Goal: Task Accomplishment & Management: Manage account settings

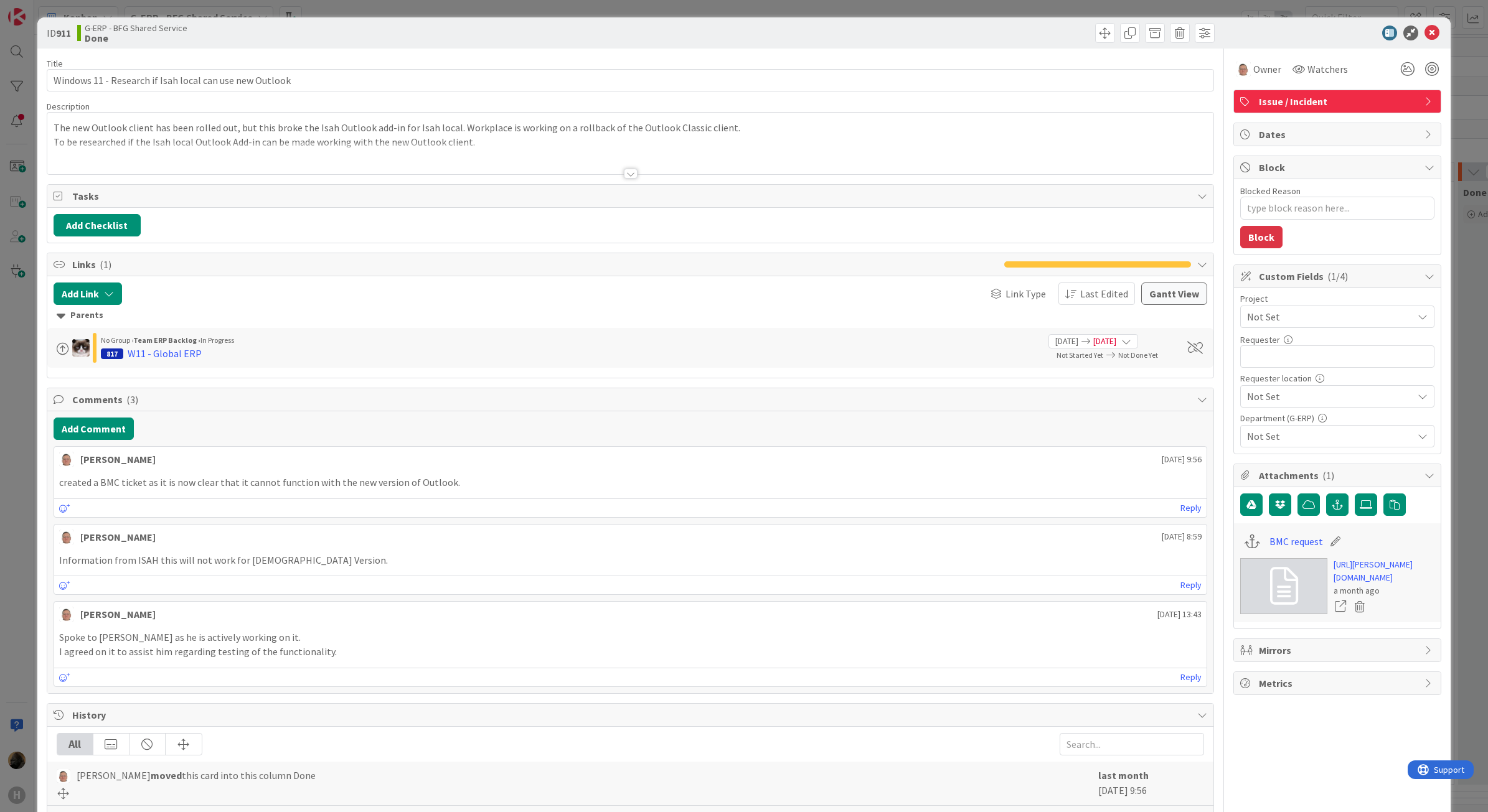
click at [20, 495] on div "ID 911 G-ERP - BFG Shared Service Done Title 55 / 128 Windows 11 - Research if …" at bounding box center [744, 406] width 1488 height 812
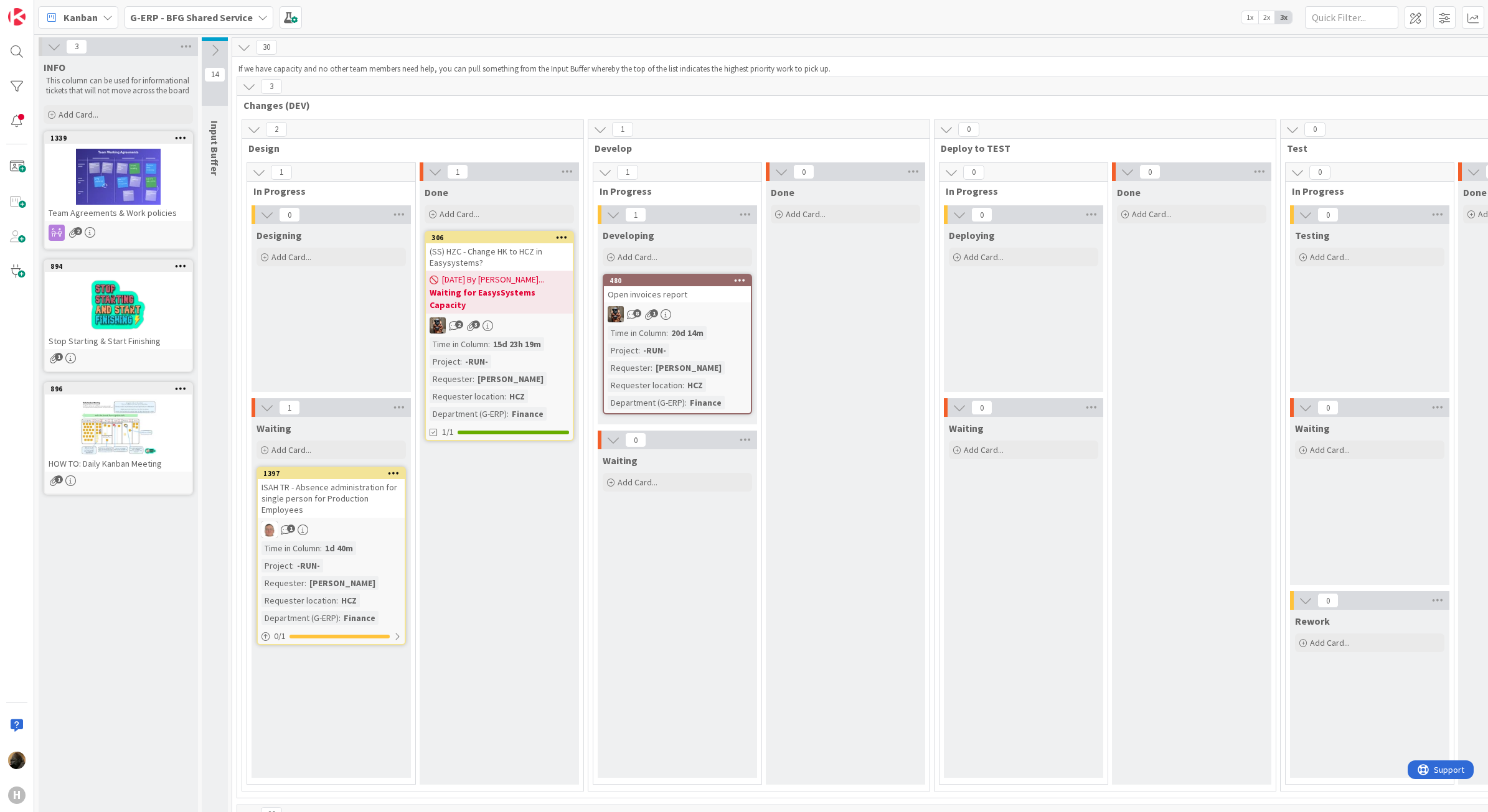
click at [233, 18] on b "G-ERP - BFG Shared Service" at bounding box center [191, 17] width 123 height 12
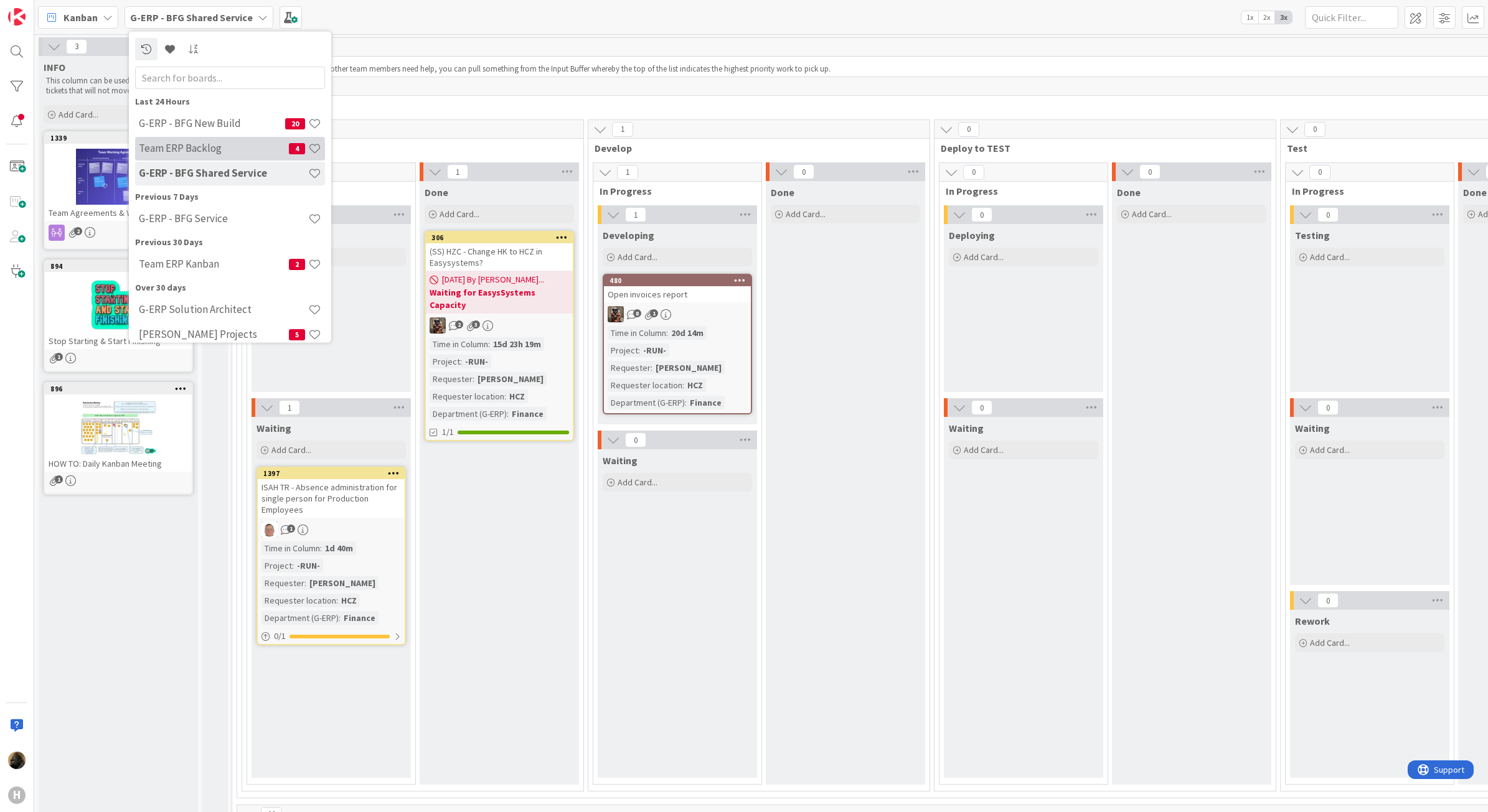
click at [200, 144] on h4 "Team ERP Backlog" at bounding box center [213, 148] width 150 height 12
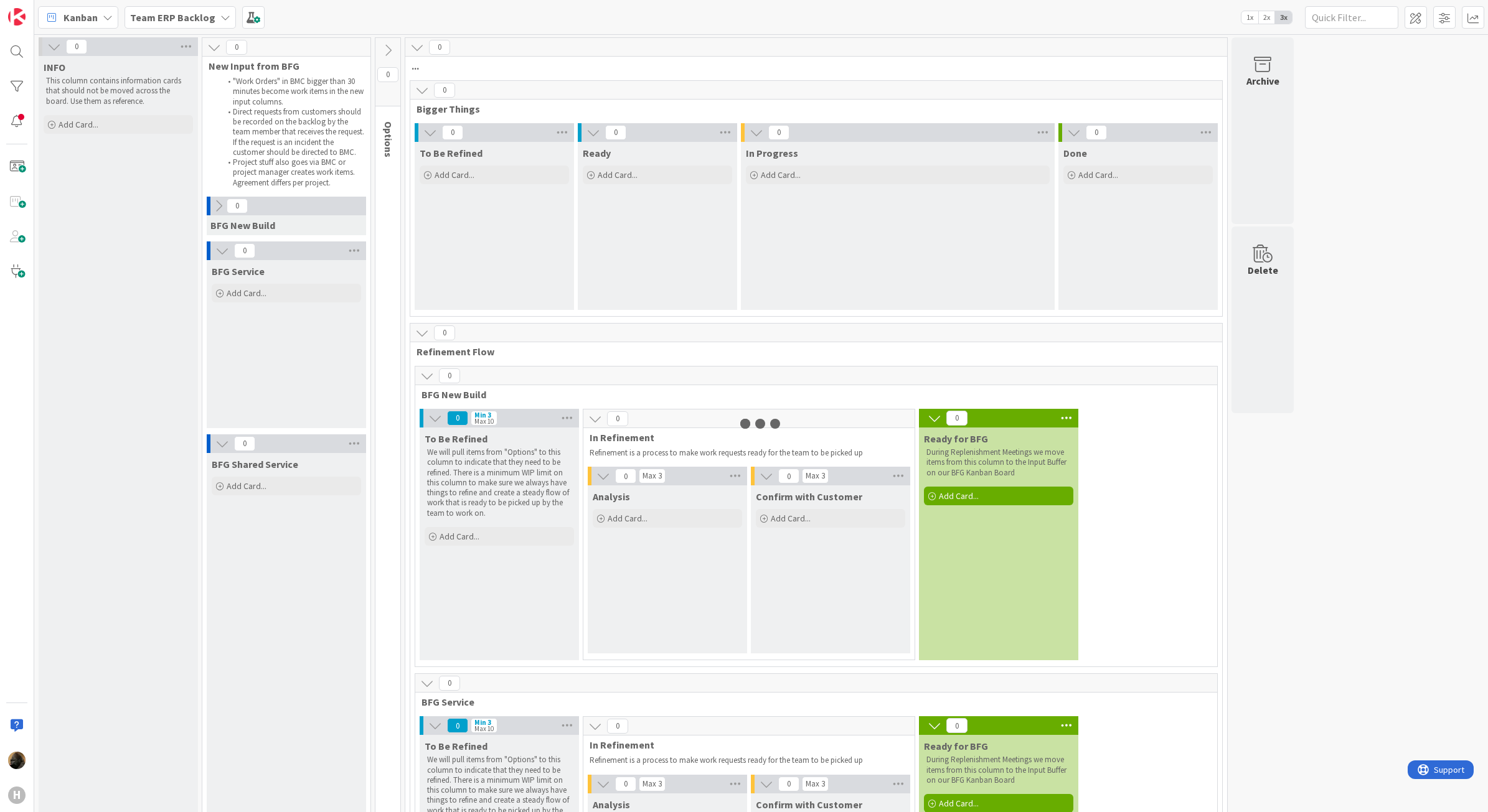
click at [200, 8] on div "Team ERP Backlog" at bounding box center [180, 17] width 111 height 23
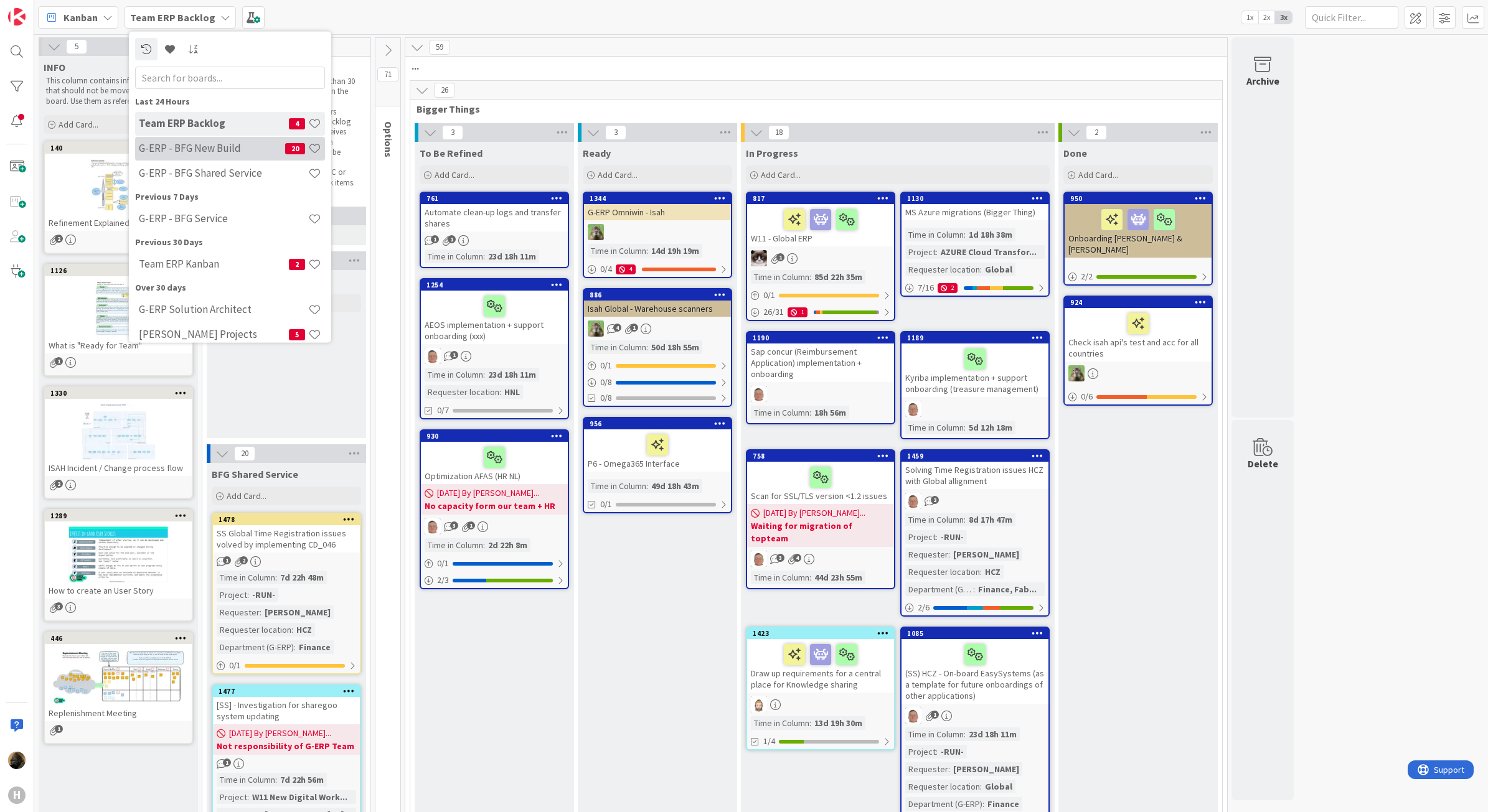
click at [189, 157] on div "G-ERP - BFG New Build 20" at bounding box center [230, 148] width 190 height 23
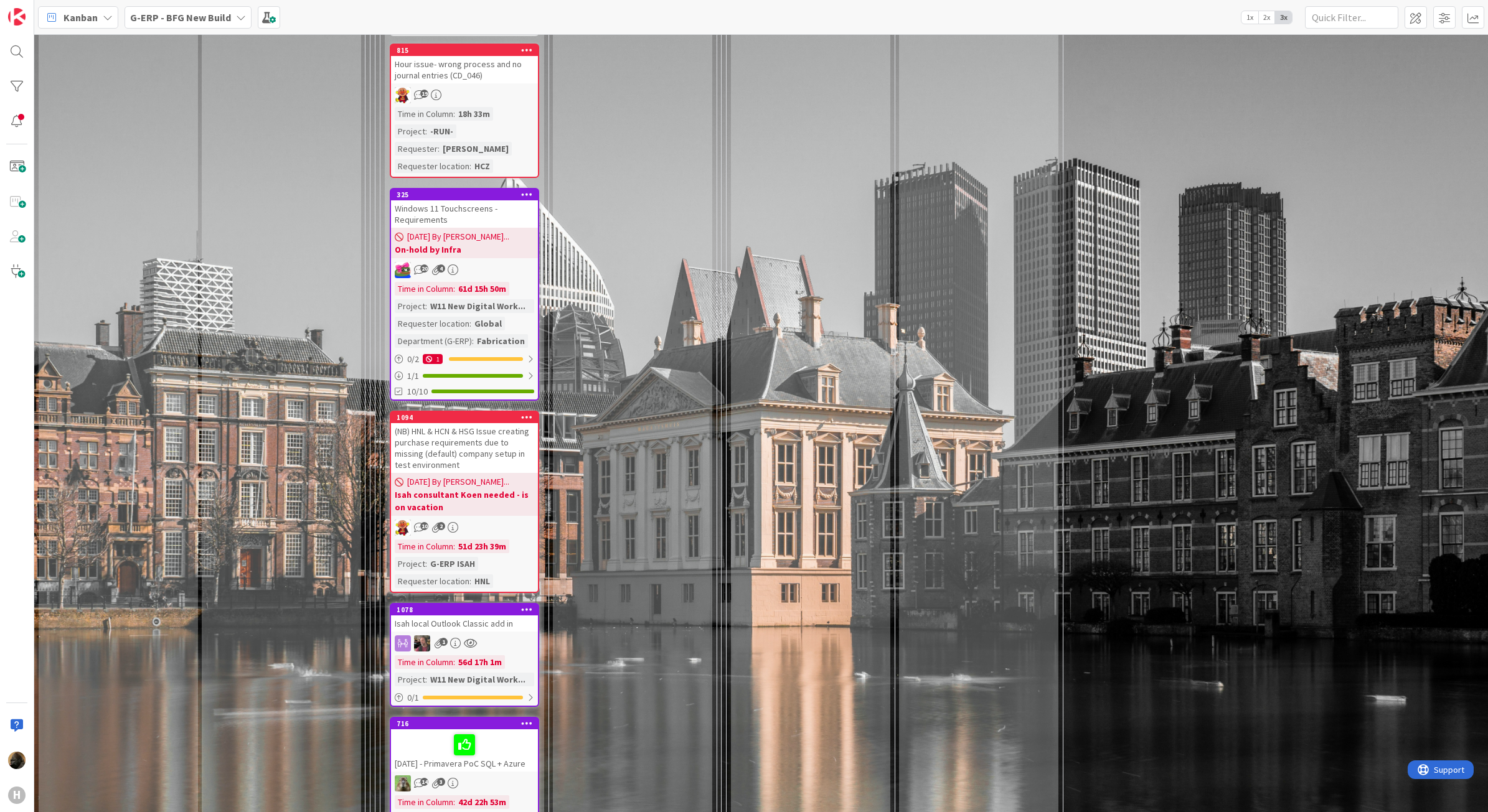
scroll to position [3345, 0]
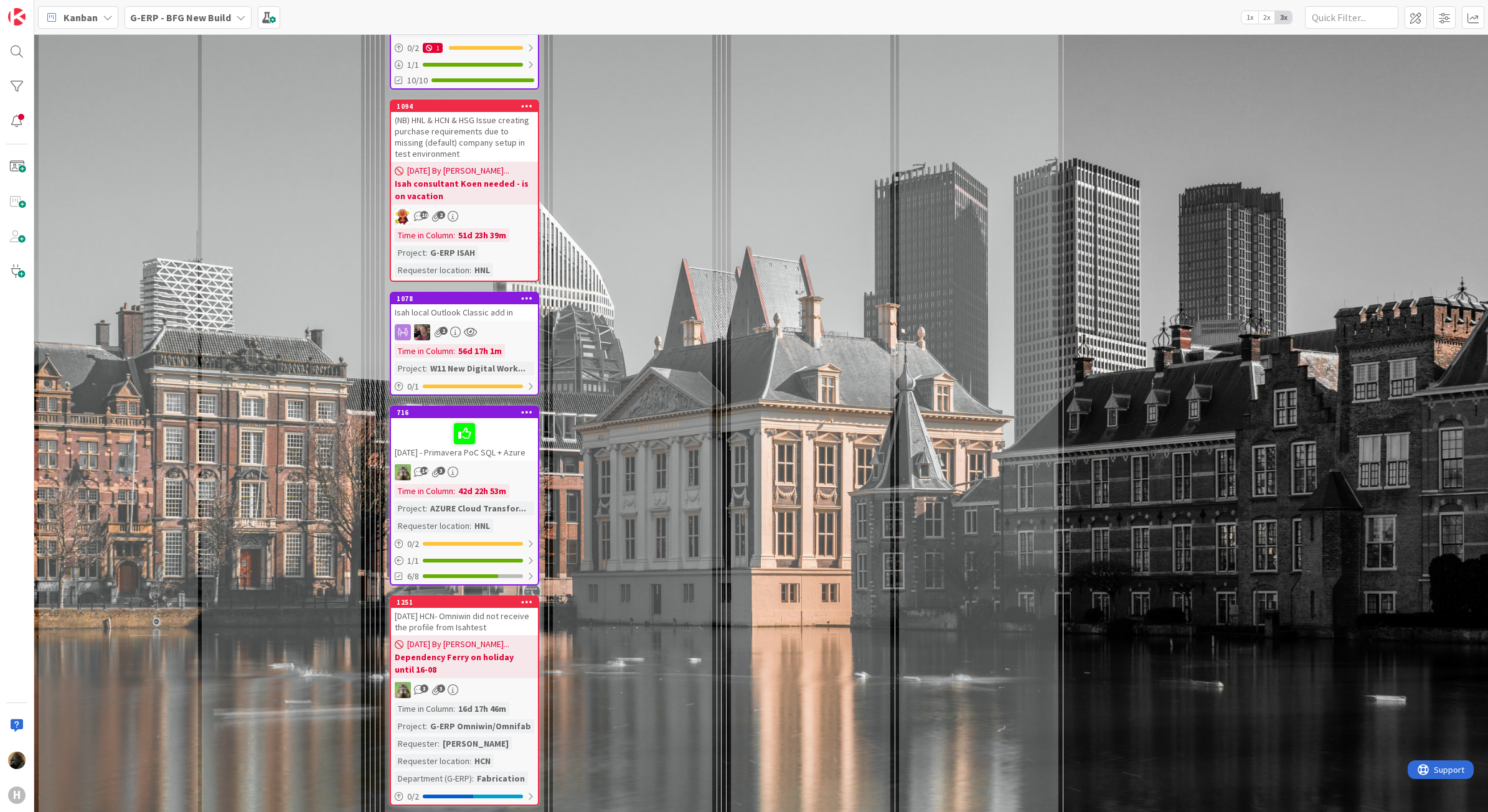
click at [453, 305] on div "Isah local Outlook Classic add in" at bounding box center [464, 312] width 147 height 17
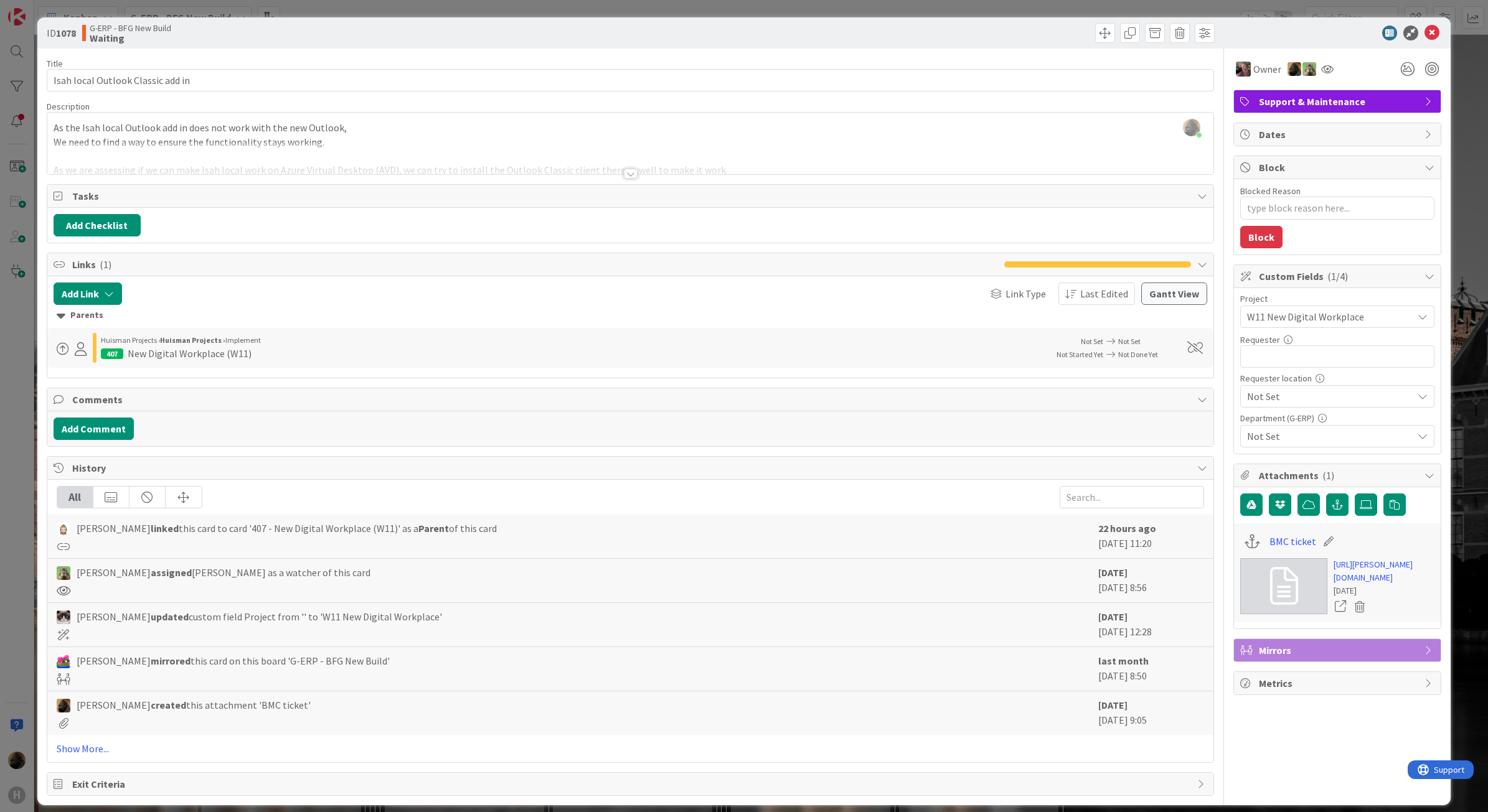
click at [0, 324] on html "H Kanban G-ERP - BFG New Build 1x 2x 3x 4 INFO This column can be used for info…" at bounding box center [744, 406] width 1488 height 812
click at [14, 318] on div "ID 1078 G-ERP - BFG New Build Waiting Title 33 / 128 Isah local Outlook Classic…" at bounding box center [744, 406] width 1488 height 812
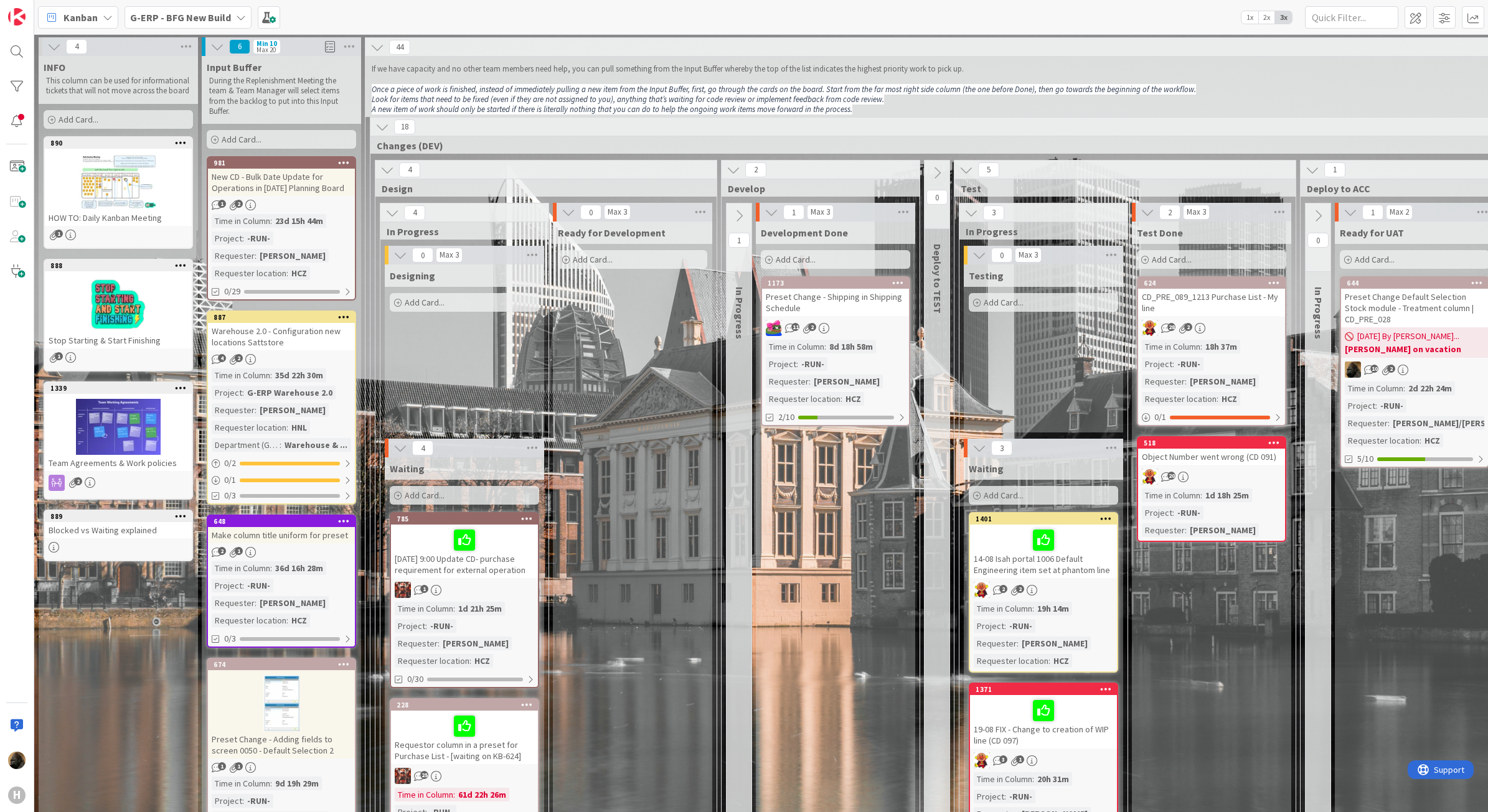
click at [735, 552] on div "1 In Progress" at bounding box center [739, 747] width 25 height 1087
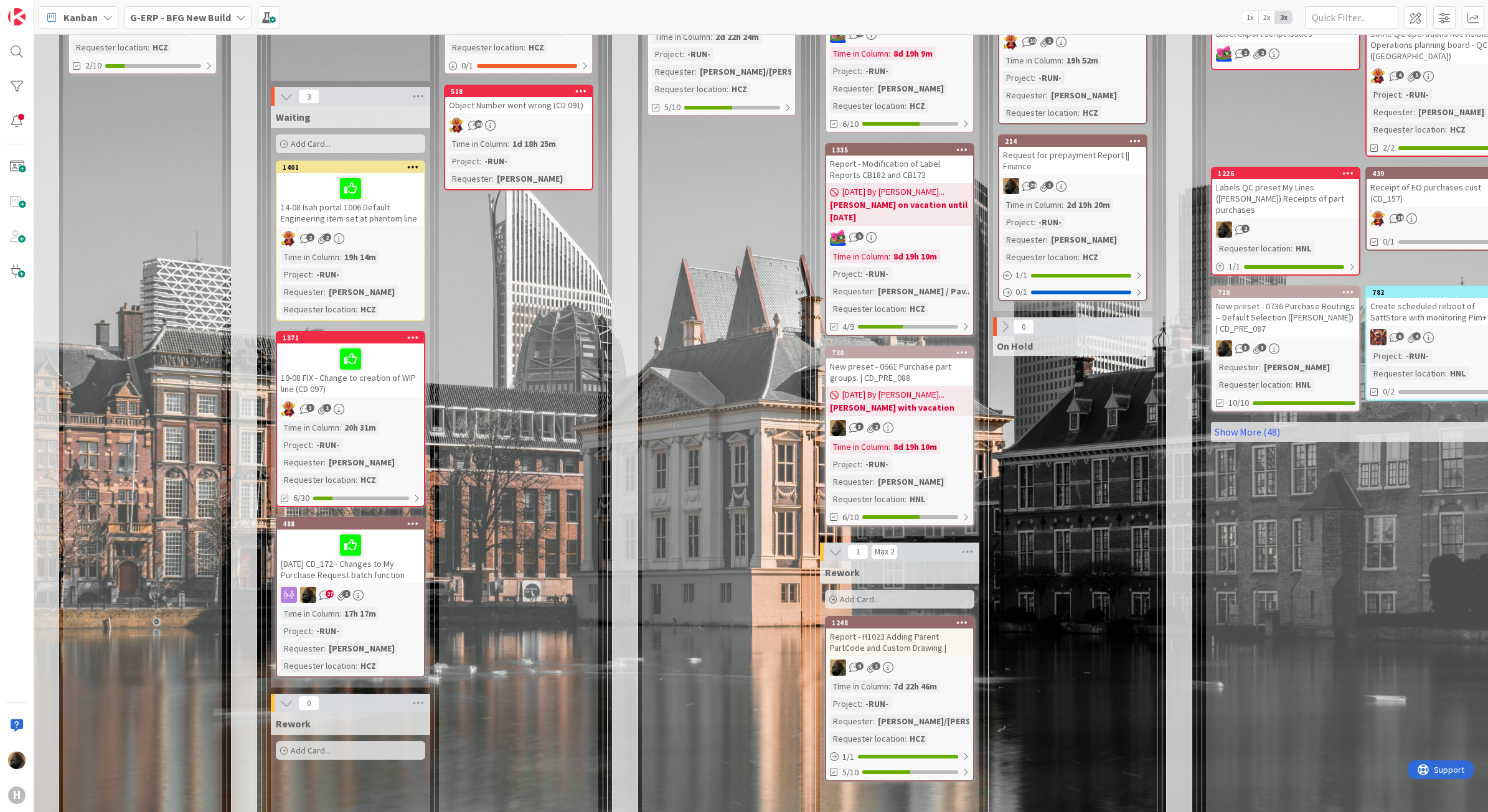
scroll to position [389, 693]
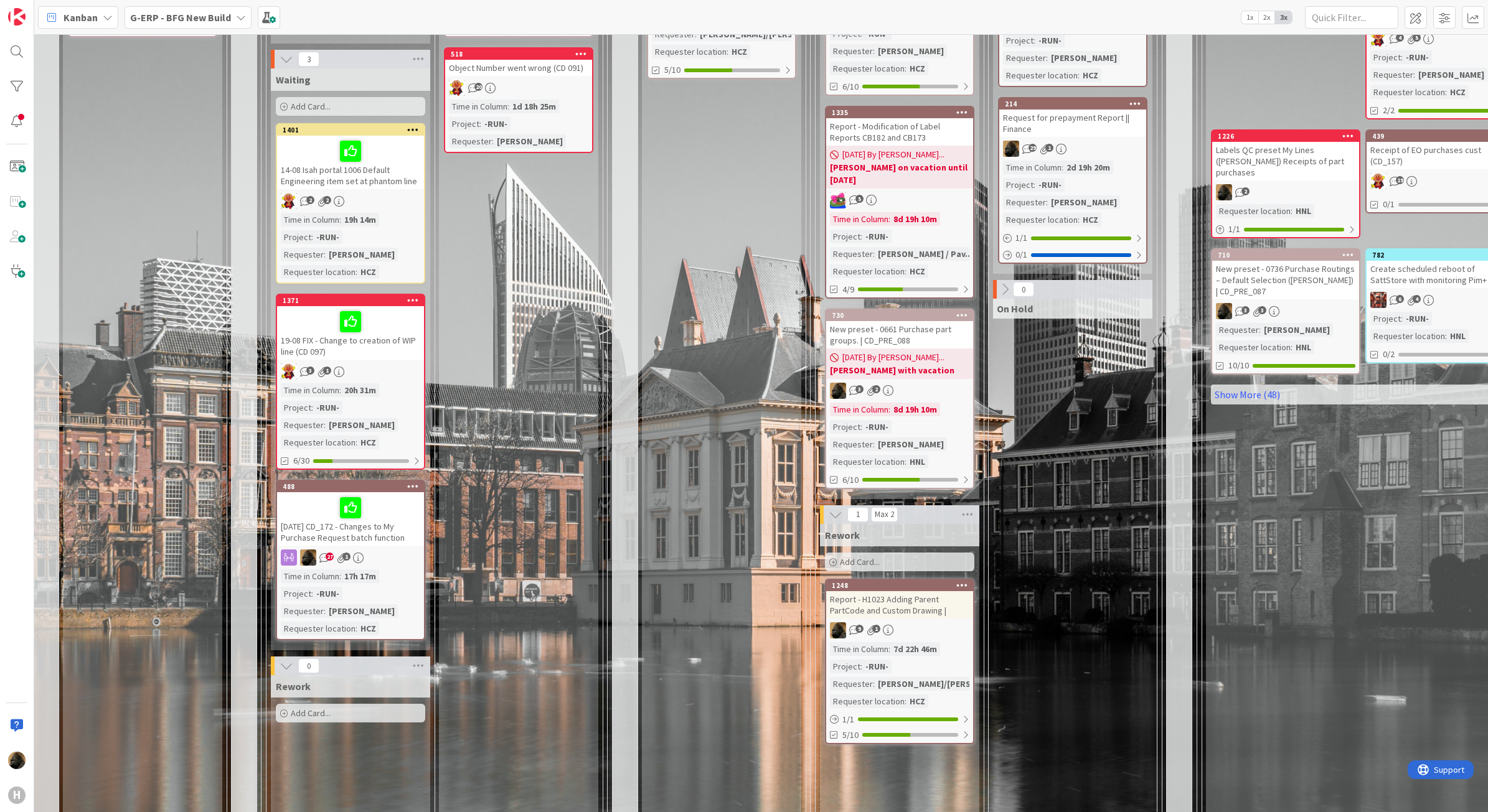
click at [877, 604] on div "Report - H1023 Adding Parent PartCode and Custom Drawing |" at bounding box center [899, 604] width 147 height 27
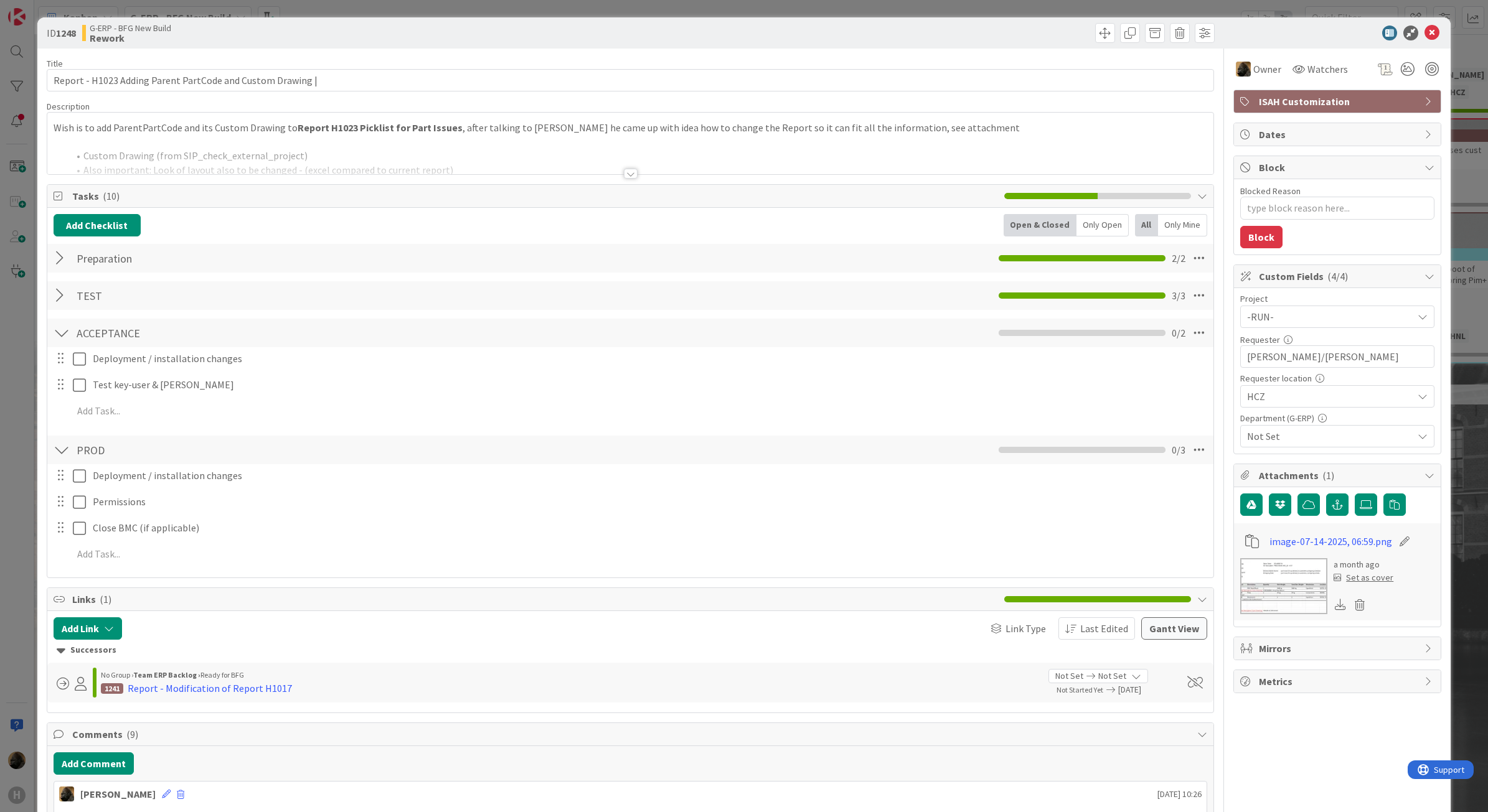
type textarea "x"
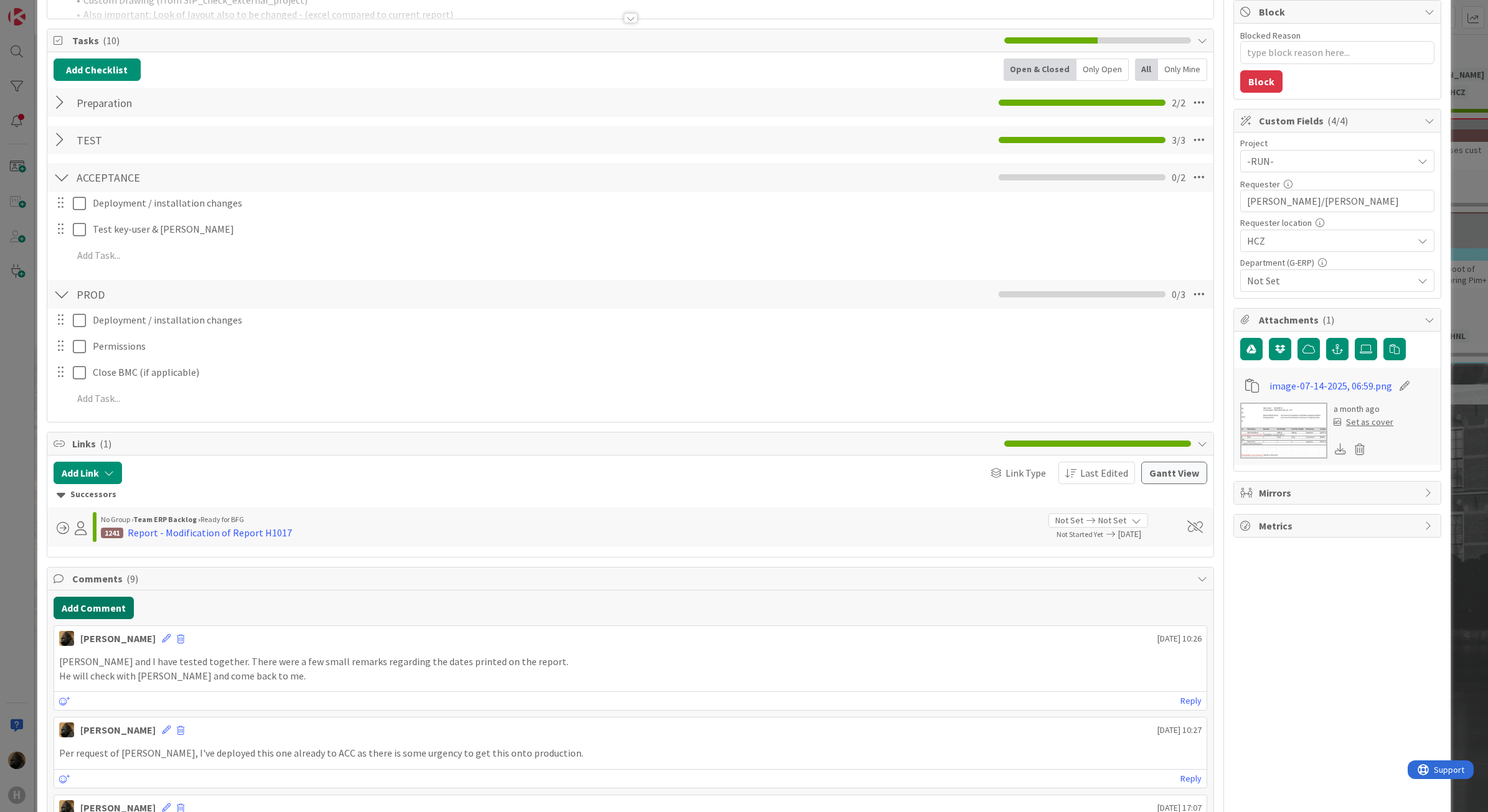
click at [119, 617] on button "Add Comment" at bounding box center [94, 608] width 80 height 23
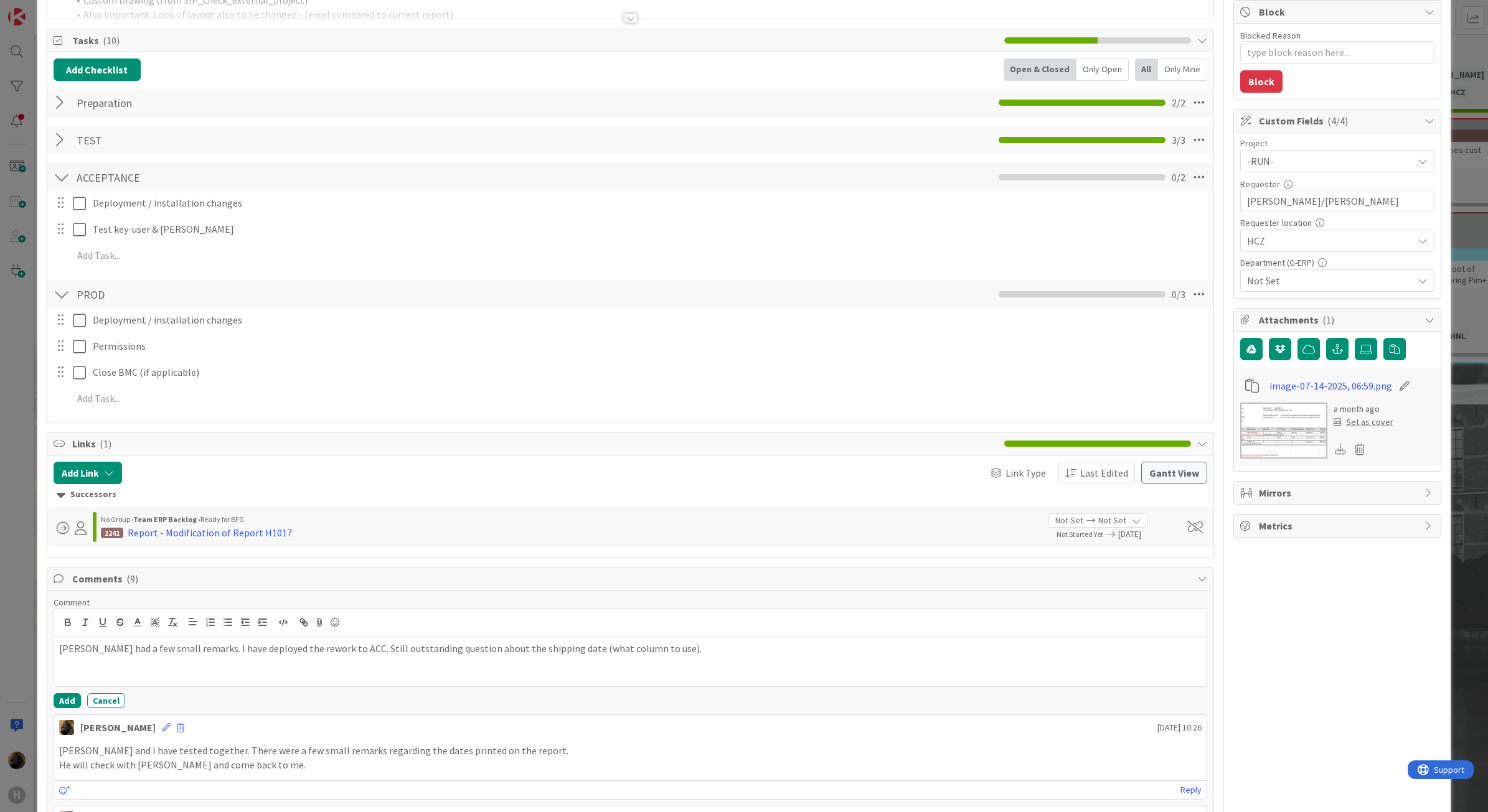
click at [70, 691] on div "Comment Pavel had a few small remarks. I have deployed the rework to ACC. Still…" at bounding box center [631, 653] width 1155 height 111
click at [70, 708] on button "Add" at bounding box center [67, 701] width 27 height 15
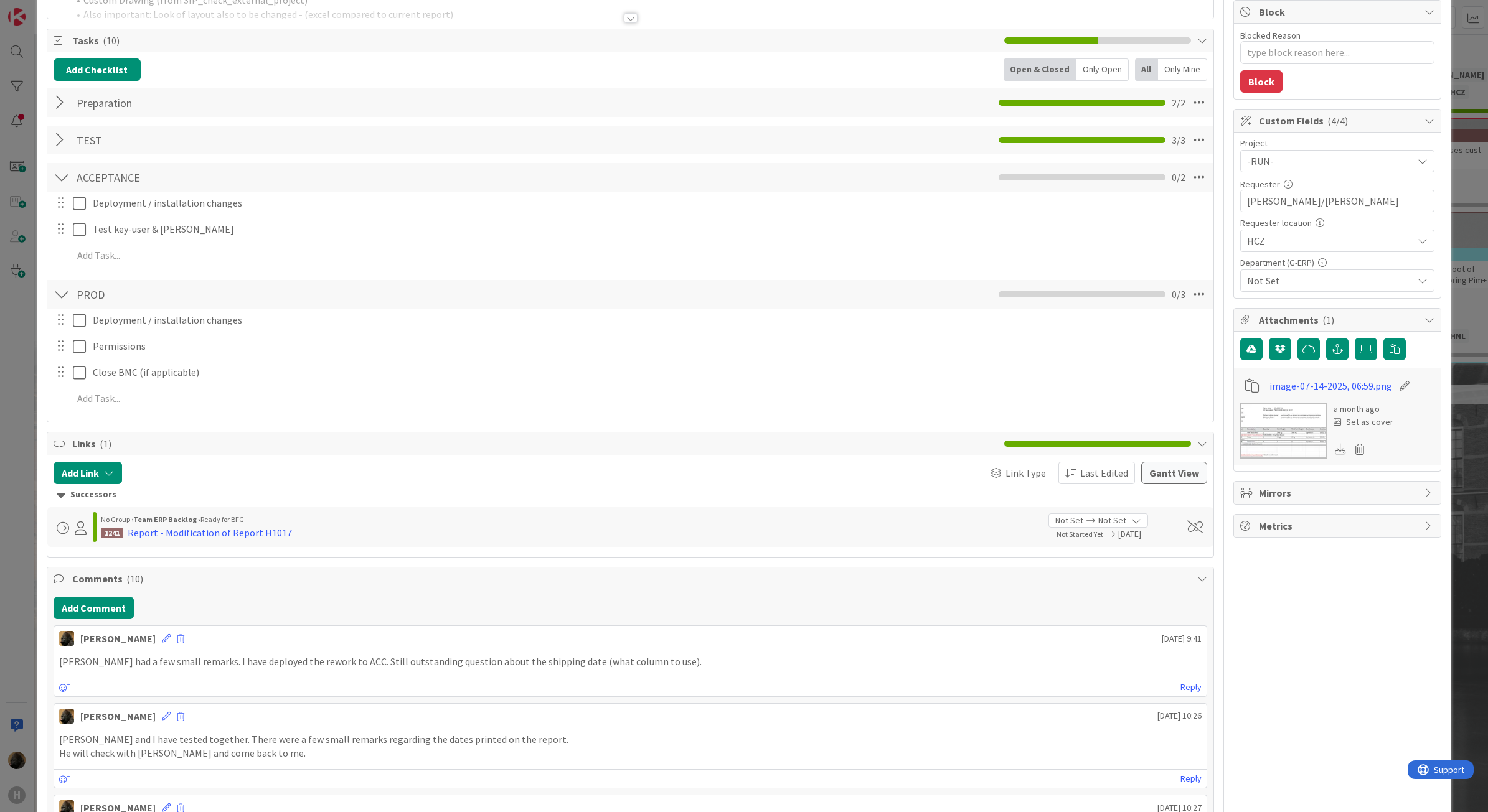
click at [0, 632] on html "H Kanban G-ERP - BFG New Build 1x 2x 3x 4 INFO This column can be used for info…" at bounding box center [744, 406] width 1488 height 812
click at [30, 648] on div "ID 1248 G-ERP - BFG New Build Rework Title 59 / 128 Report - H1023 Adding Paren…" at bounding box center [744, 406] width 1488 height 812
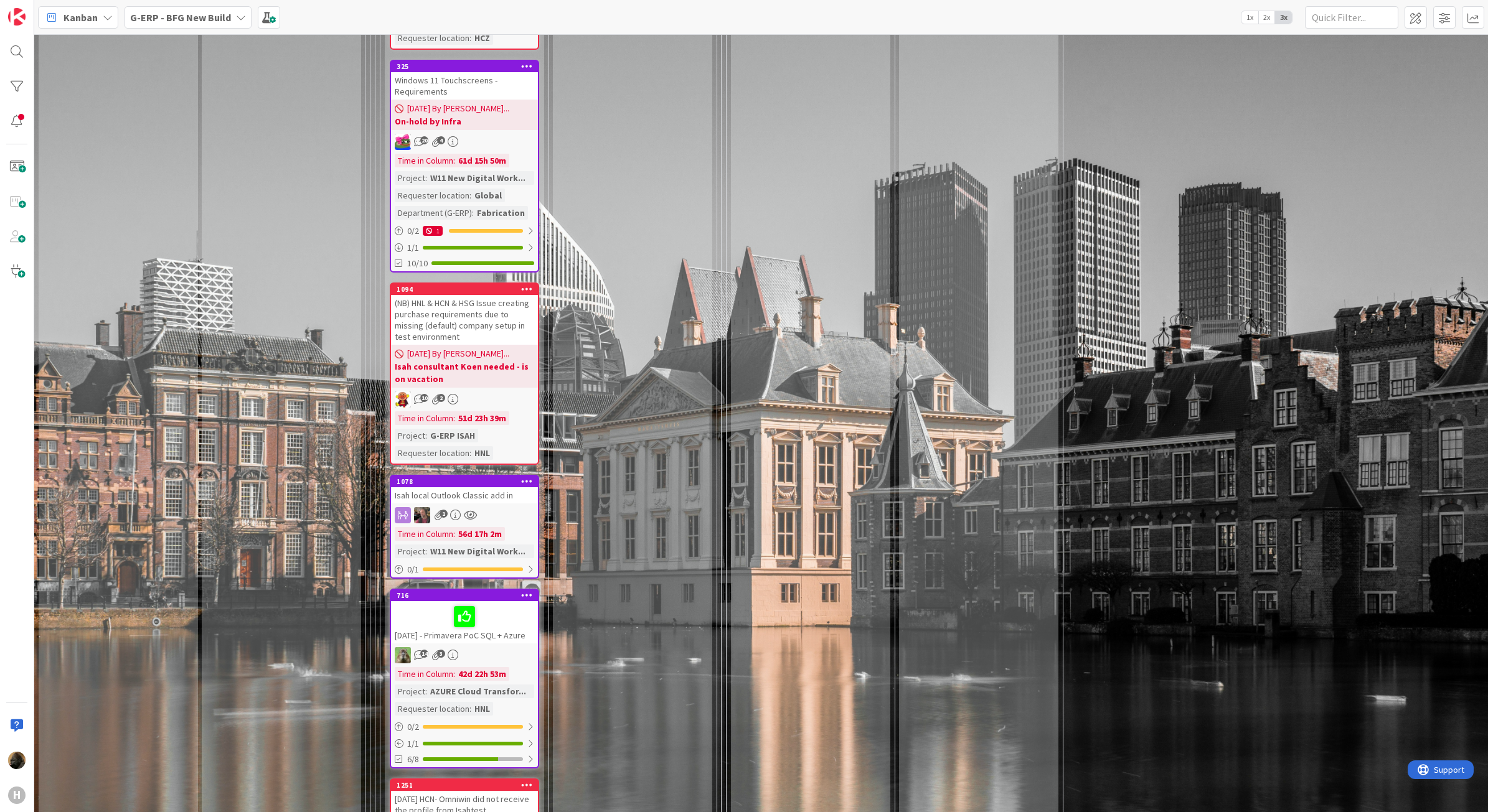
scroll to position [3345, 0]
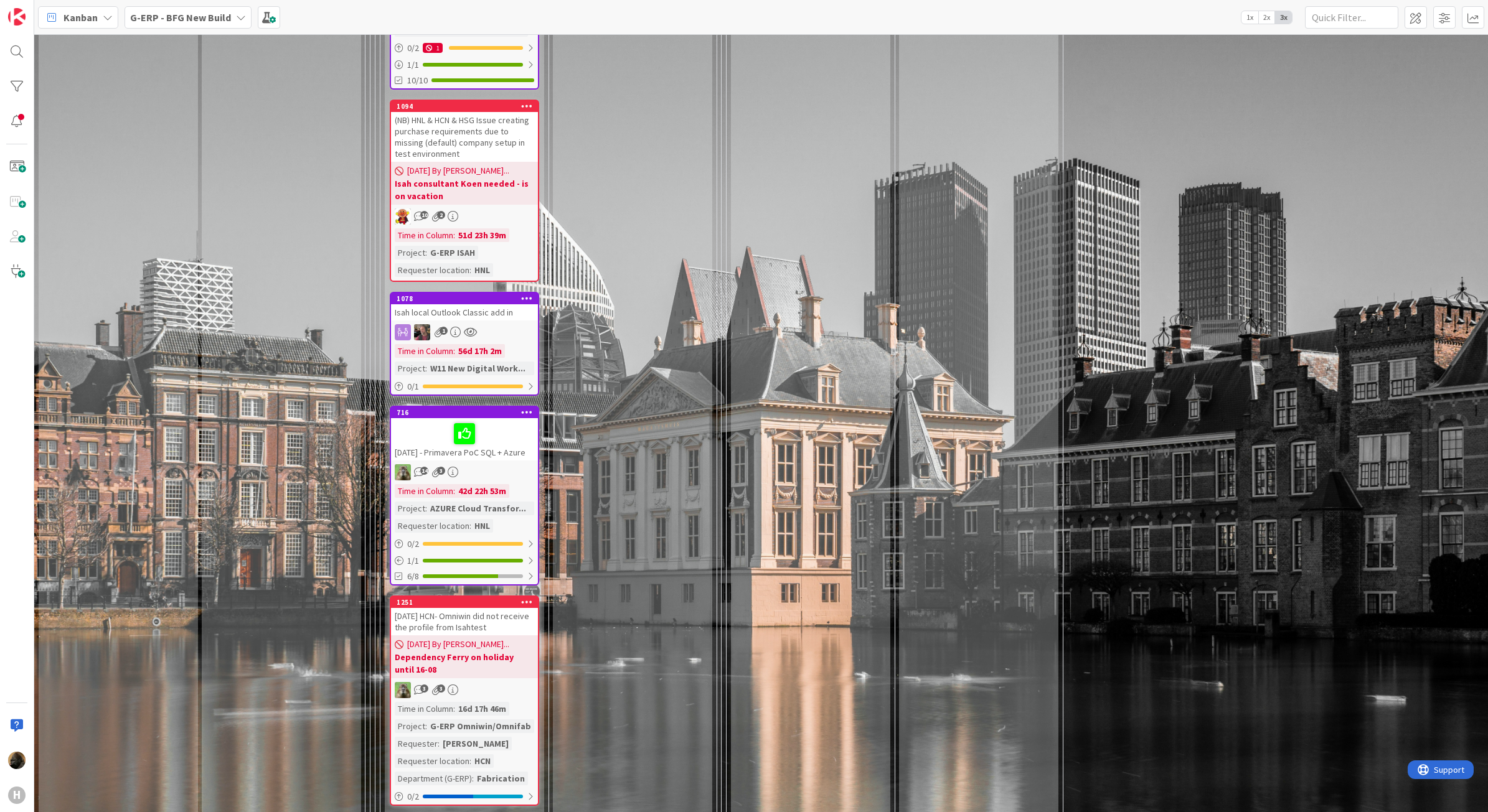
click at [491, 304] on link "1078 Isah local Outlook Classic add in 1 Time in Column : 56d 17h 2m Project : …" at bounding box center [465, 343] width 150 height 104
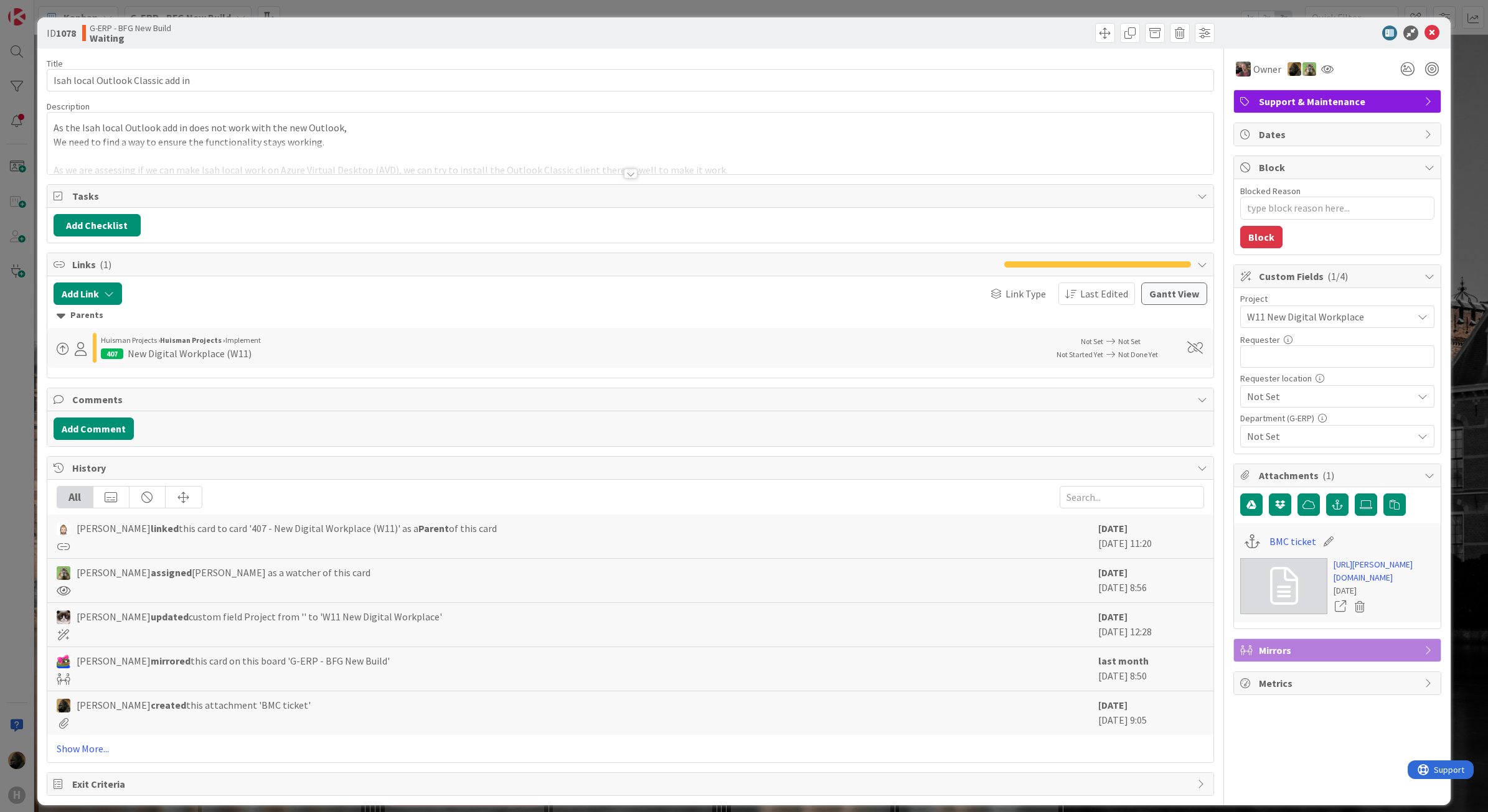
click at [18, 648] on div "ID 1078 G-ERP - BFG New Build Waiting Title 33 / 128 Isah local Outlook Classic…" at bounding box center [744, 406] width 1488 height 812
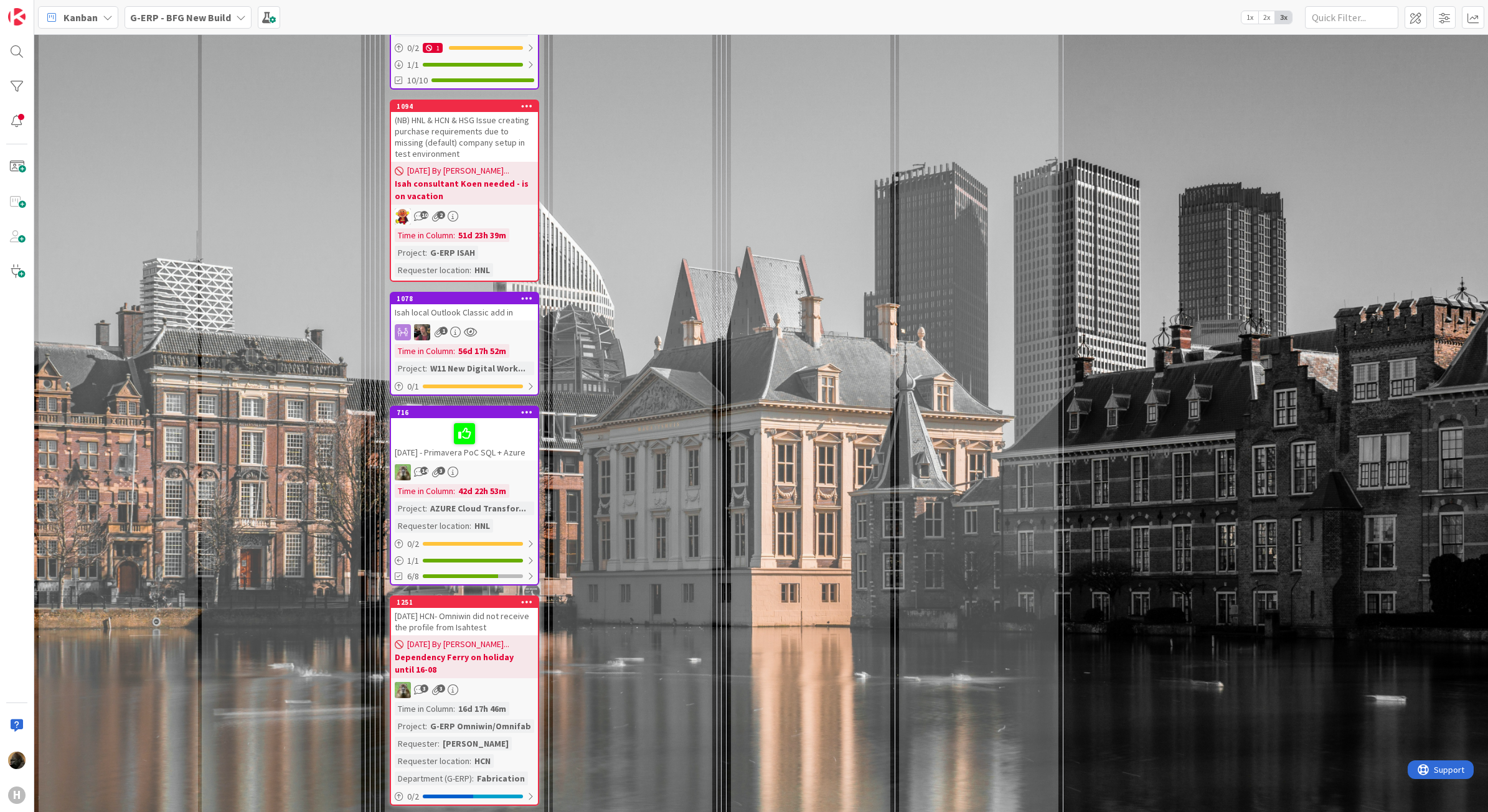
click at [104, 8] on div "Kanban" at bounding box center [78, 17] width 80 height 23
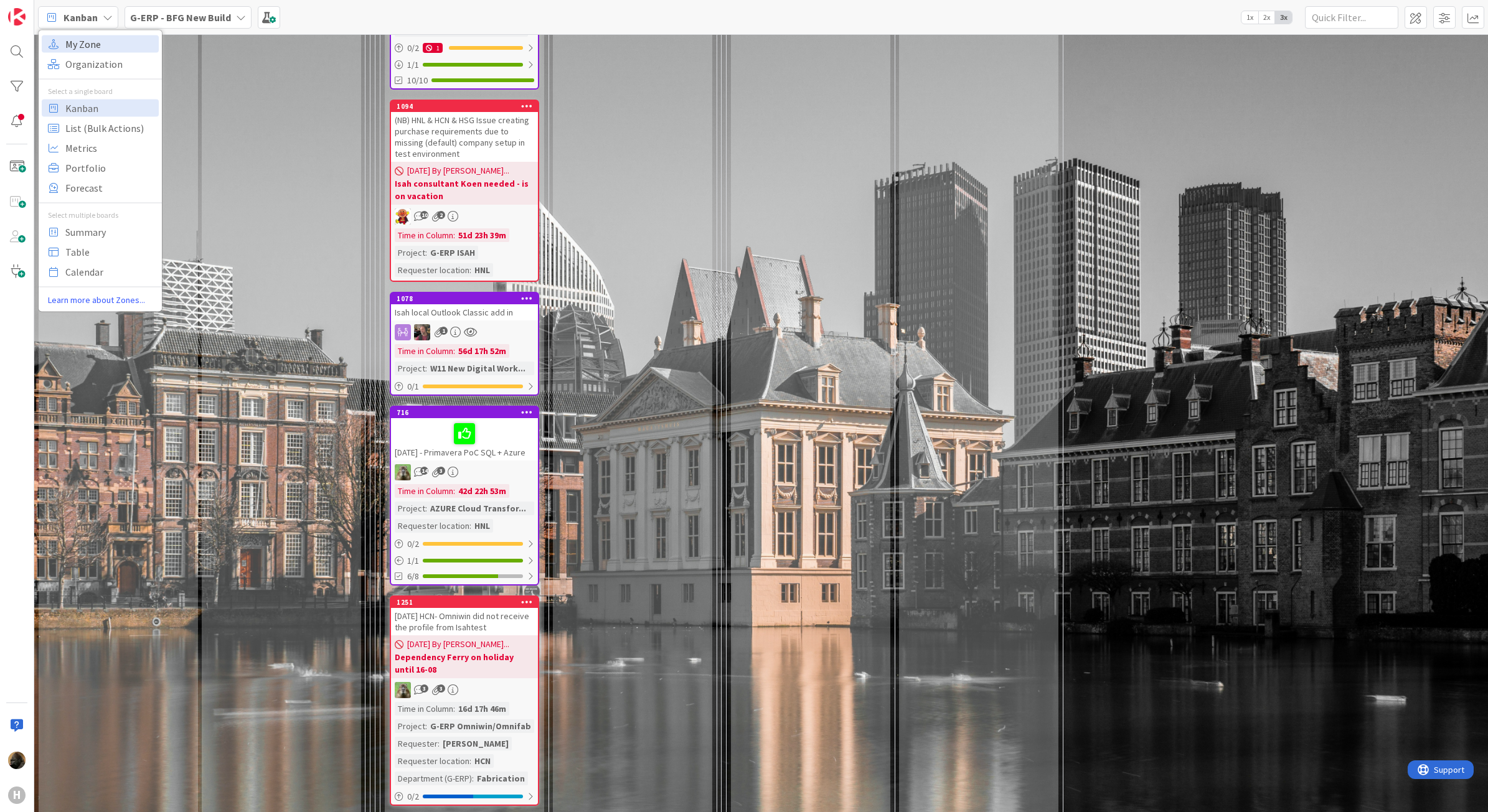
click at [84, 47] on span "My Zone" at bounding box center [110, 43] width 90 height 18
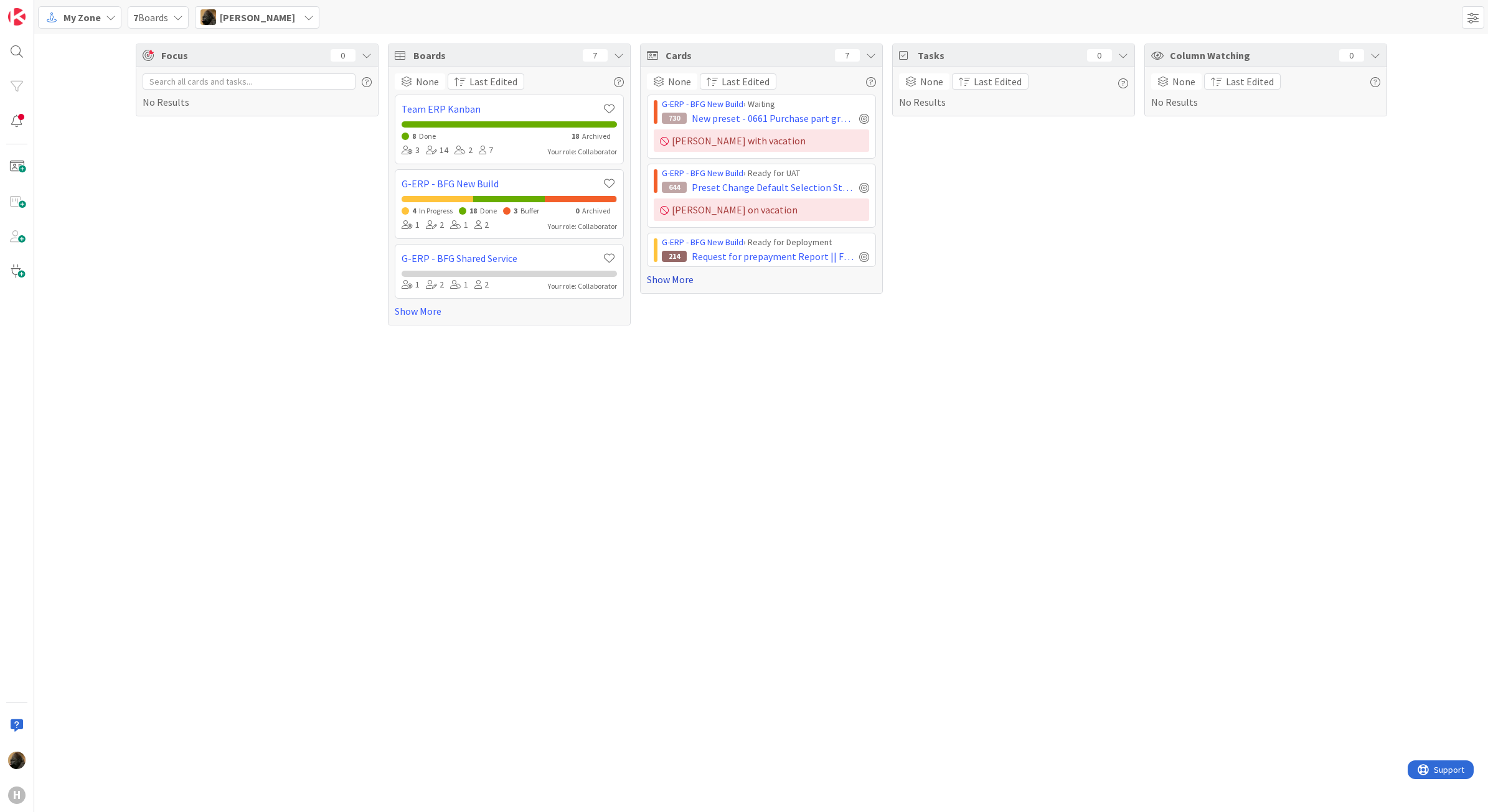
click at [668, 285] on link "Show More" at bounding box center [761, 279] width 229 height 15
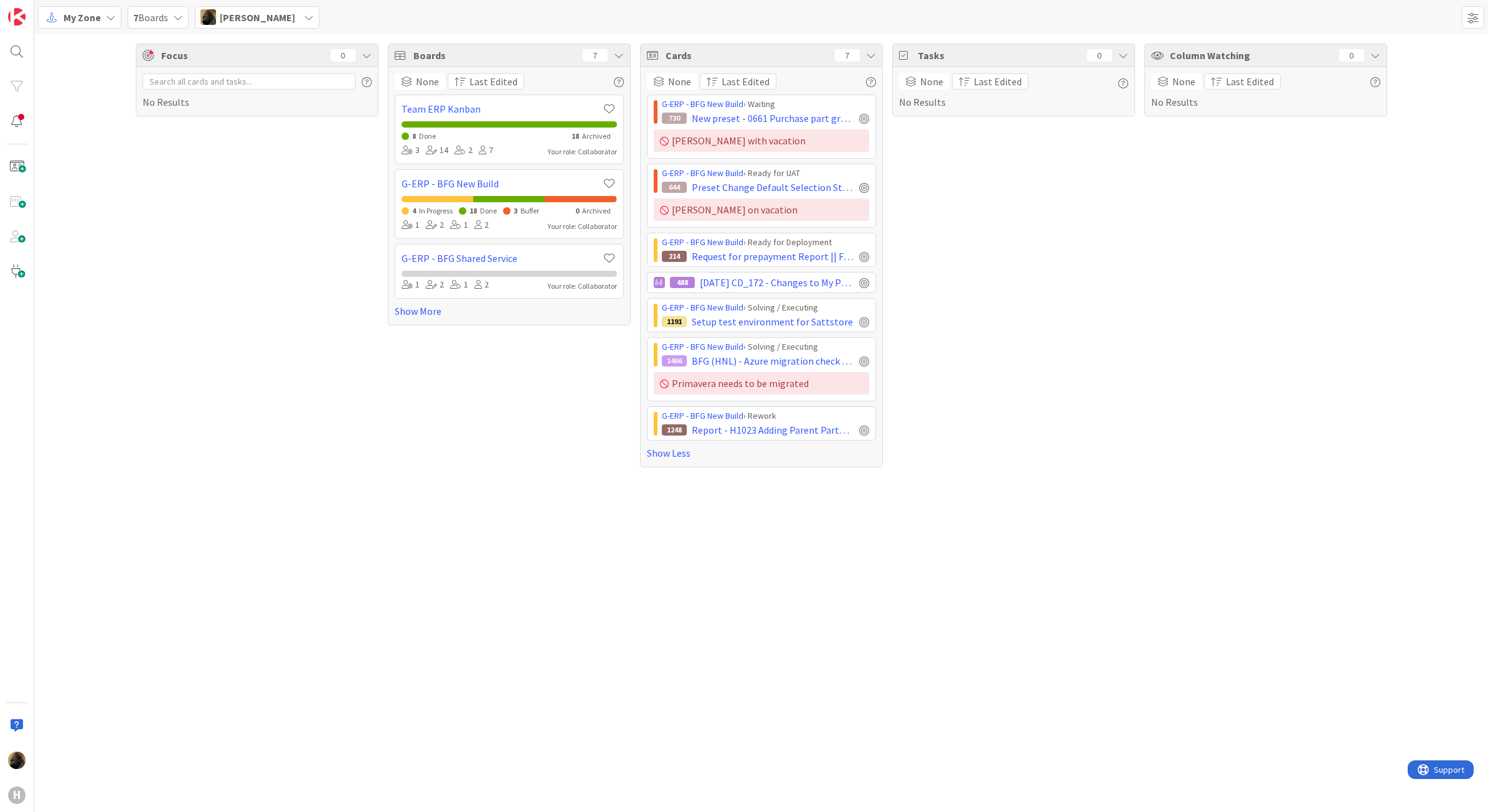
click at [279, 293] on div "Focus 0 No Results" at bounding box center [257, 255] width 243 height 424
click at [98, 11] on span "My Zone" at bounding box center [82, 17] width 37 height 15
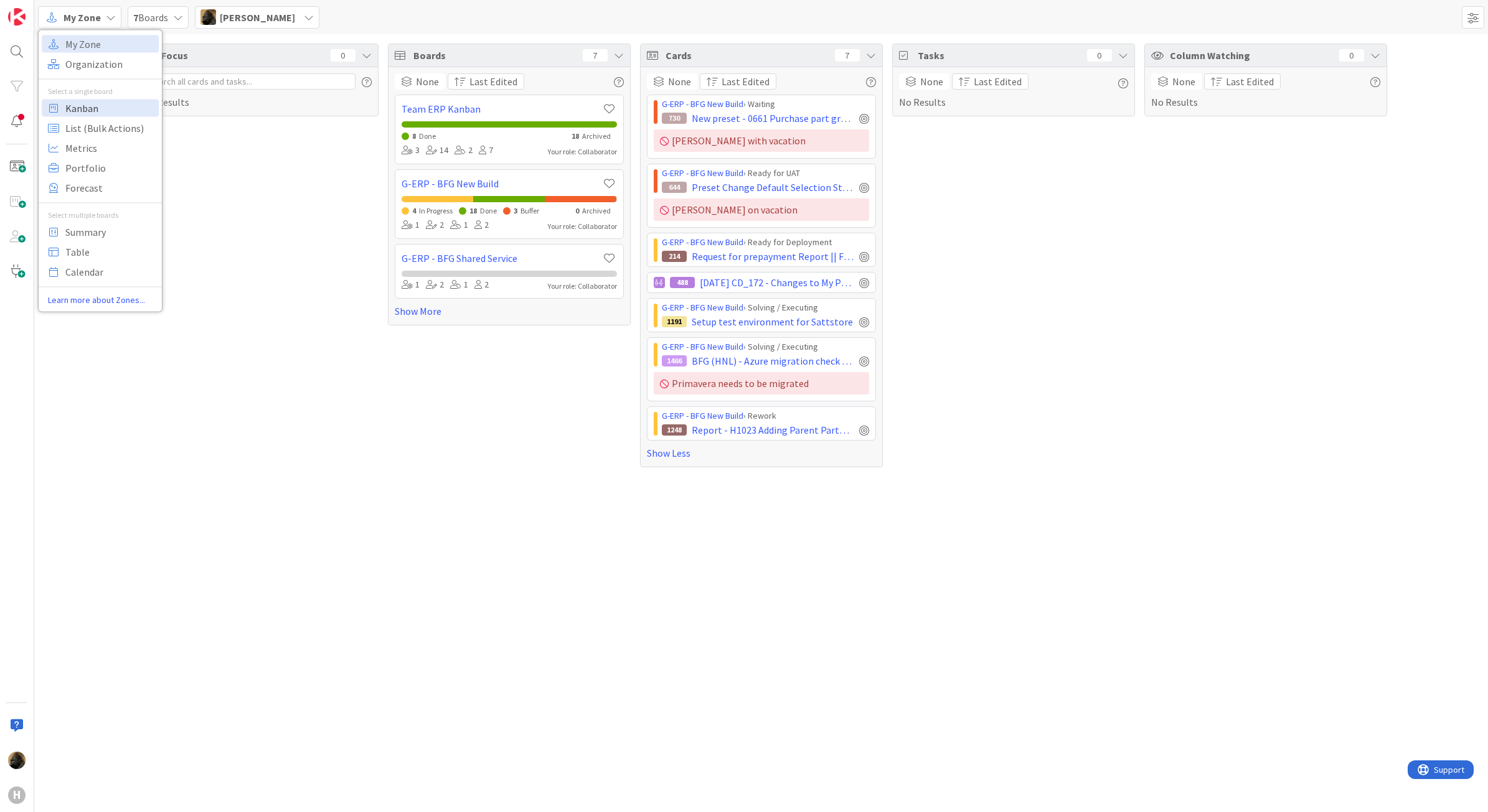
click at [102, 114] on span "Kanban" at bounding box center [110, 107] width 90 height 18
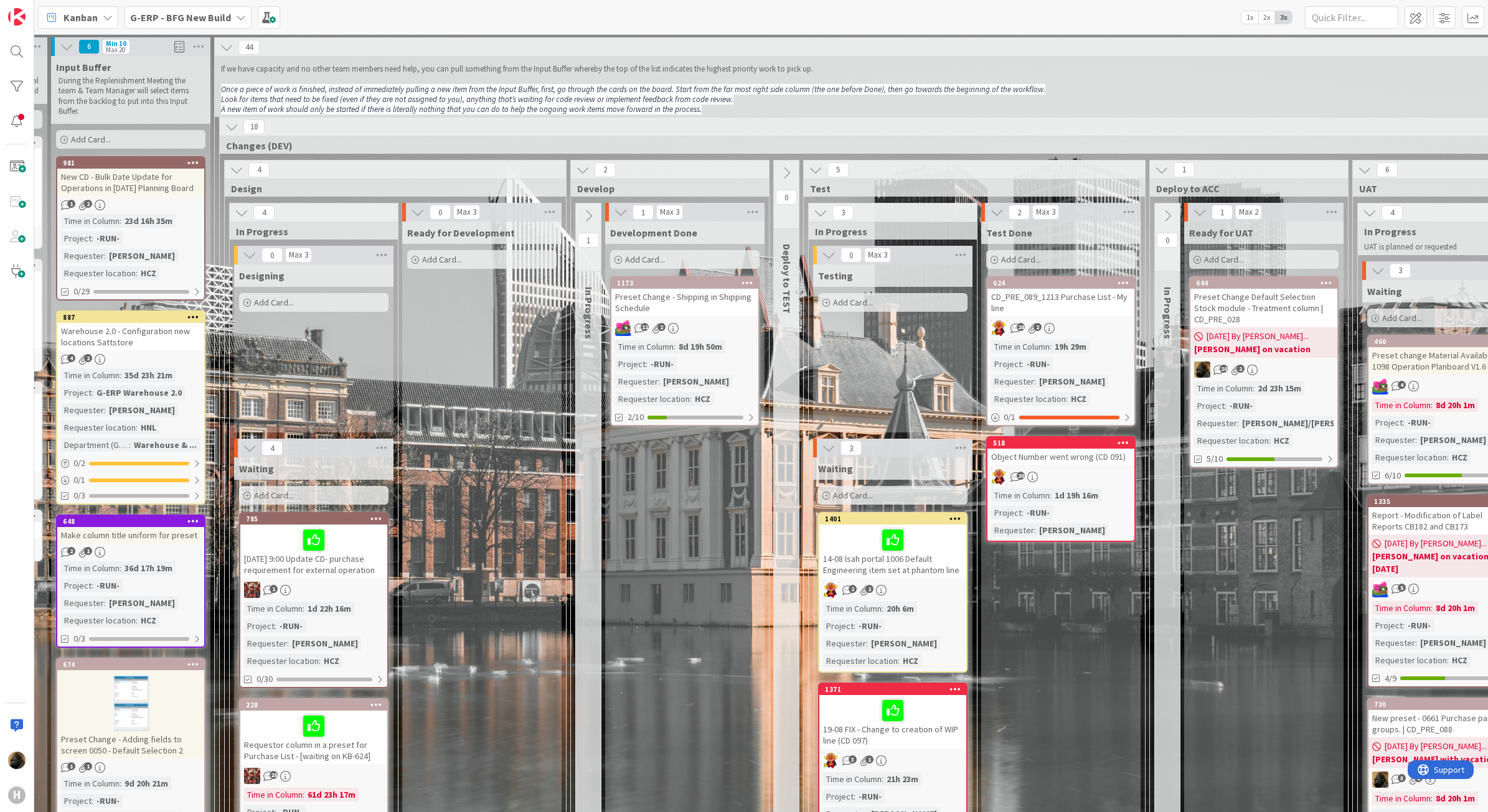
scroll to position [0, 810]
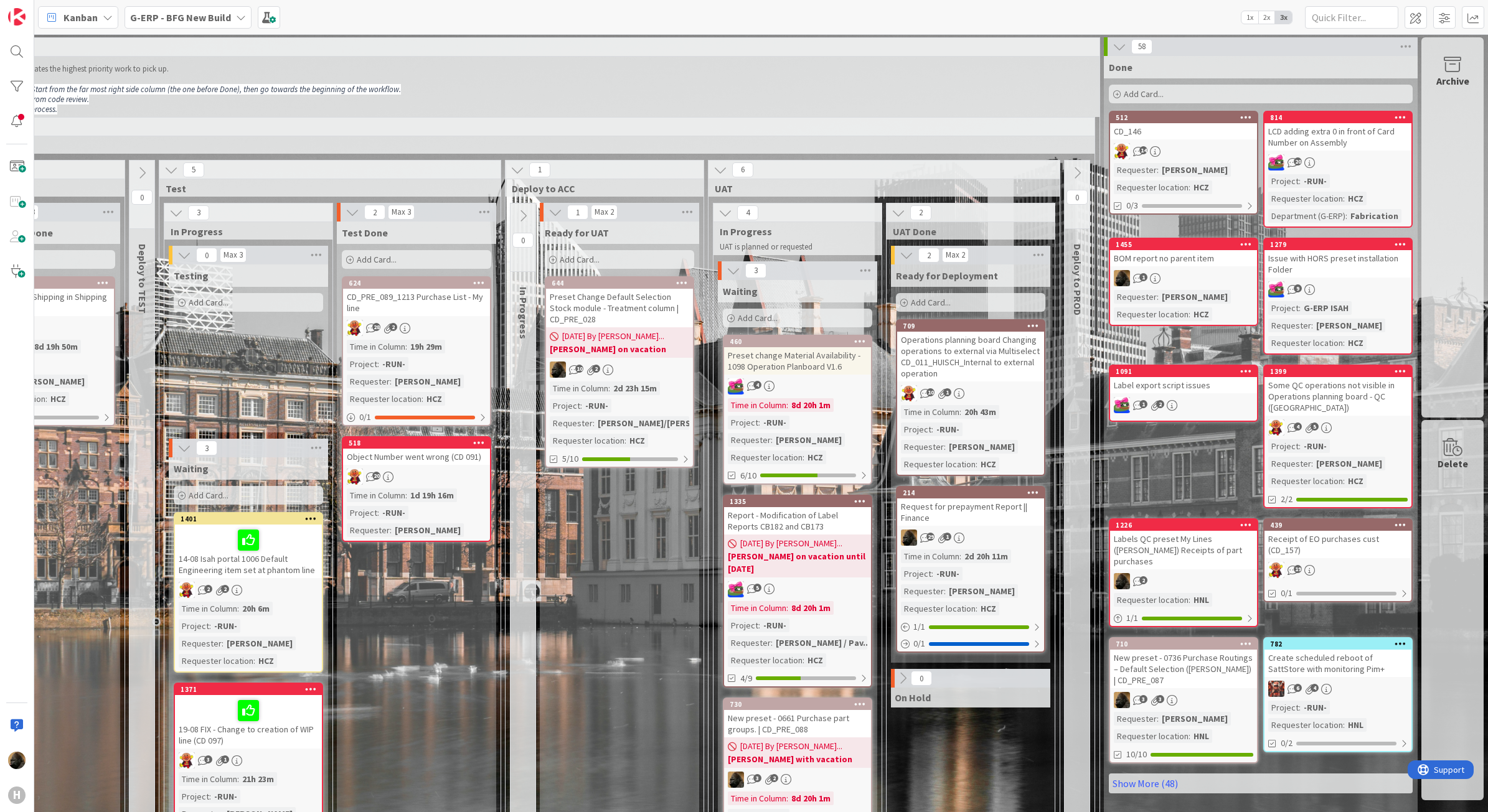
click at [944, 510] on div "Request for prepayment Report || Finance" at bounding box center [971, 512] width 147 height 27
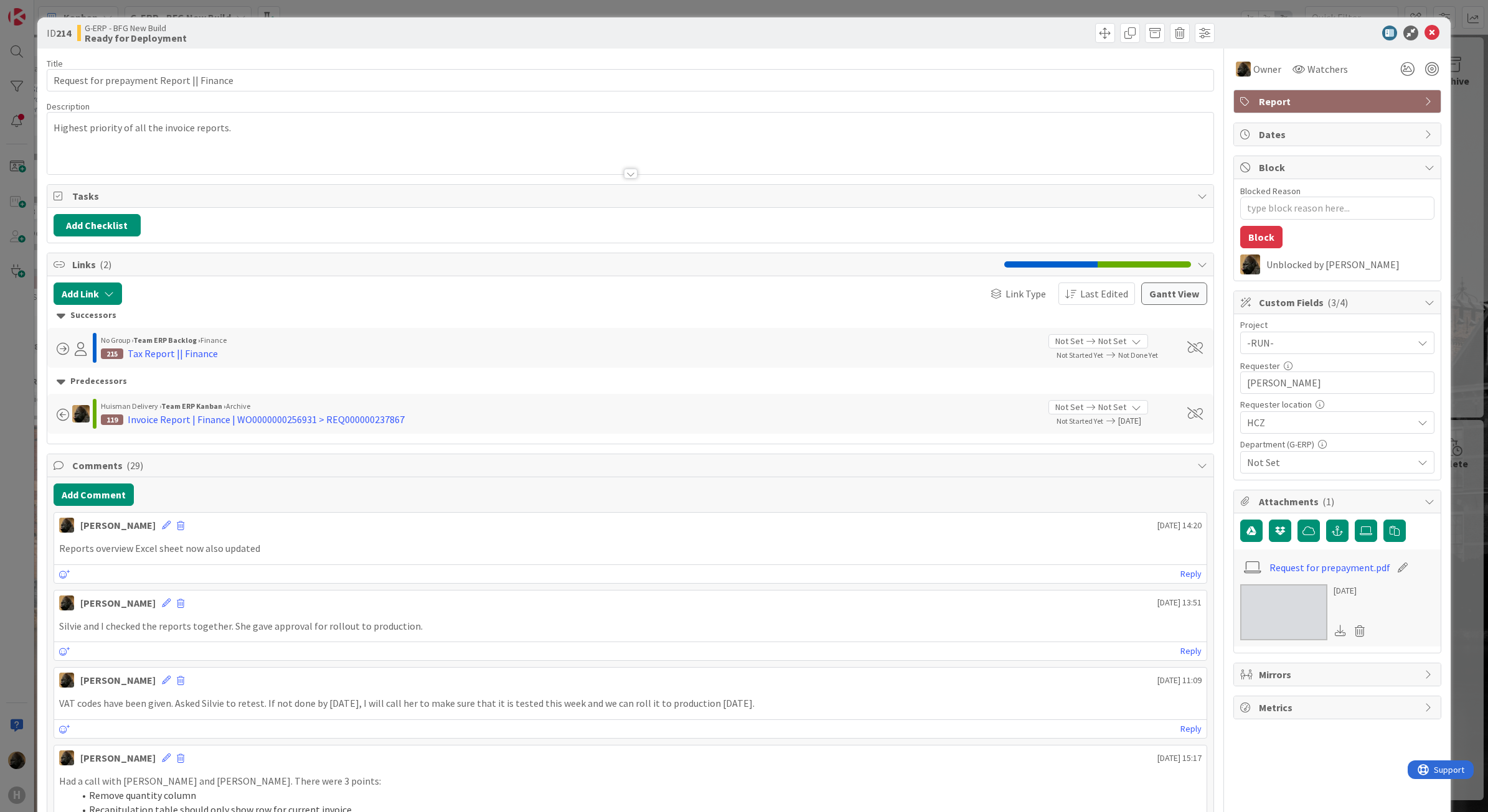
type textarea "x"
click at [107, 487] on button "Add Comment" at bounding box center [94, 495] width 80 height 23
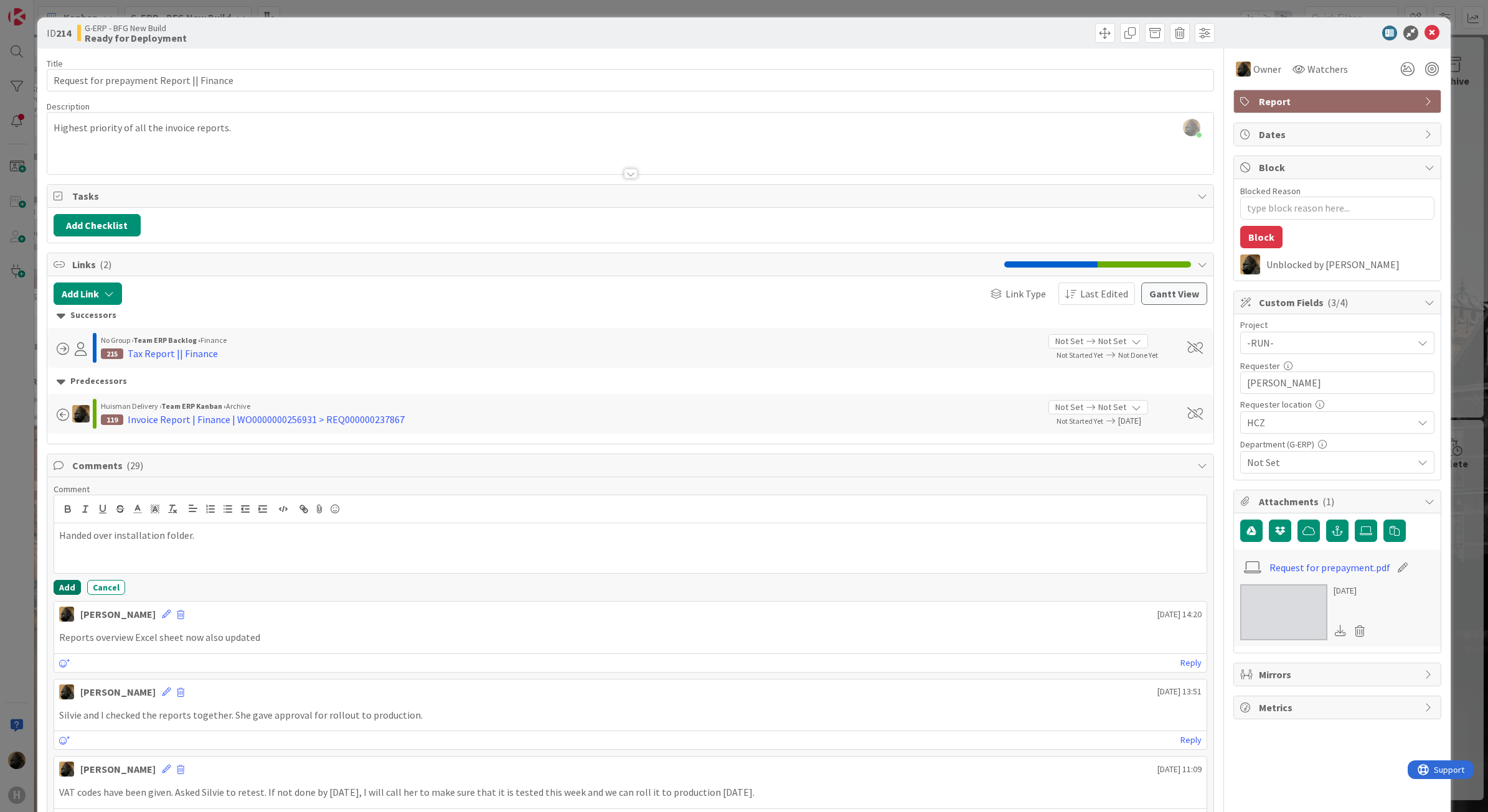
click at [72, 587] on button "Add" at bounding box center [67, 587] width 27 height 15
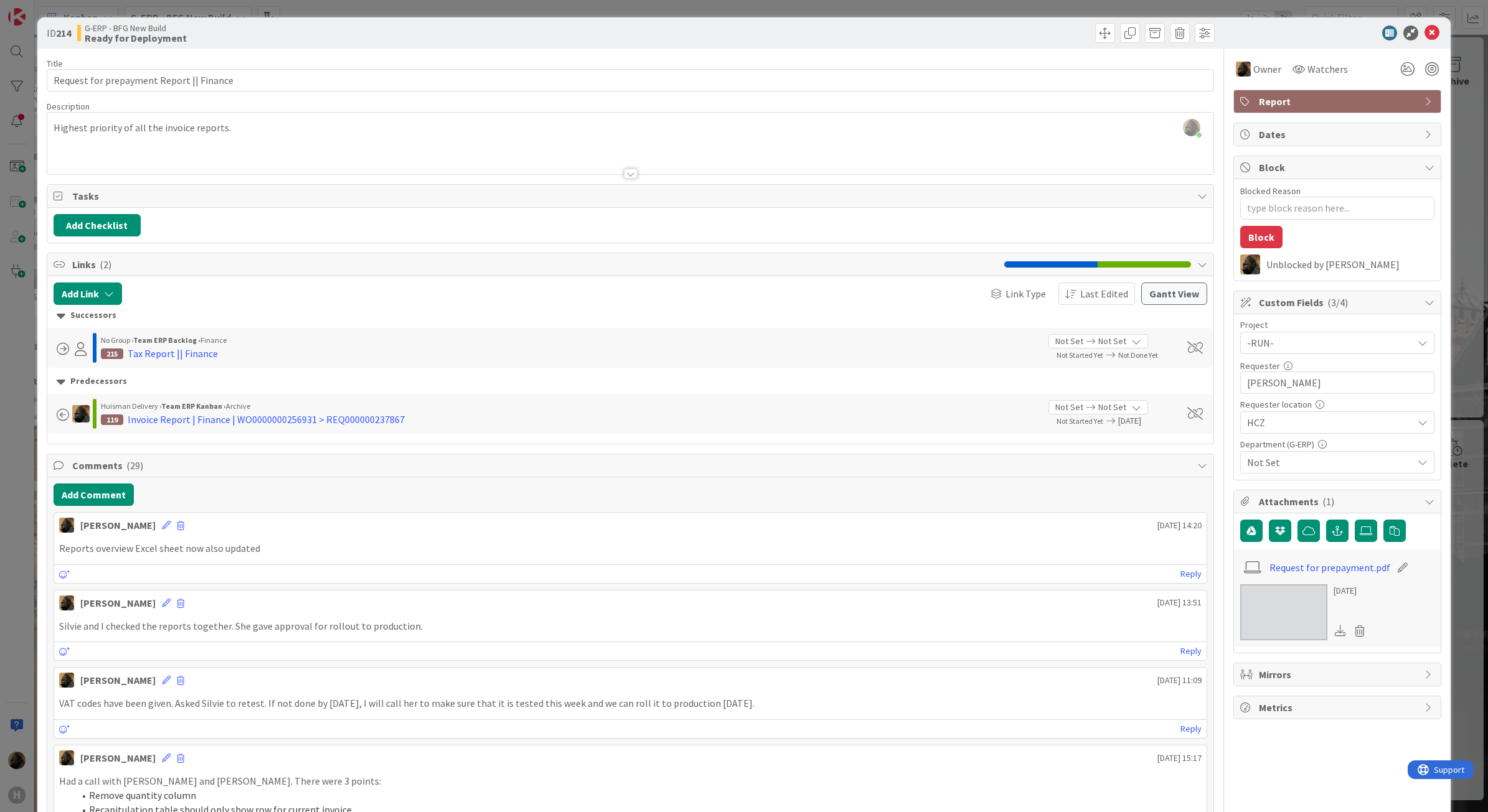
type textarea "x"
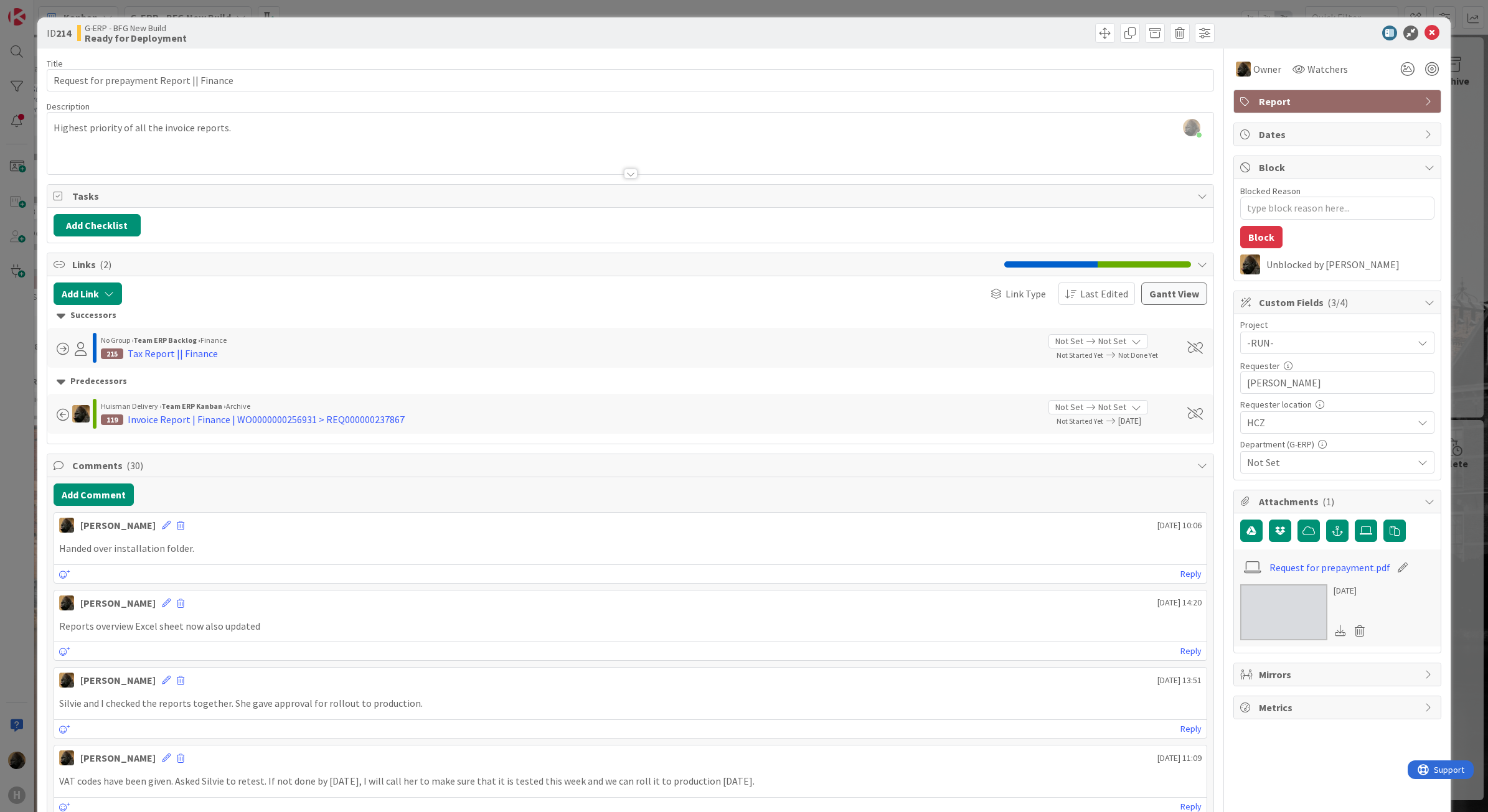
click at [1436, 38] on div "ID 214 G-ERP - BFG New Build Ready for Deployment" at bounding box center [744, 33] width 1414 height 31
click at [1427, 31] on icon at bounding box center [1431, 32] width 15 height 15
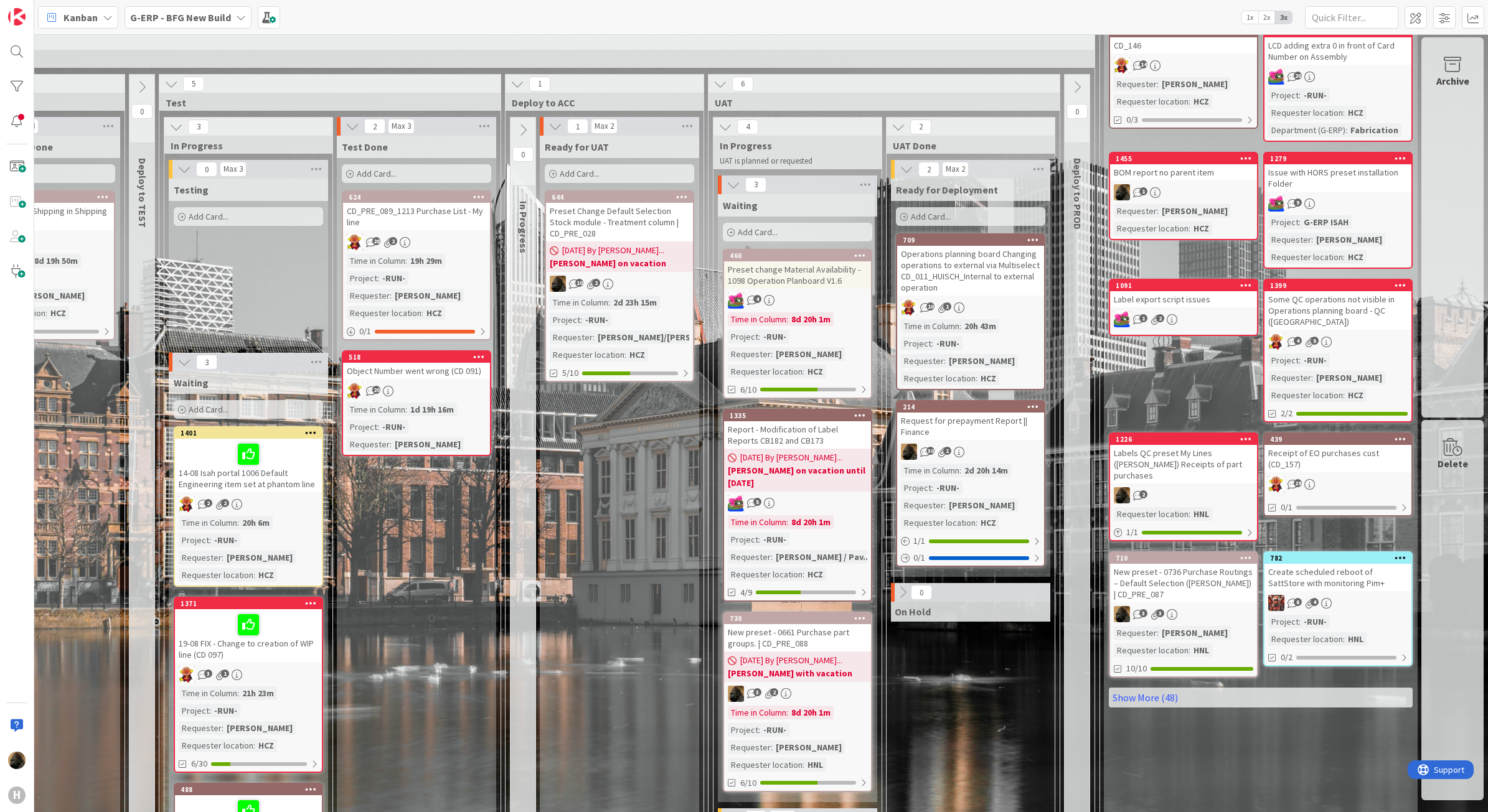
scroll to position [156, 810]
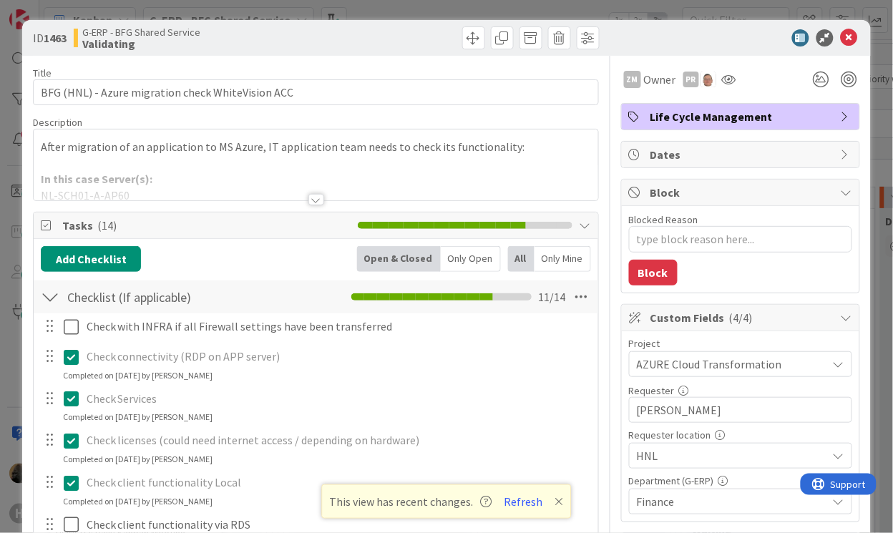
type textarea "x"
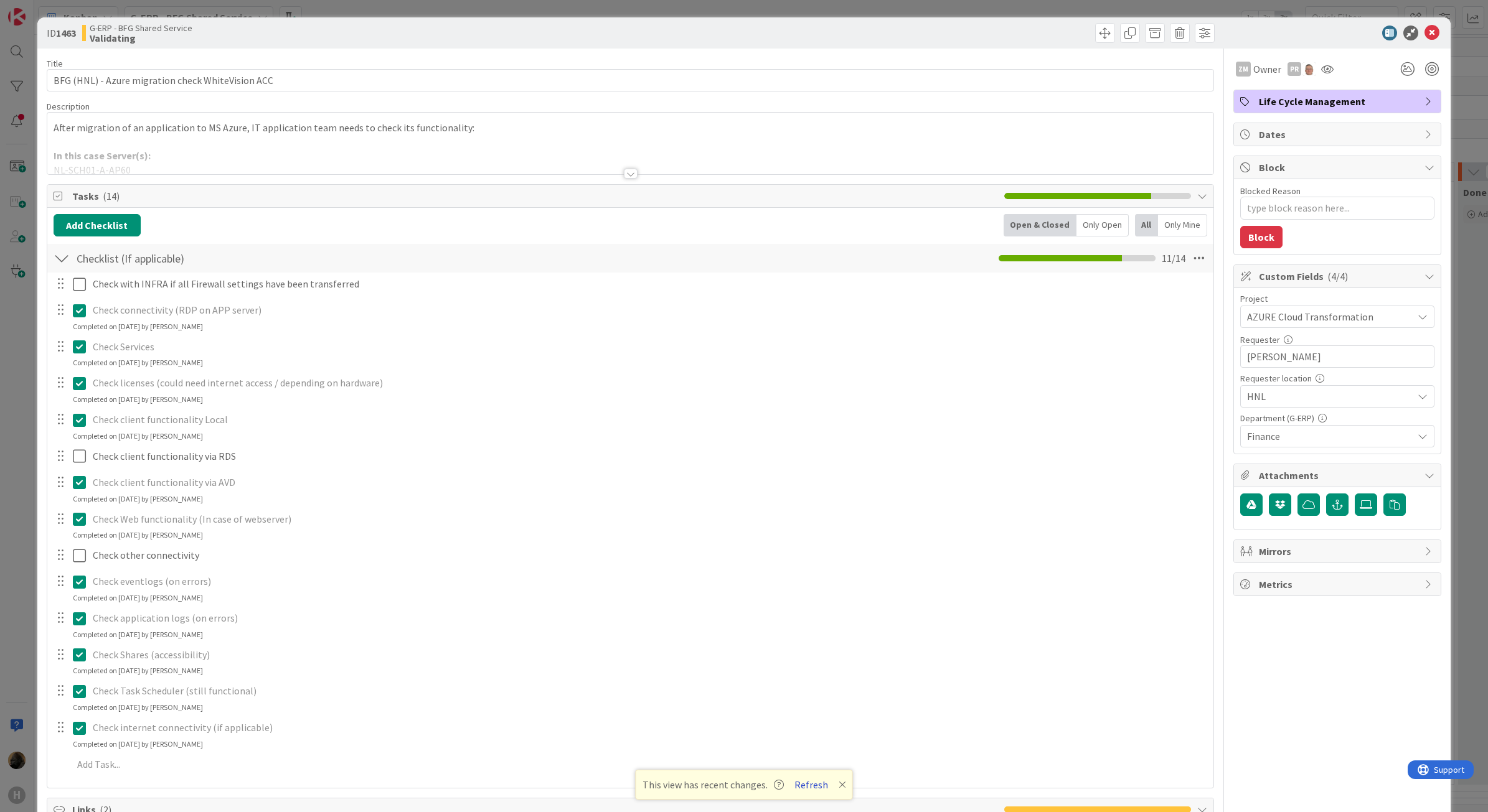
click at [811, 782] on button "Refresh" at bounding box center [811, 785] width 43 height 17
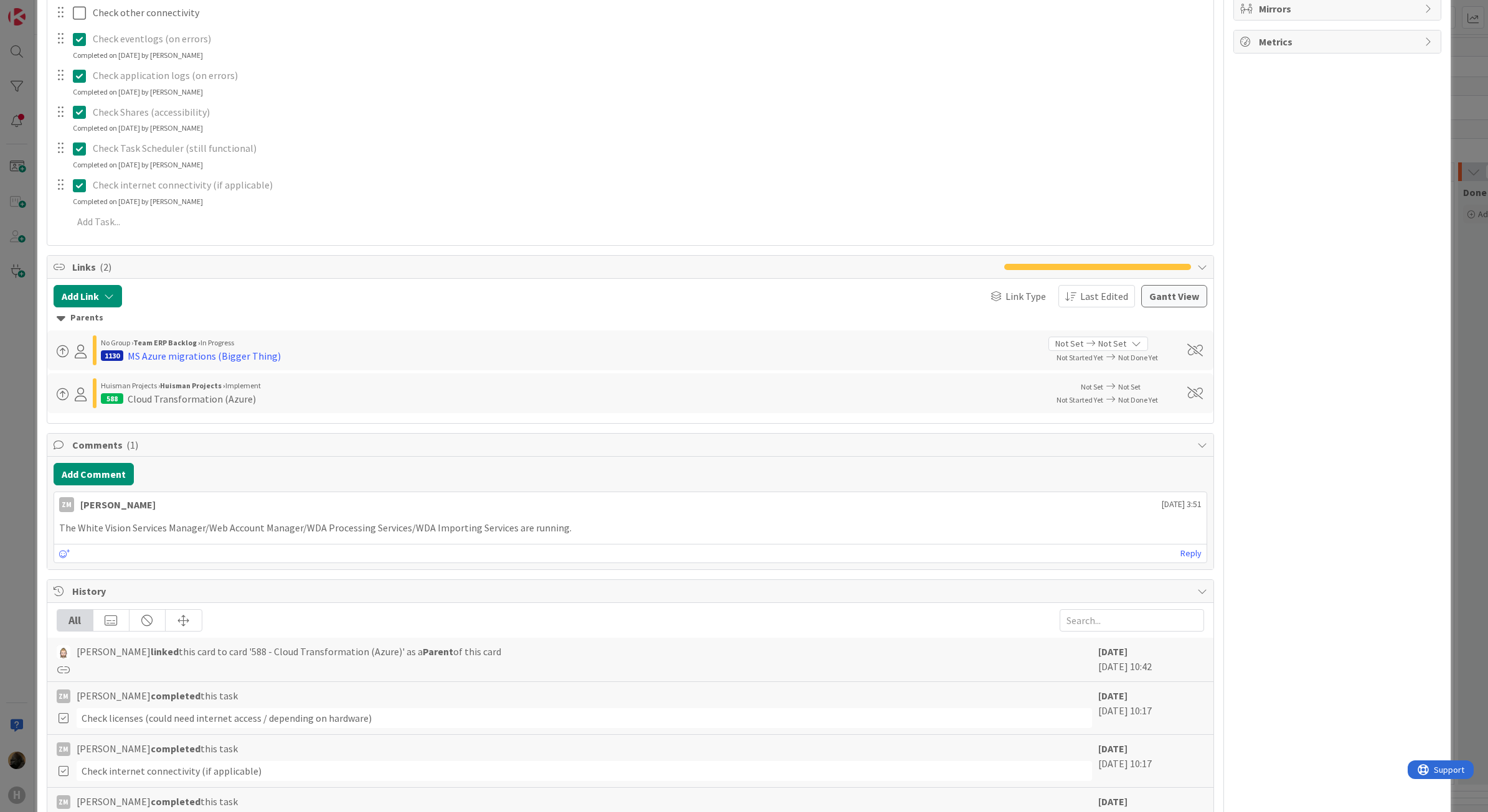
scroll to position [545, 0]
click at [35, 517] on div "ID 1463 G-ERP - BFG Shared Service Validating Title 49 / 128 BFG (HNL) - Azure …" at bounding box center [744, 406] width 1488 height 812
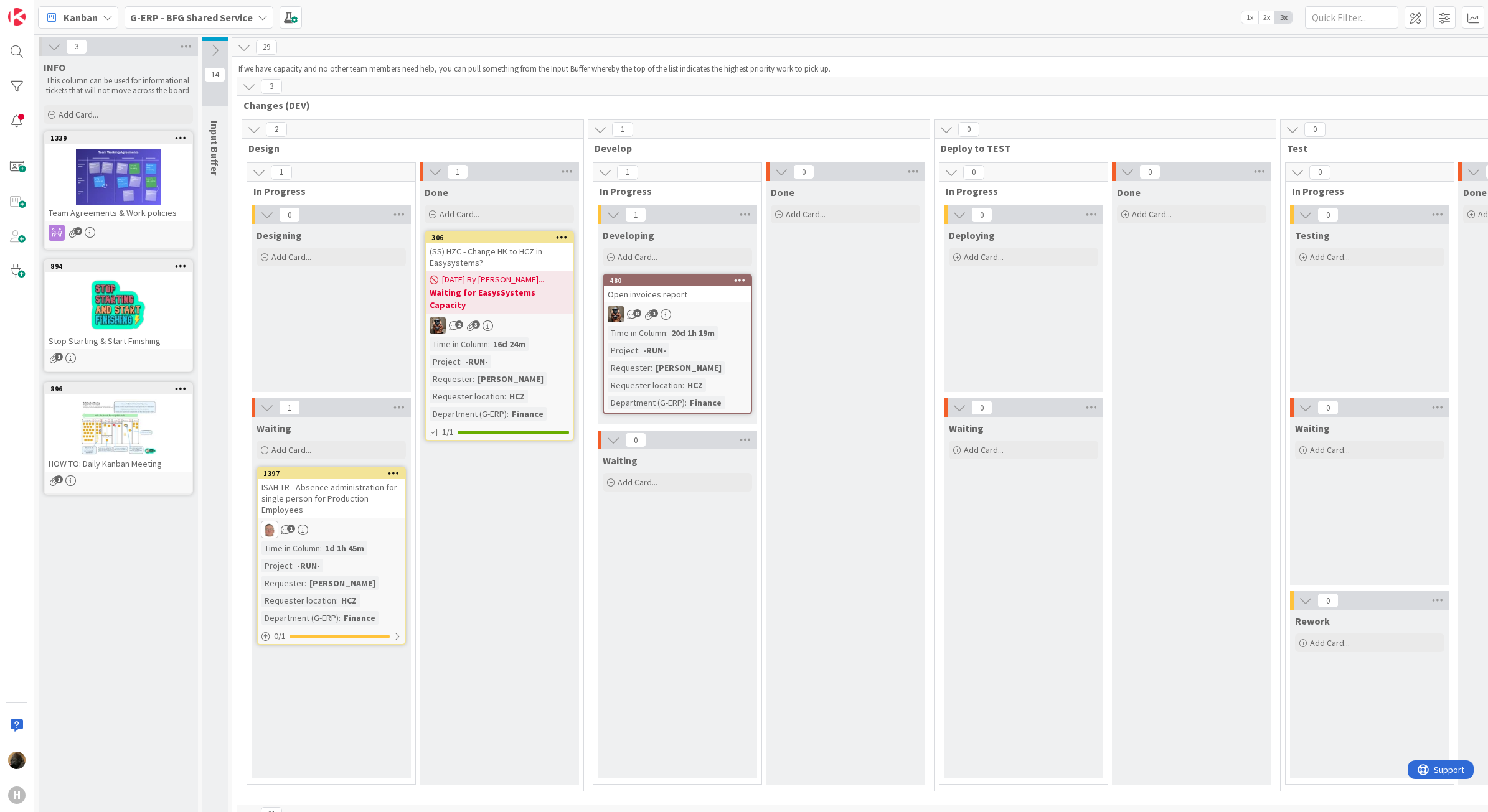
click at [166, 6] on div "G-ERP - BFG Shared Service" at bounding box center [199, 17] width 149 height 23
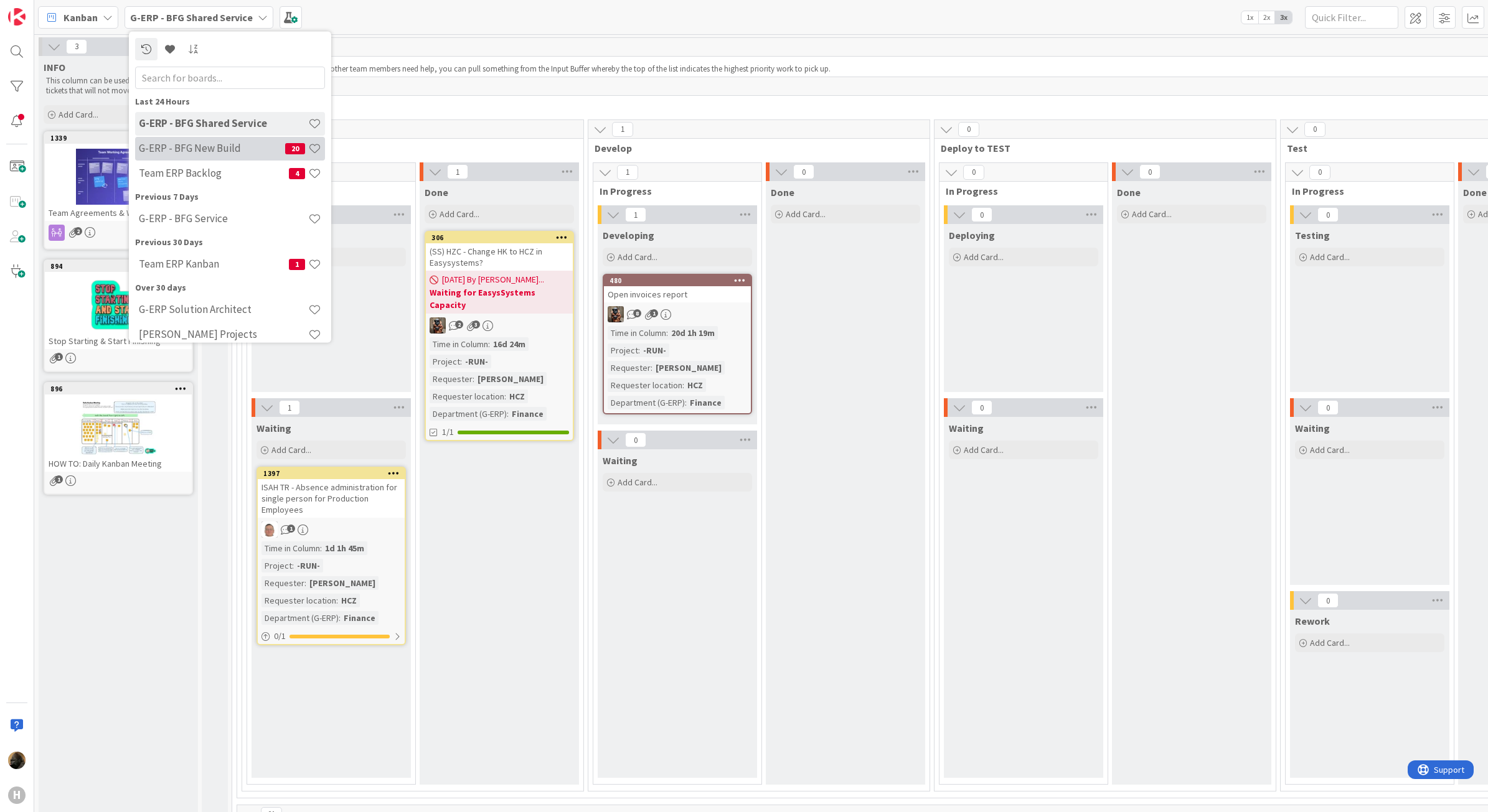
click at [185, 142] on h4 "G-ERP - BFG New Build" at bounding box center [212, 148] width 146 height 12
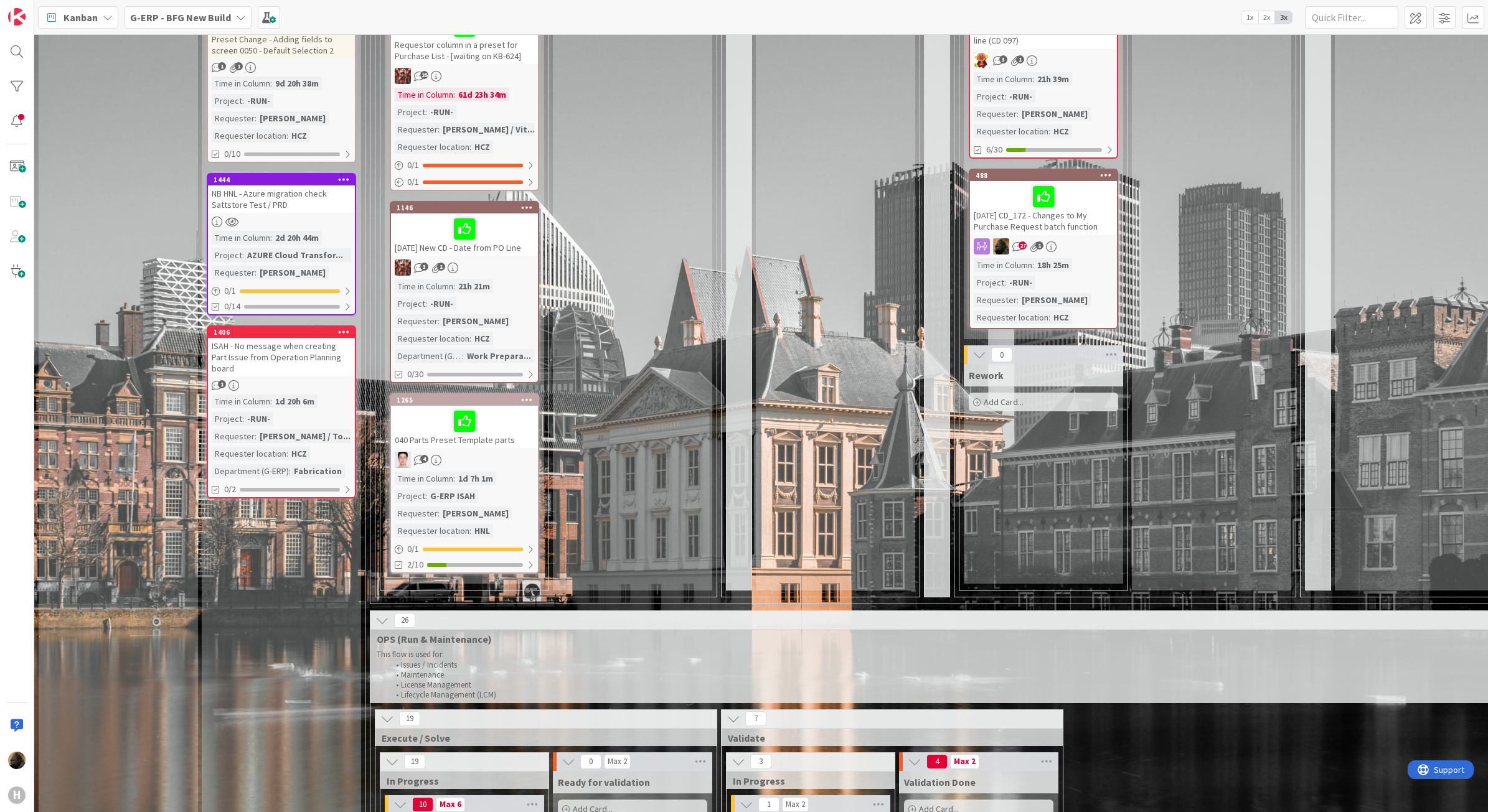
scroll to position [1090, 0]
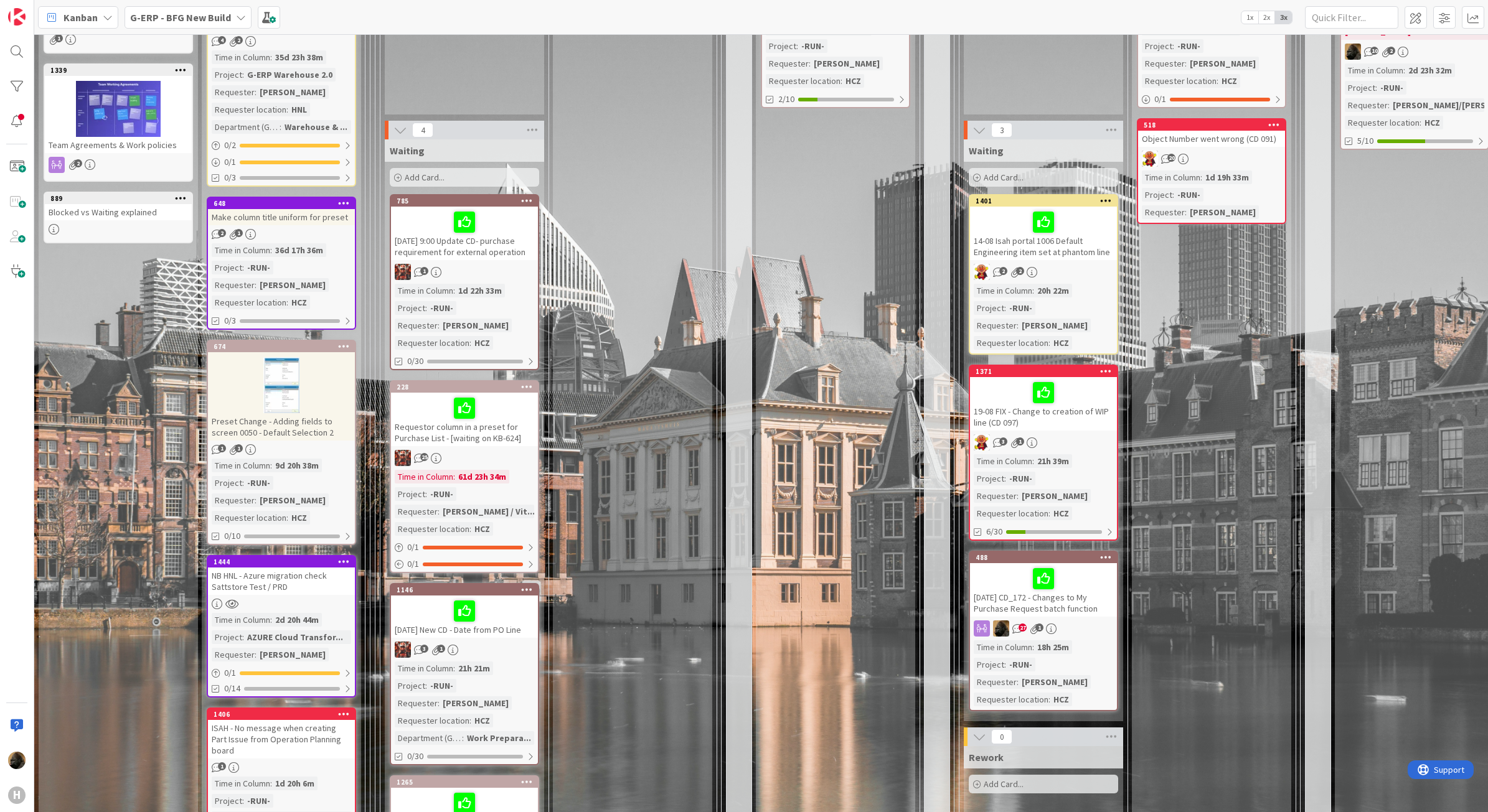
scroll to position [312, 0]
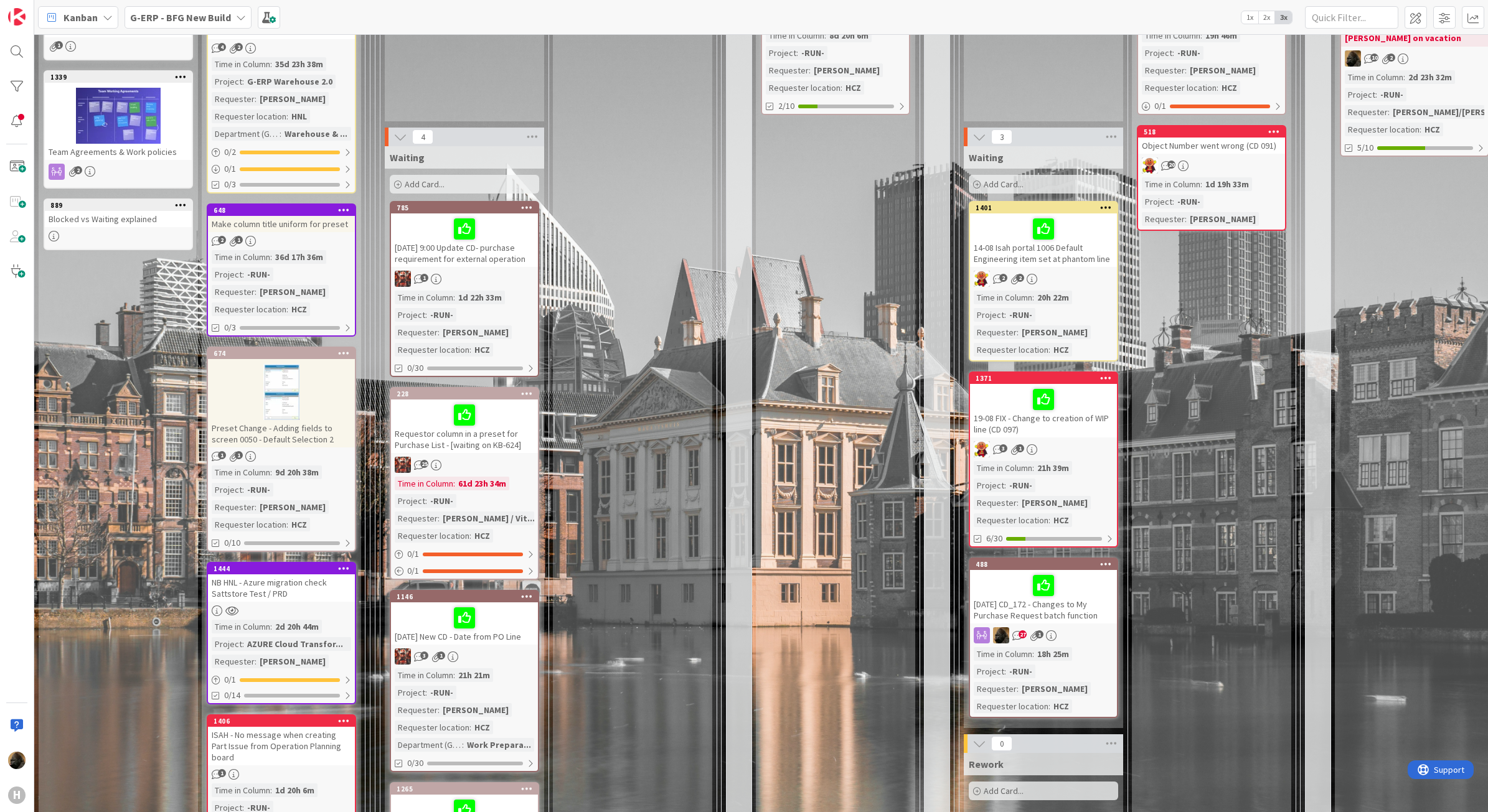
click at [333, 426] on div "Preset Change - Adding fields to screen 0050 - Default Selection 2" at bounding box center [281, 433] width 147 height 27
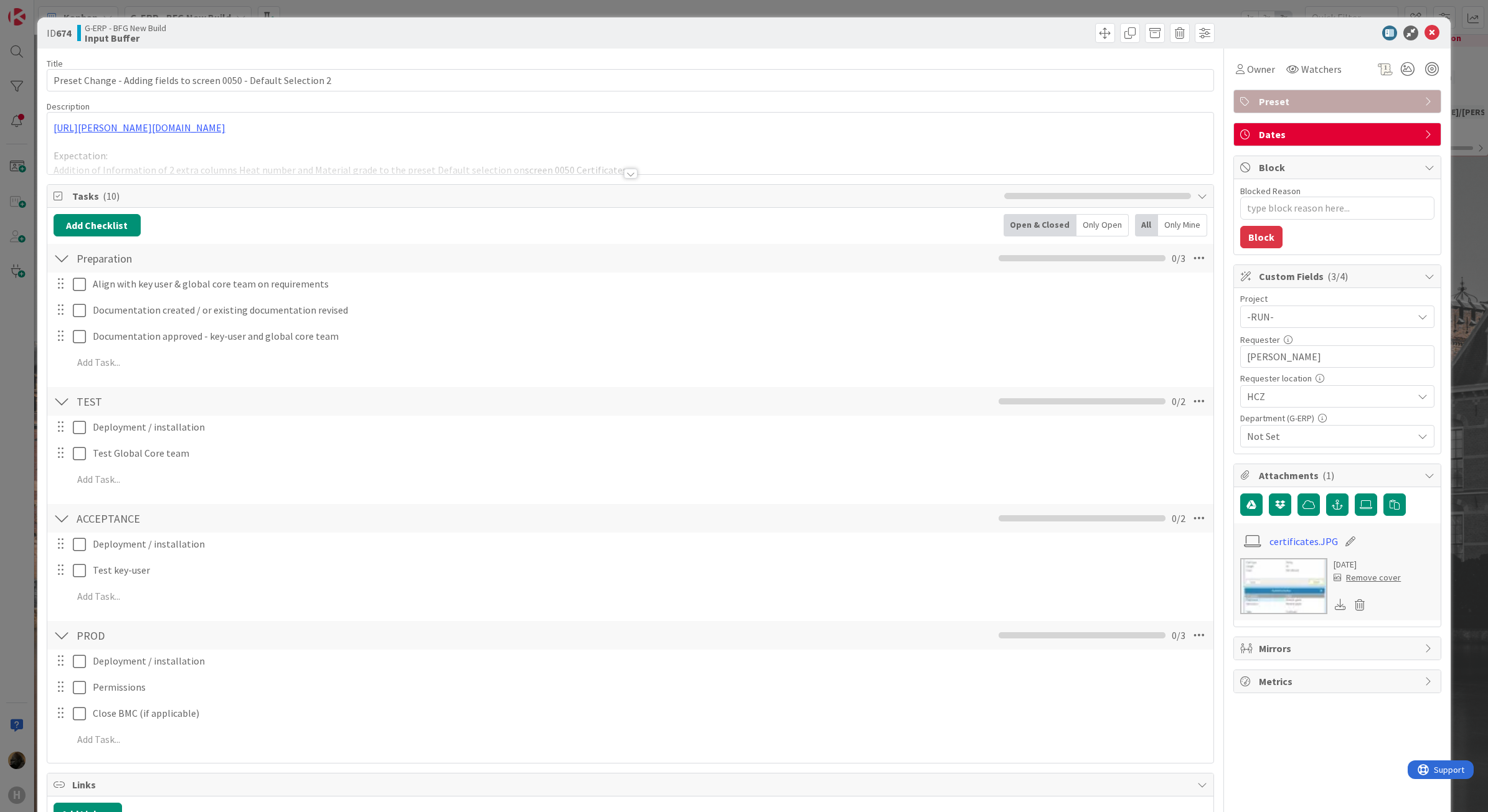
click at [16, 641] on div "ID 674 G-ERP - BFG New Build Input Buffer Title 66 / 128 Preset Change - Adding…" at bounding box center [744, 406] width 1488 height 812
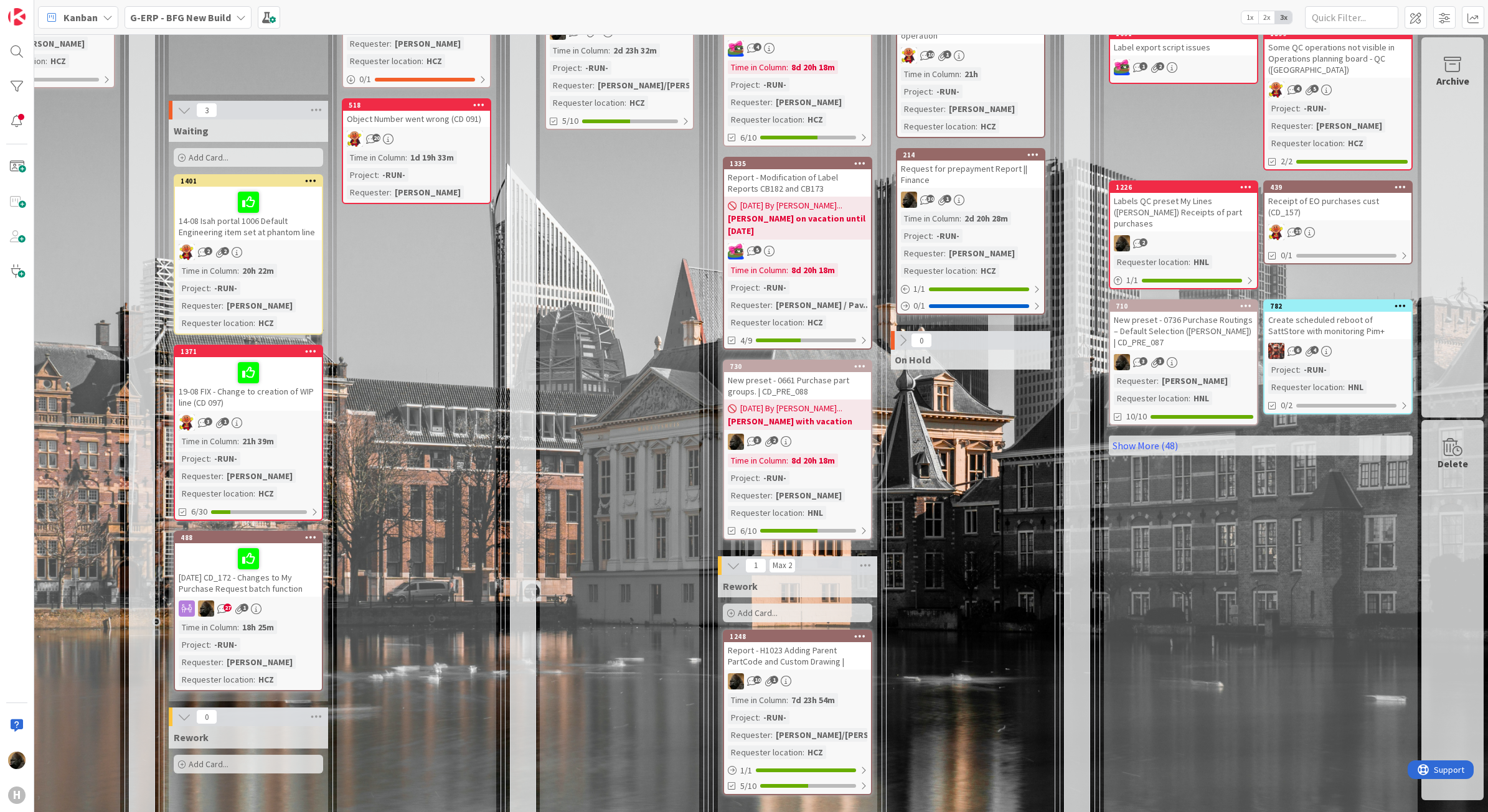
scroll to position [312, 810]
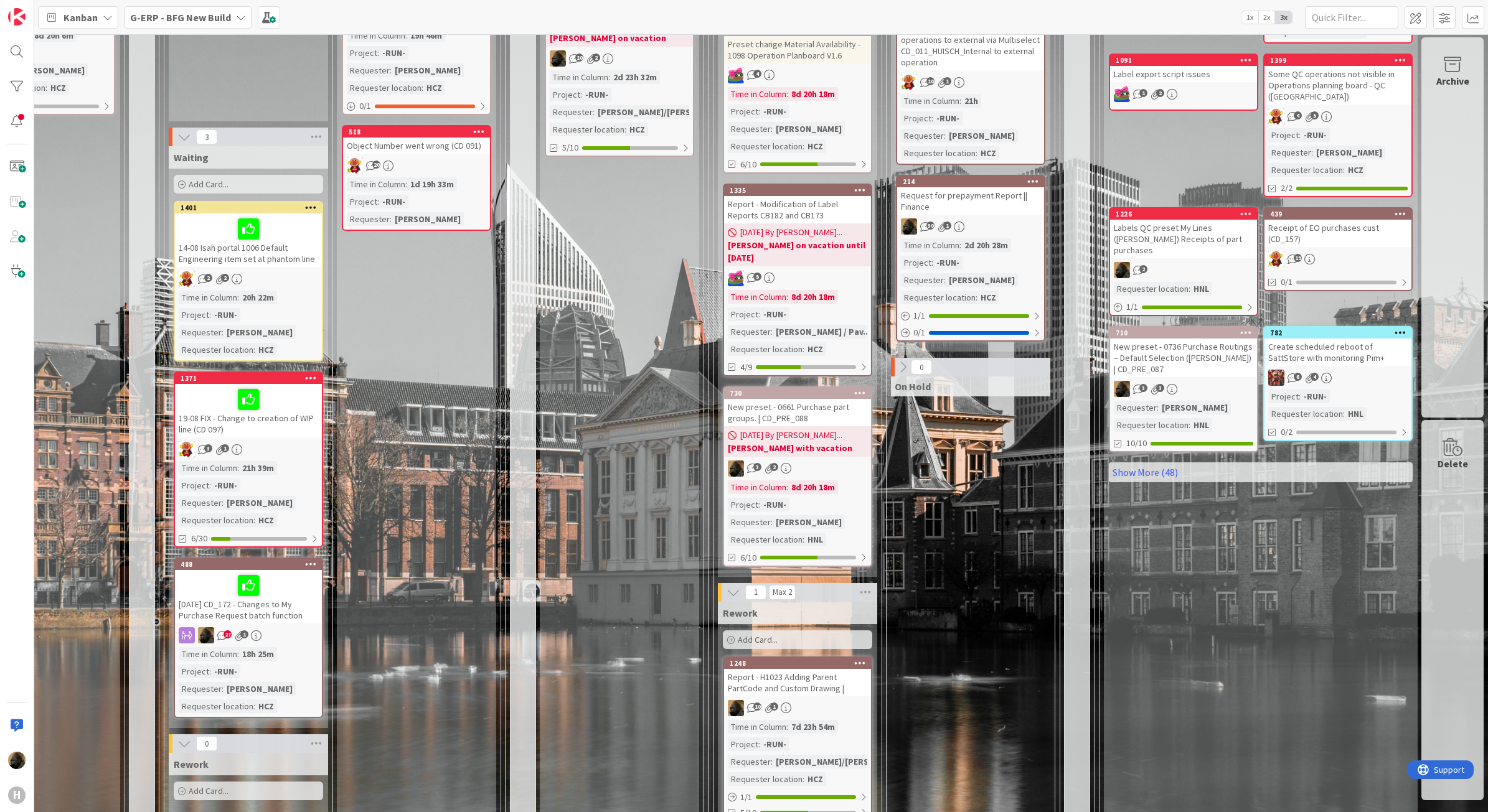
click at [1066, 598] on div "0 Deploy to PROD" at bounding box center [1077, 418] width 25 height 1137
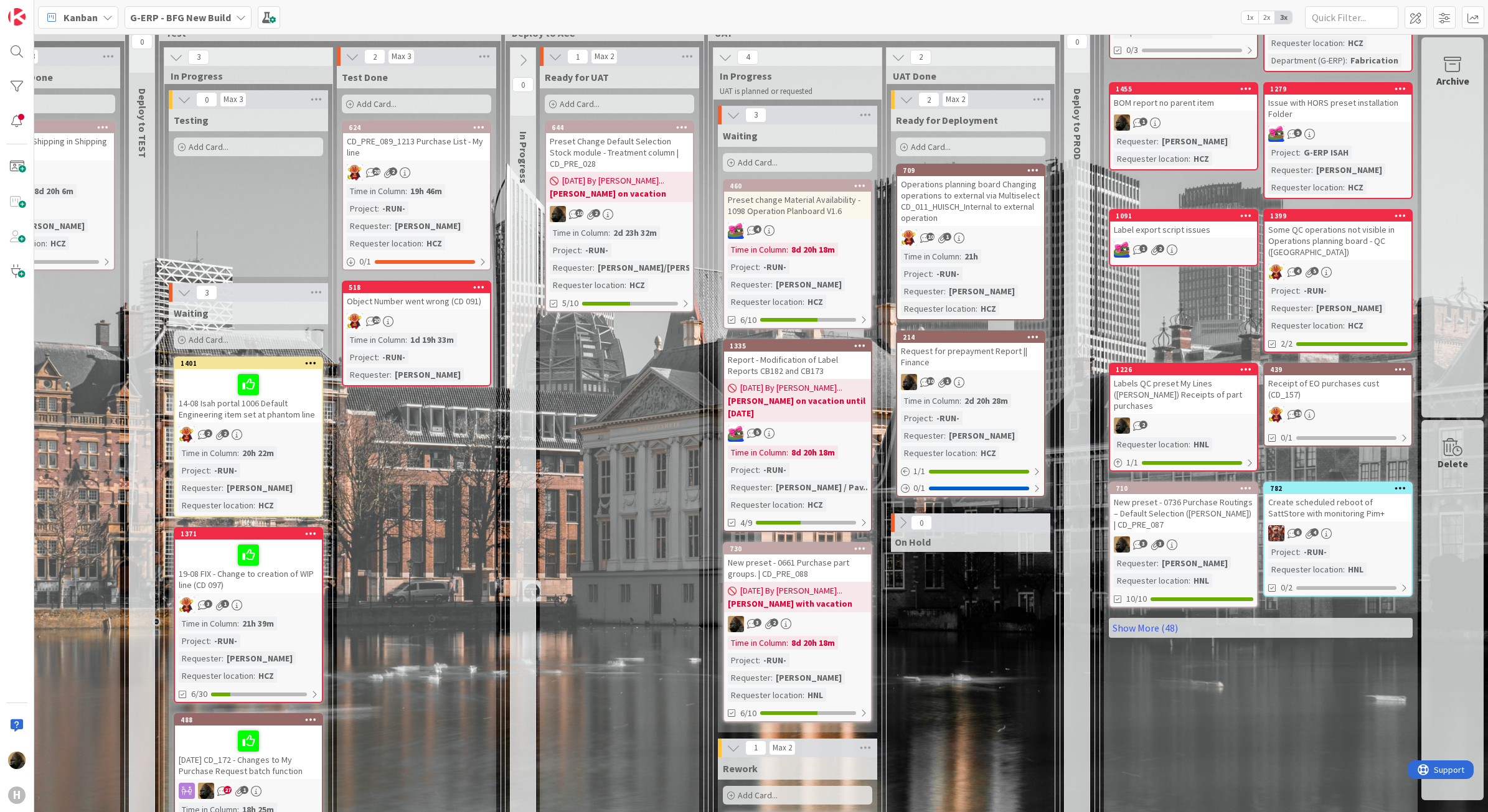
scroll to position [77, 810]
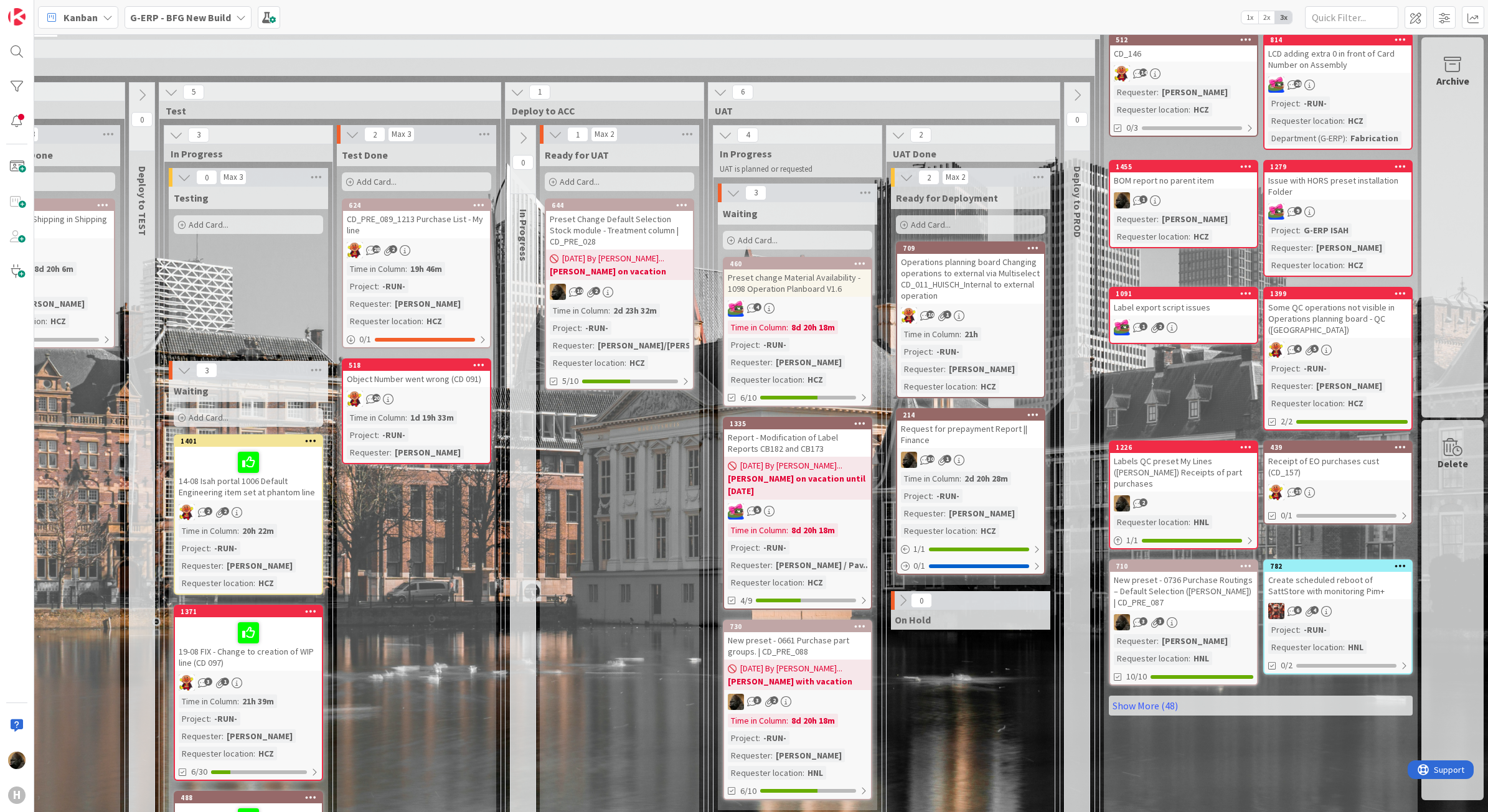
click at [549, 620] on div "Ready for UAT Add Card... 644 Preset Change Default Selection Stock module - Tr…" at bounding box center [619, 678] width 159 height 1070
click at [642, 449] on div "Ready for UAT Add Card... 644 Preset Change Default Selection Stock module - Tr…" at bounding box center [619, 678] width 159 height 1070
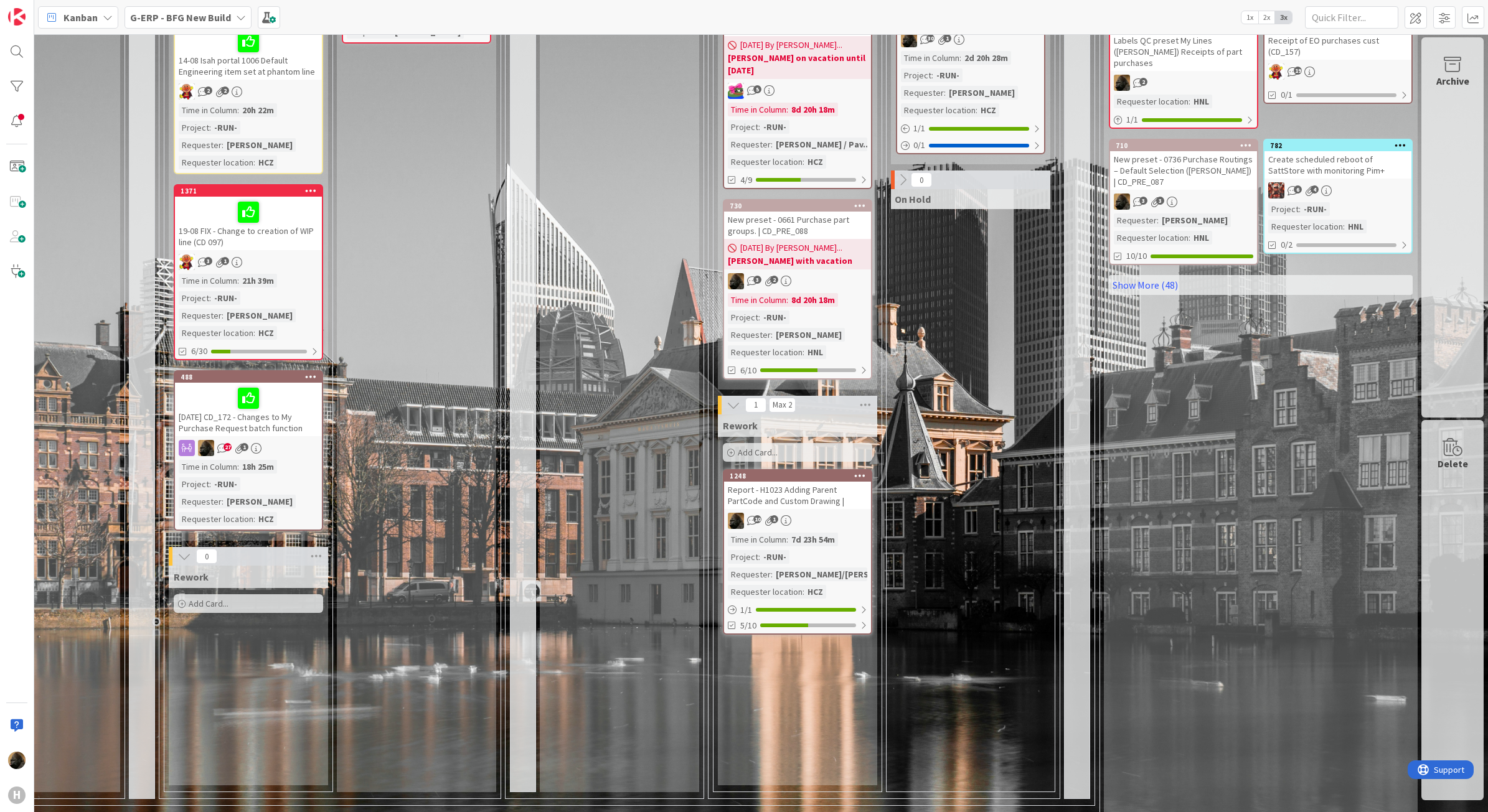
scroll to position [545, 810]
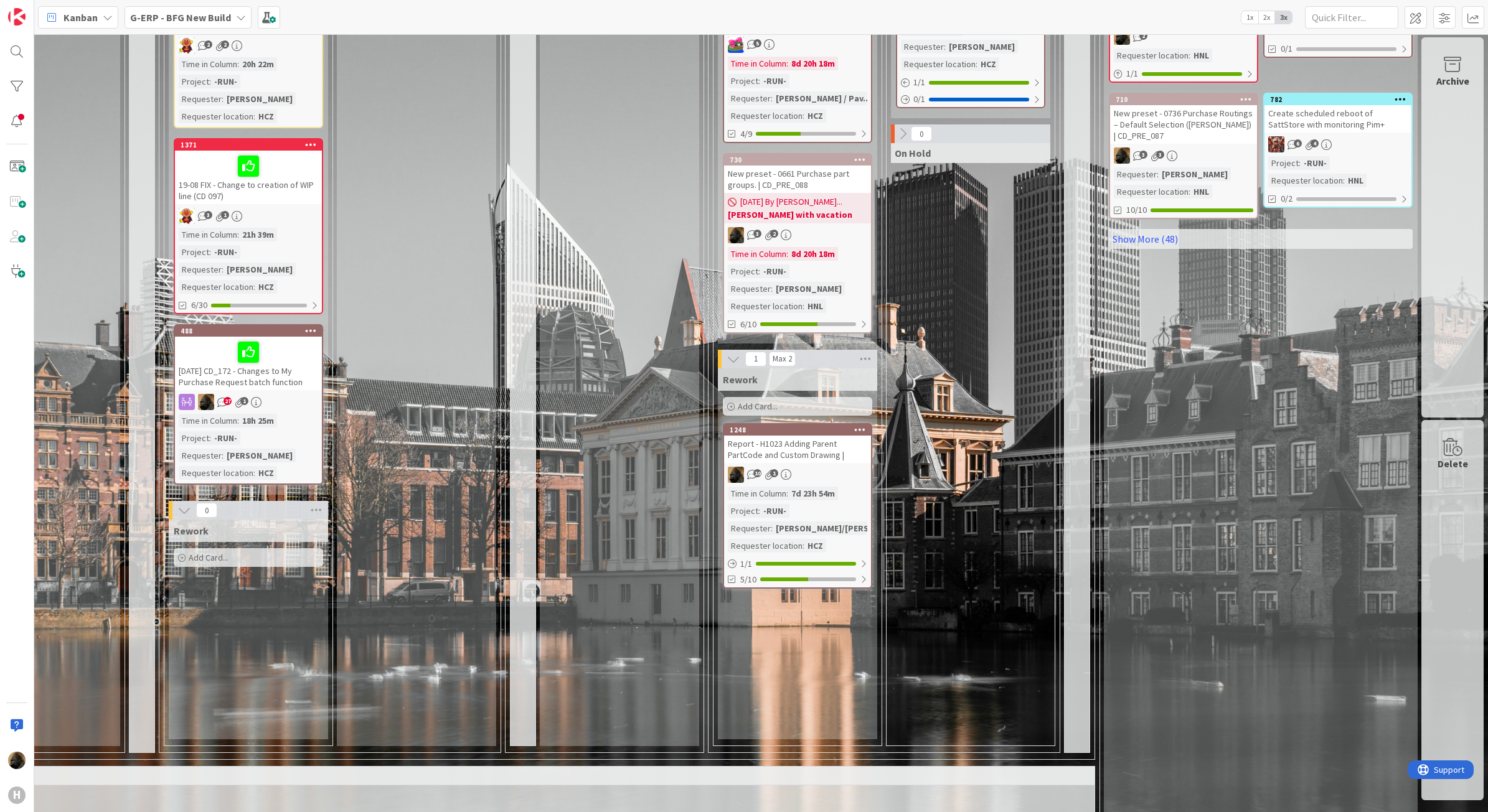
click at [624, 533] on div "Ready for UAT Add Card... 644 Preset Change Default Selection Stock module - Tr…" at bounding box center [619, 211] width 159 height 1070
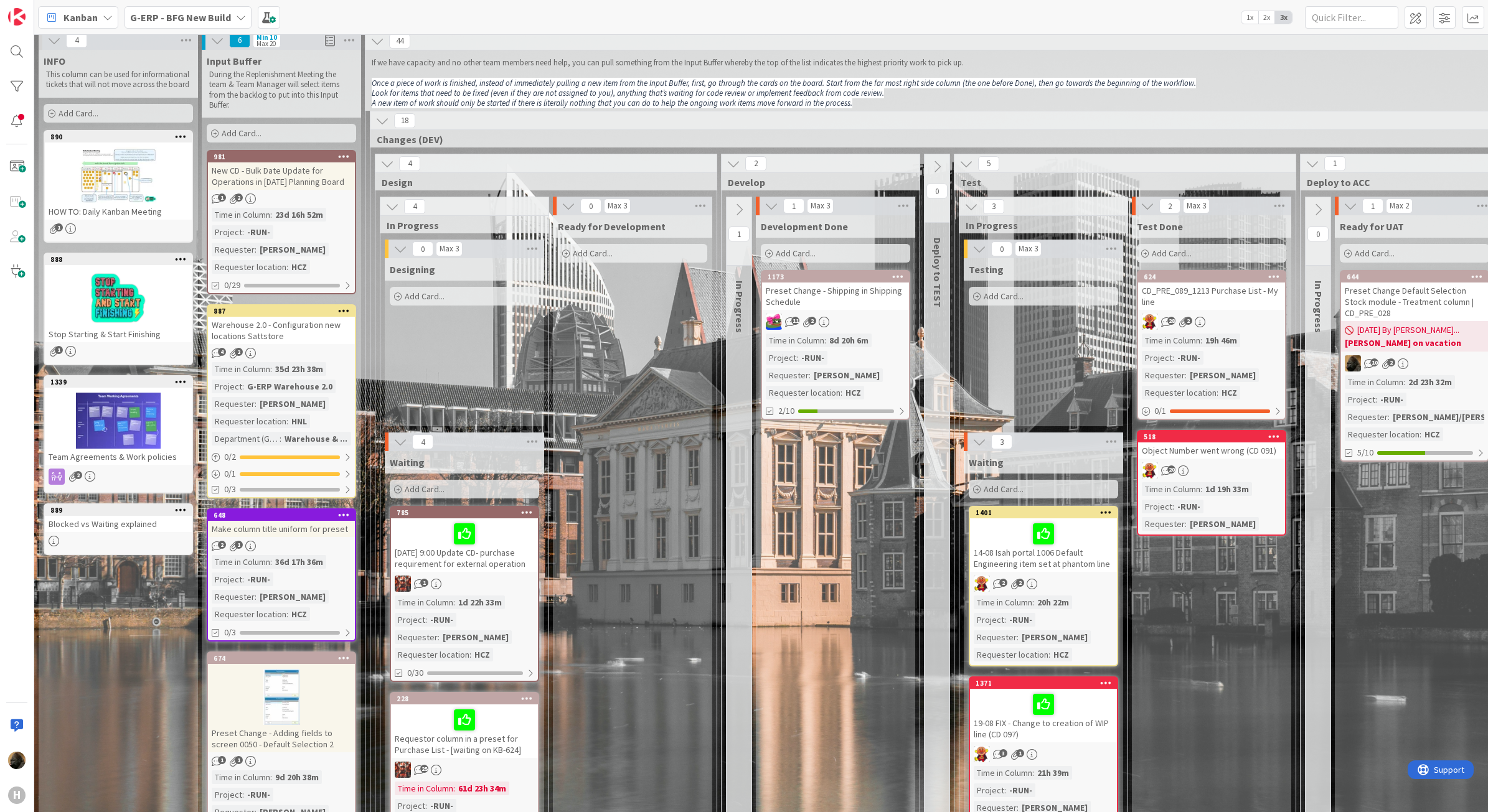
scroll to position [0, 0]
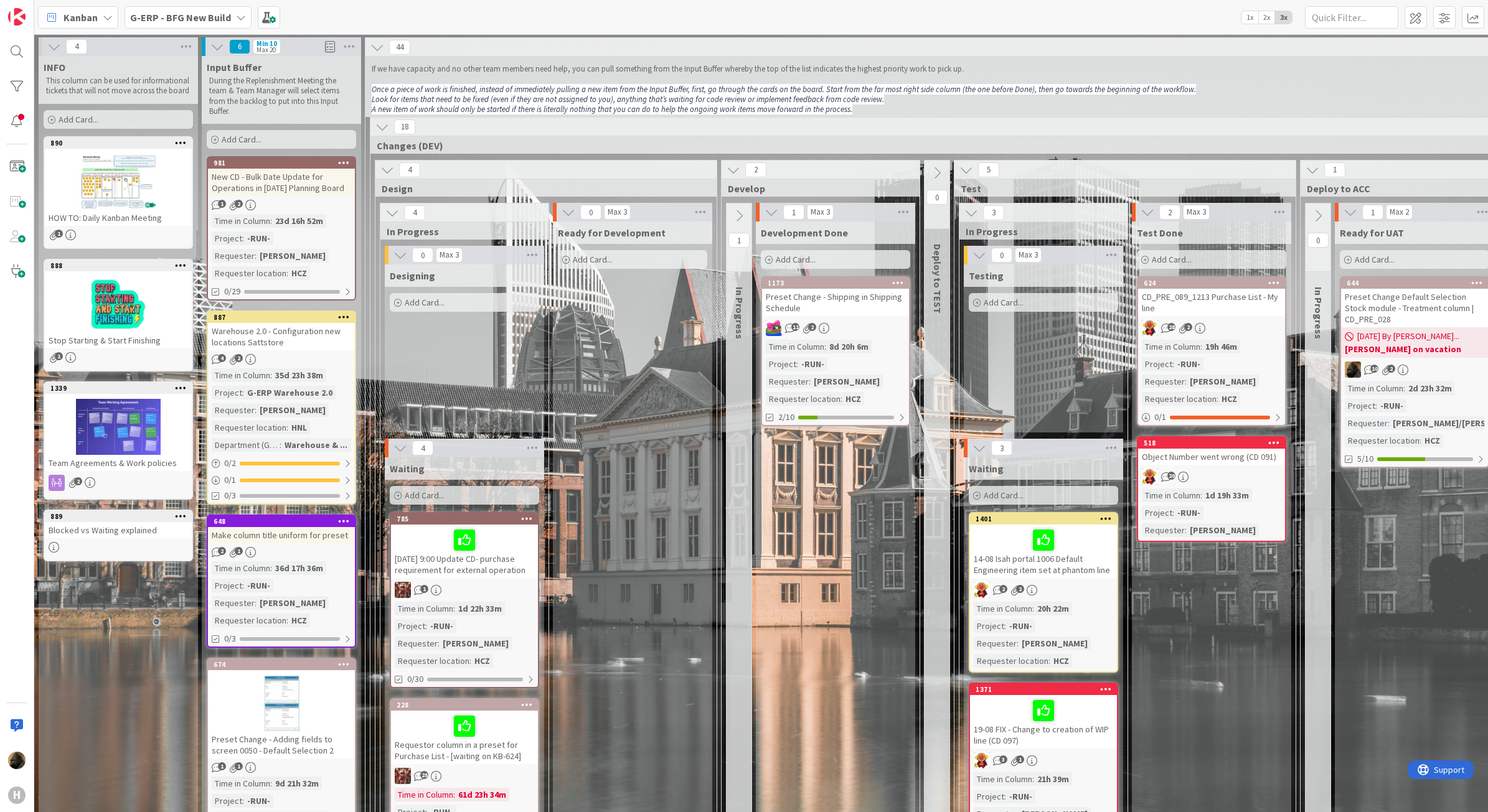
click at [730, 468] on div "1 In Progress" at bounding box center [739, 747] width 25 height 1087
click at [837, 302] on div "Preset Change - Shipping in Shipping Schedule" at bounding box center [835, 302] width 147 height 27
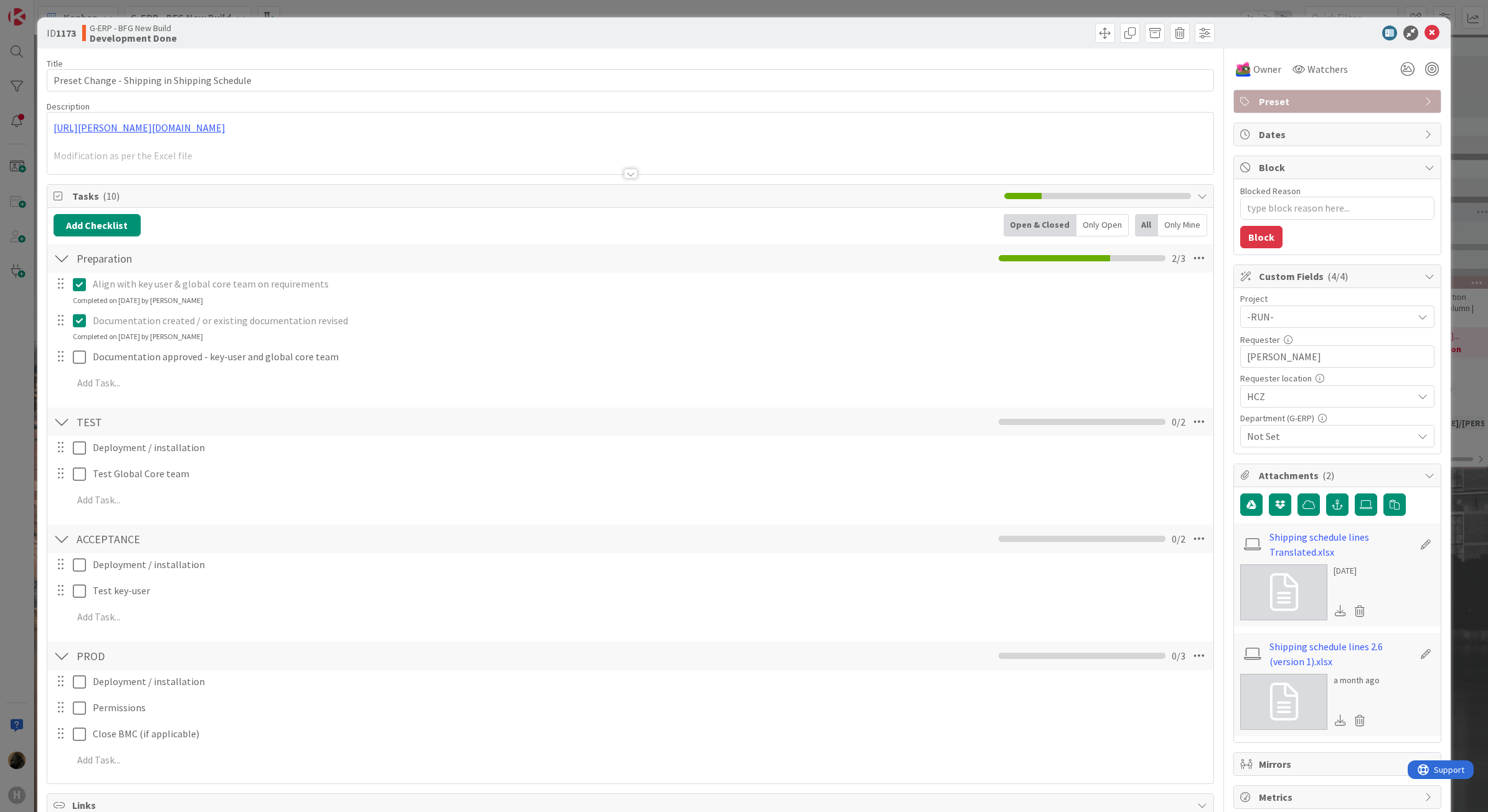
click at [23, 493] on div "ID 1173 G-ERP - BFG New Build Development Done Title 45 / 128 Preset Change - S…" at bounding box center [744, 406] width 1488 height 812
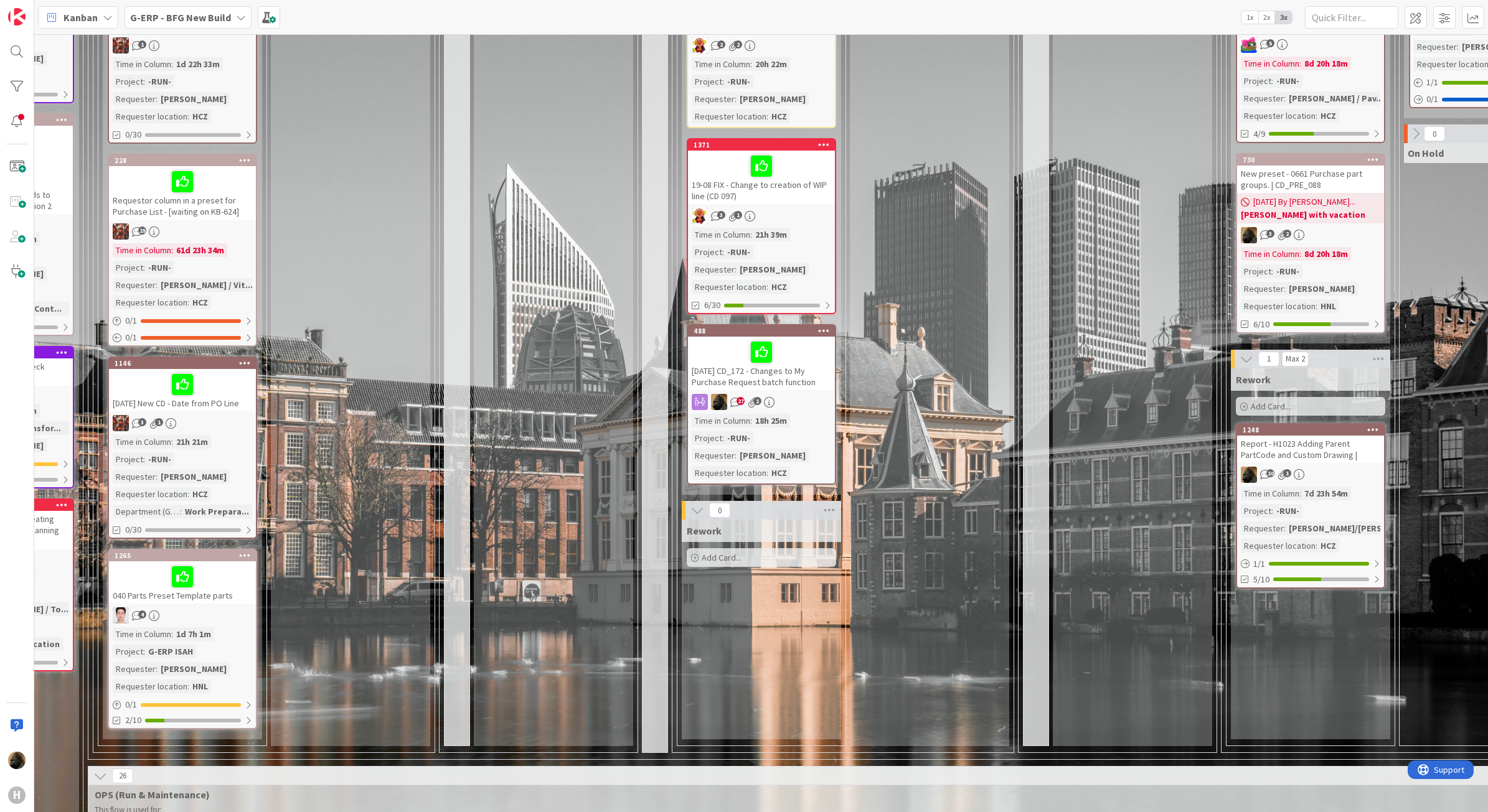
scroll to position [466, 282]
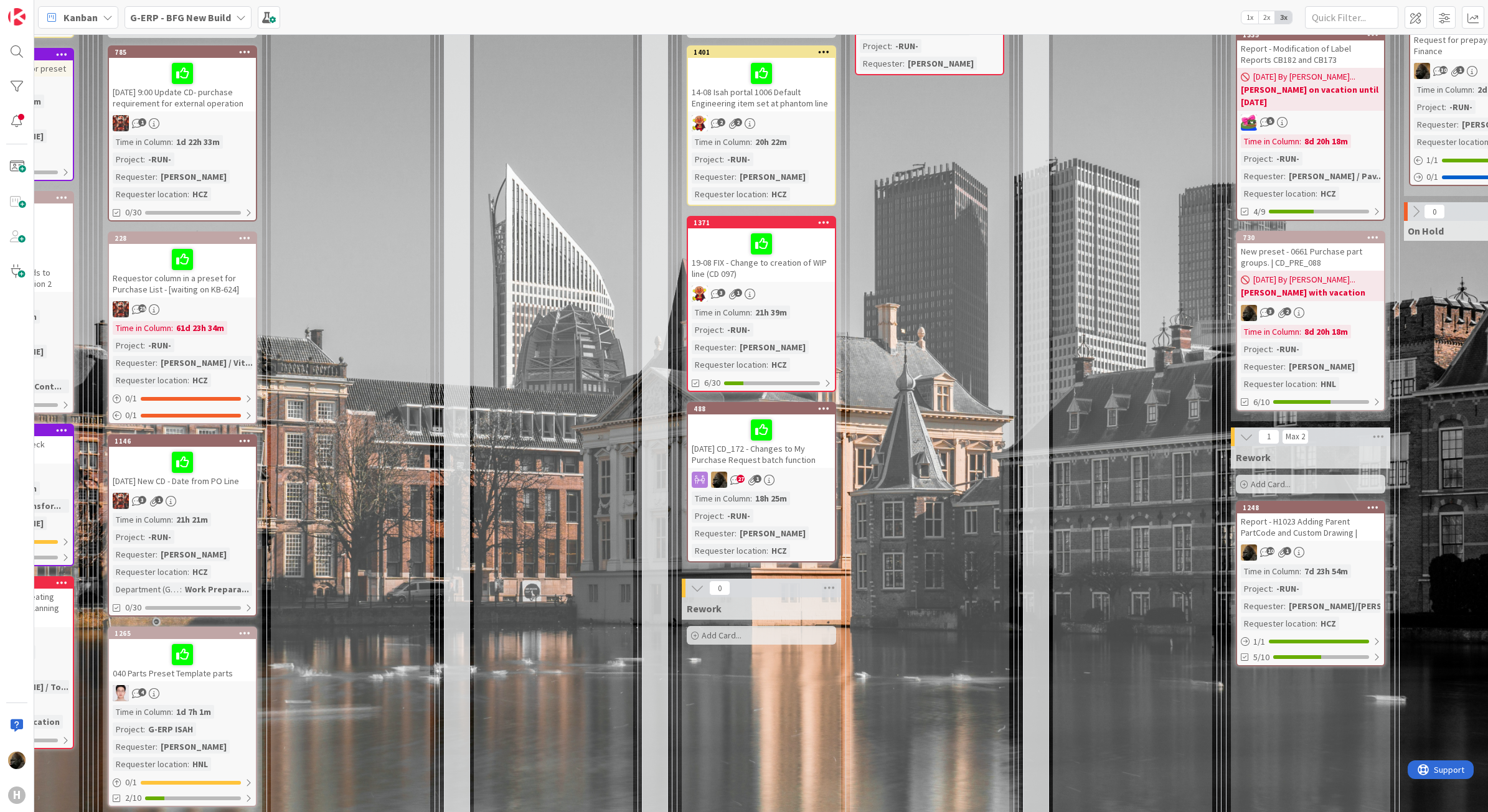
click at [815, 440] on div at bounding box center [762, 430] width 139 height 26
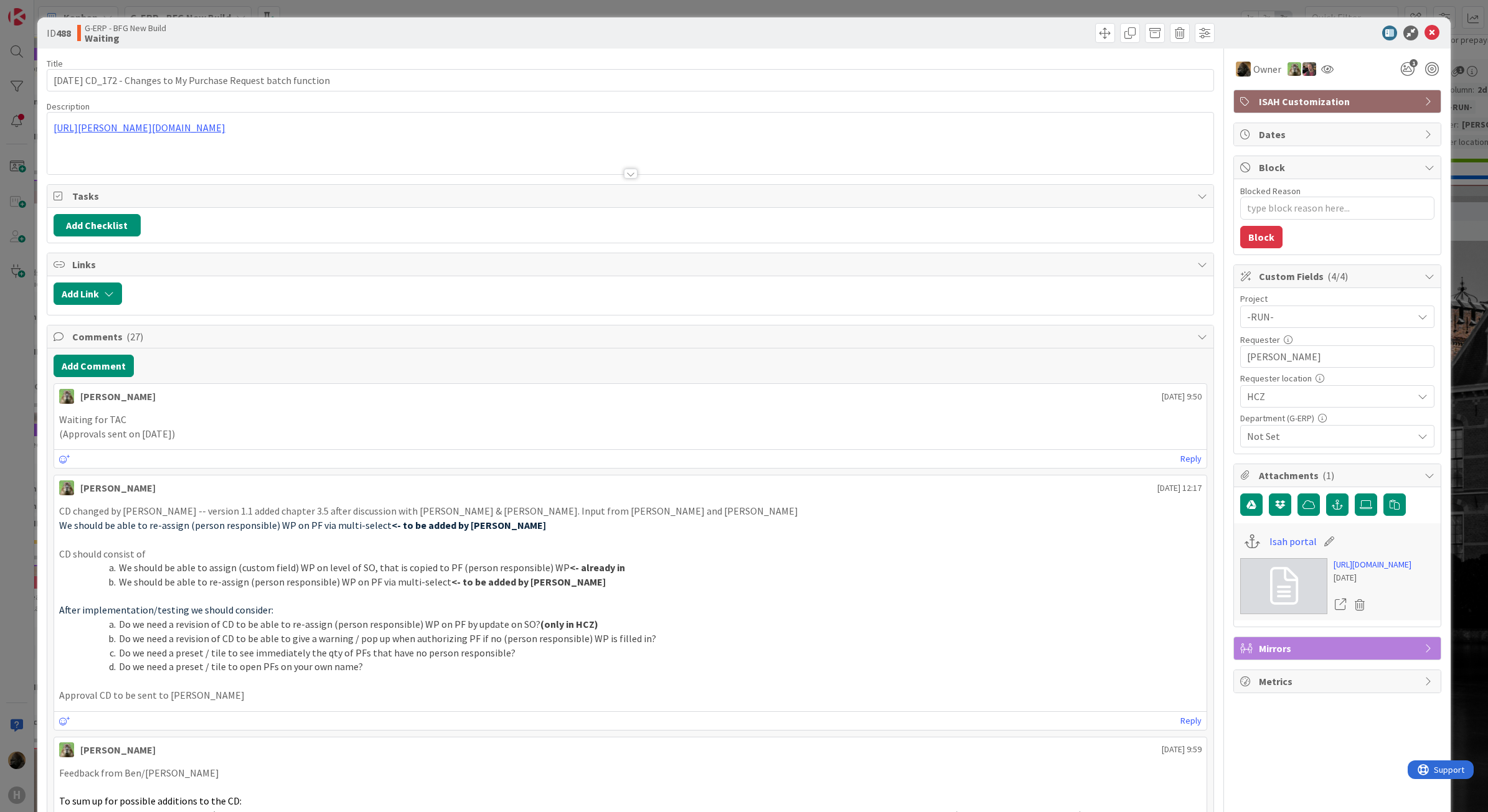
type textarea "x"
click at [5, 570] on div "ID 488 G-ERP - BFG New Build Waiting Title 65 / 128 01-09-2025 CD_172 - Changes…" at bounding box center [744, 406] width 1488 height 812
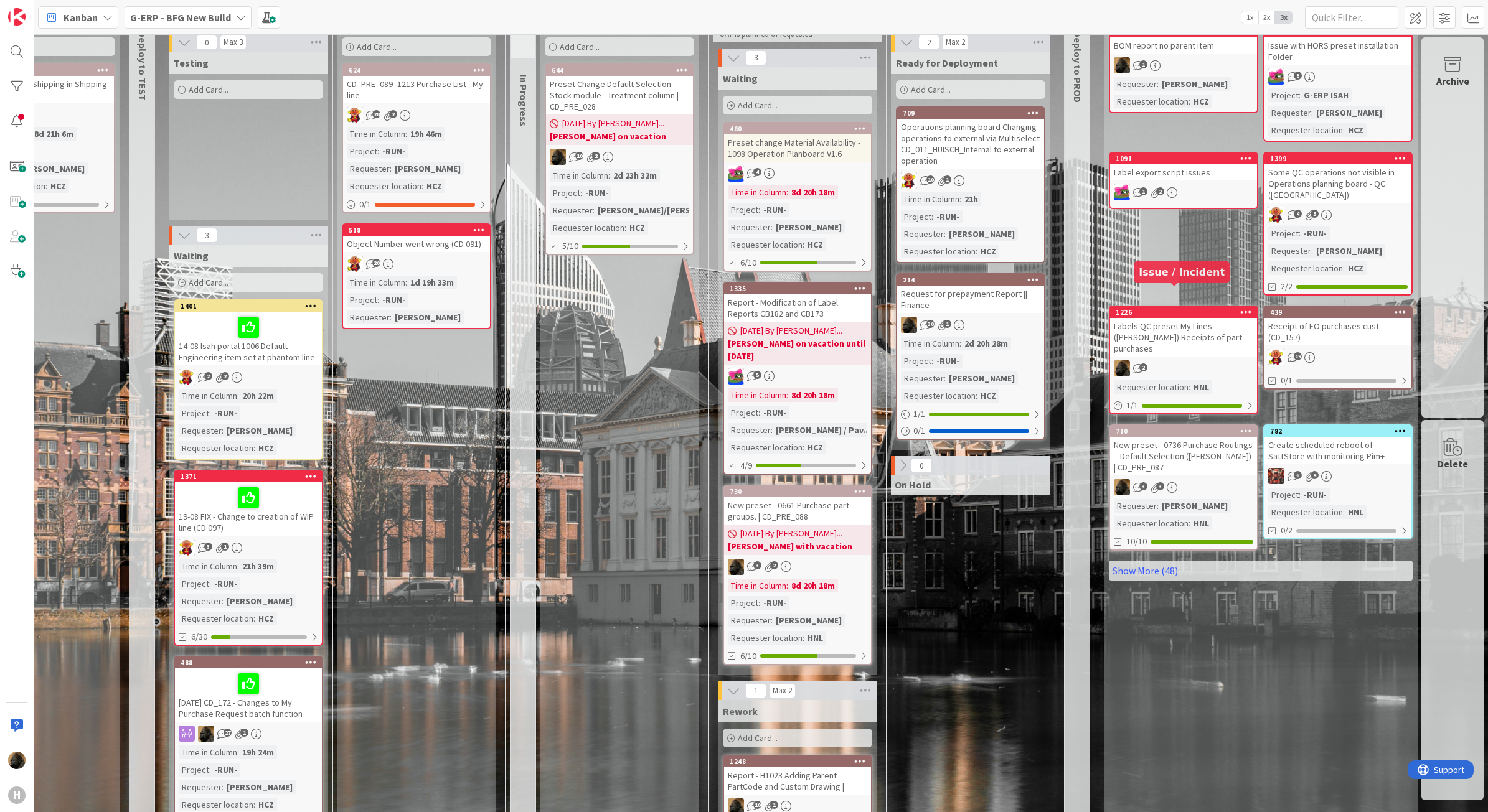
scroll to position [233, 810]
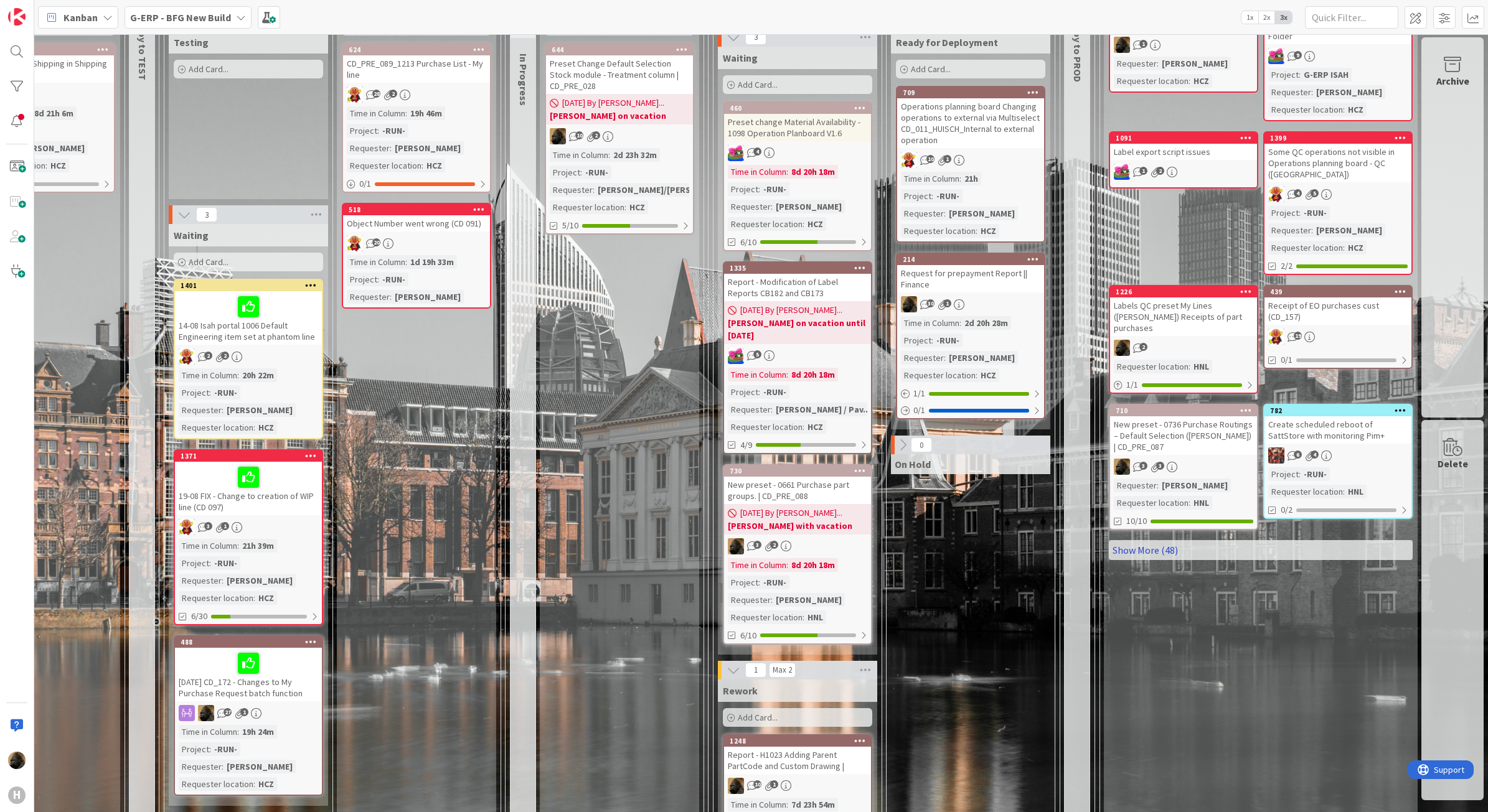
click at [1168, 540] on link "Show More (48)" at bounding box center [1261, 550] width 304 height 20
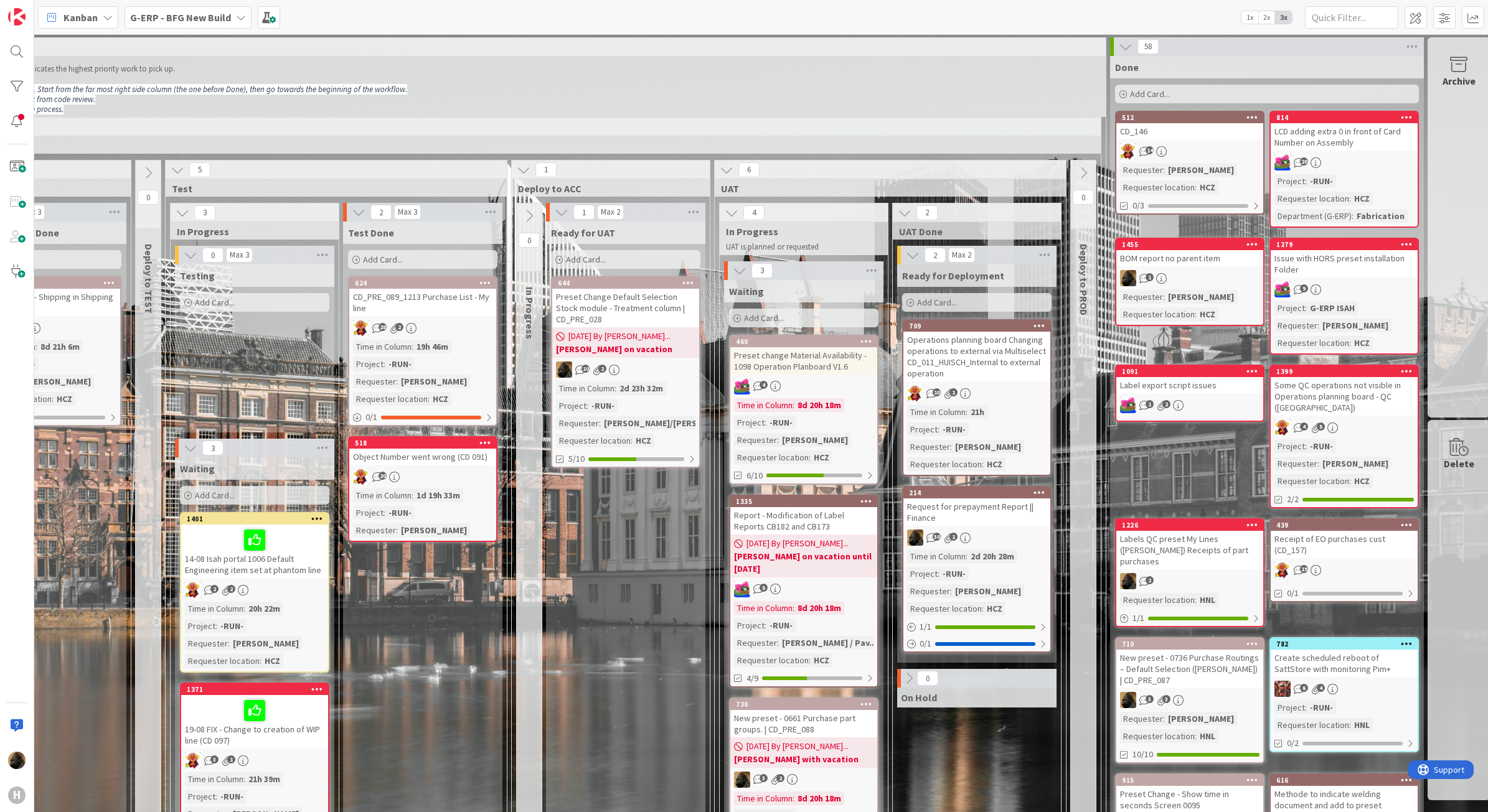
scroll to position [0, 747]
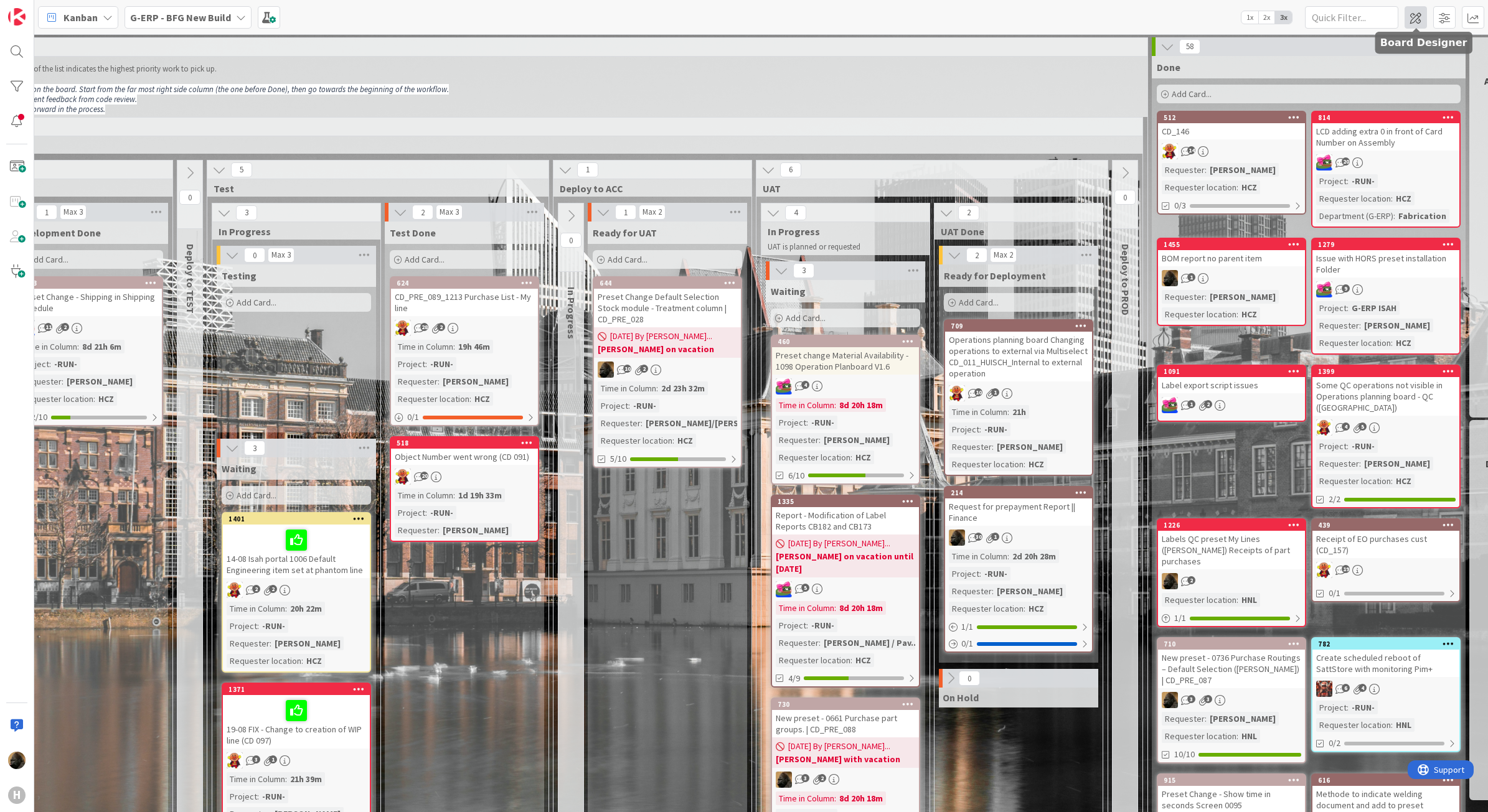
click at [1417, 17] on span at bounding box center [1417, 17] width 23 height 23
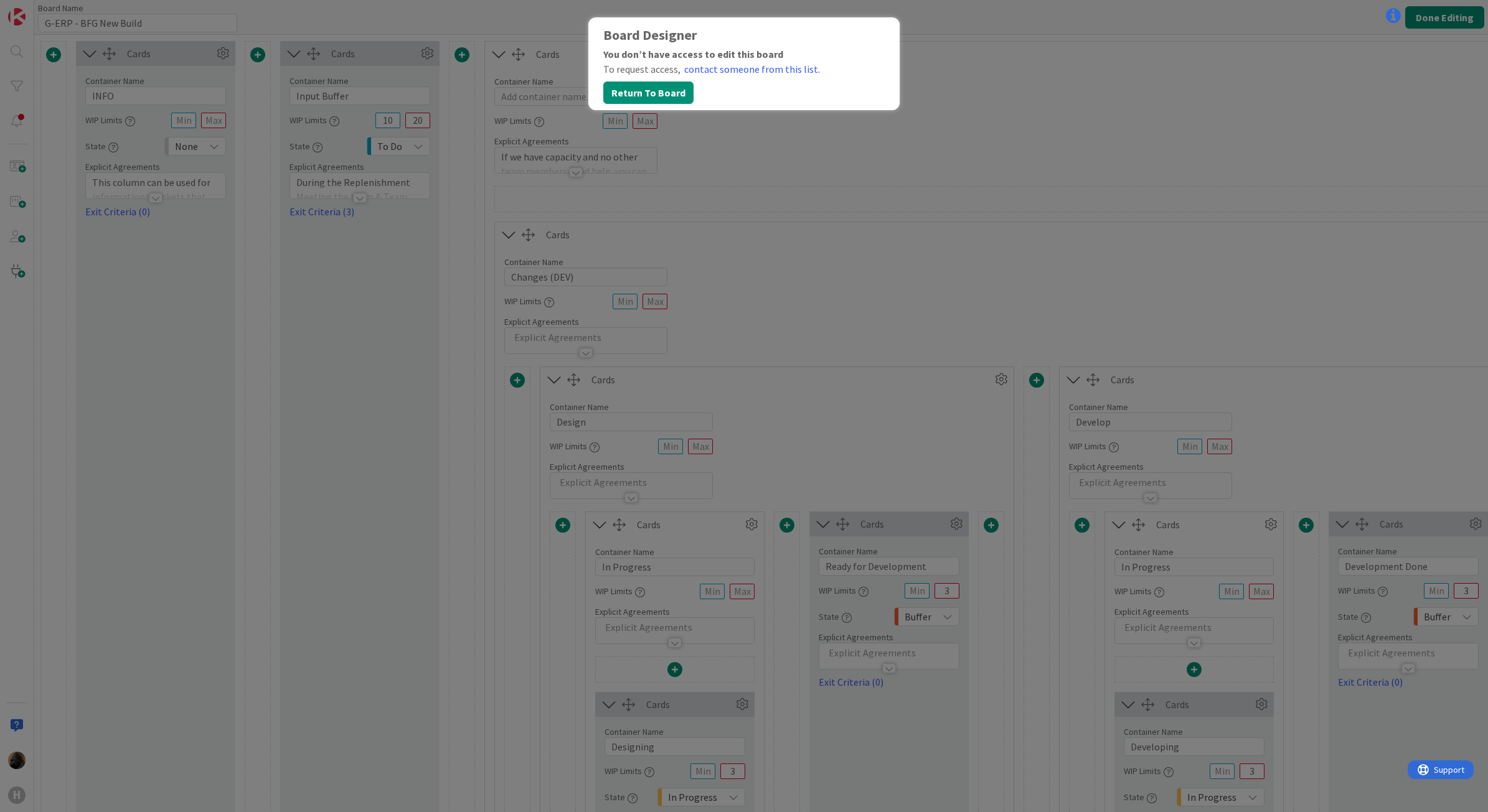
type input "G-ERP - BFG New Build"
click at [653, 94] on button "Return To Board" at bounding box center [649, 93] width 91 height 23
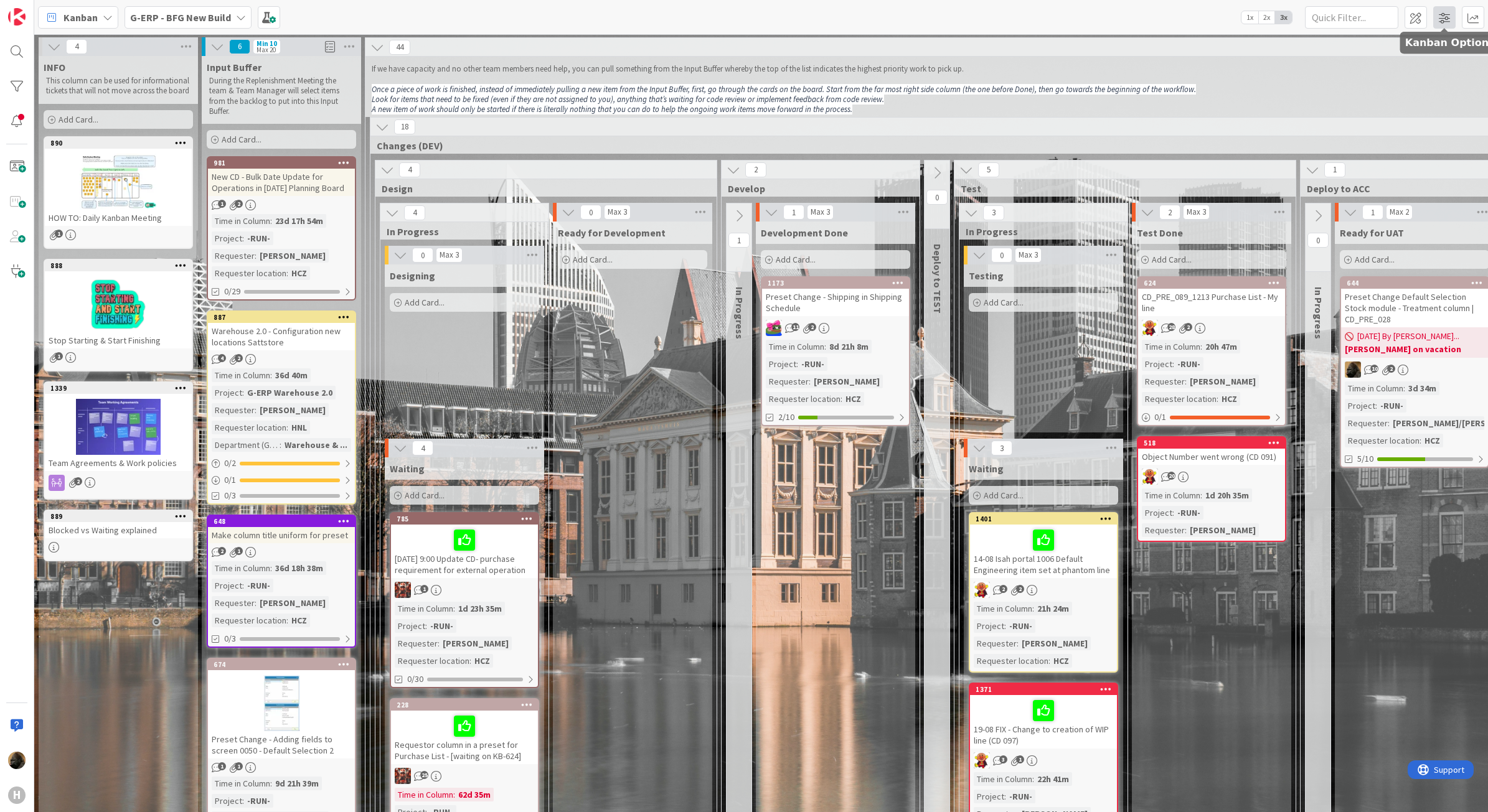
click at [1450, 25] on span at bounding box center [1444, 17] width 23 height 23
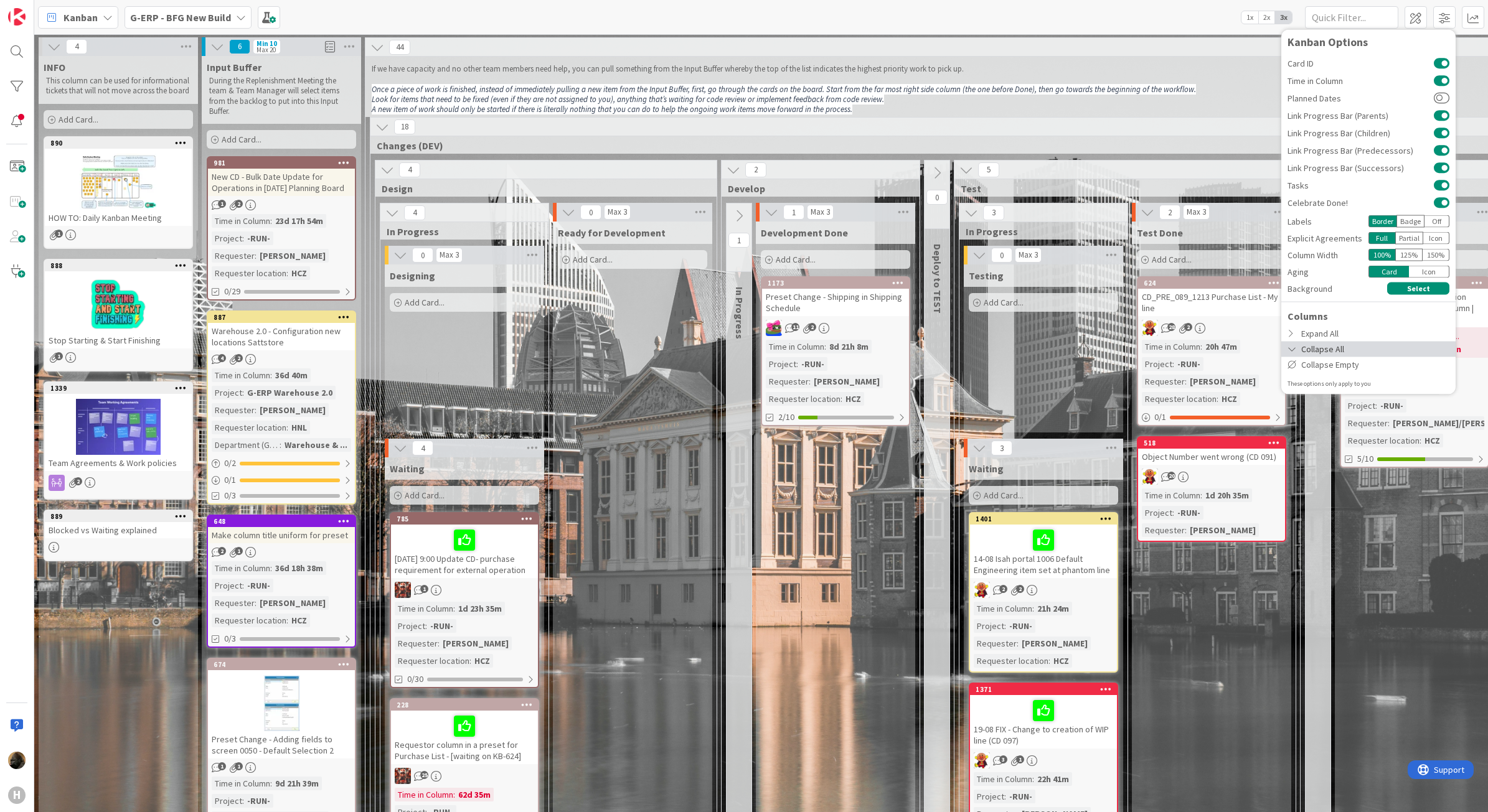
click at [1326, 349] on div "Collapse All" at bounding box center [1369, 349] width 174 height 16
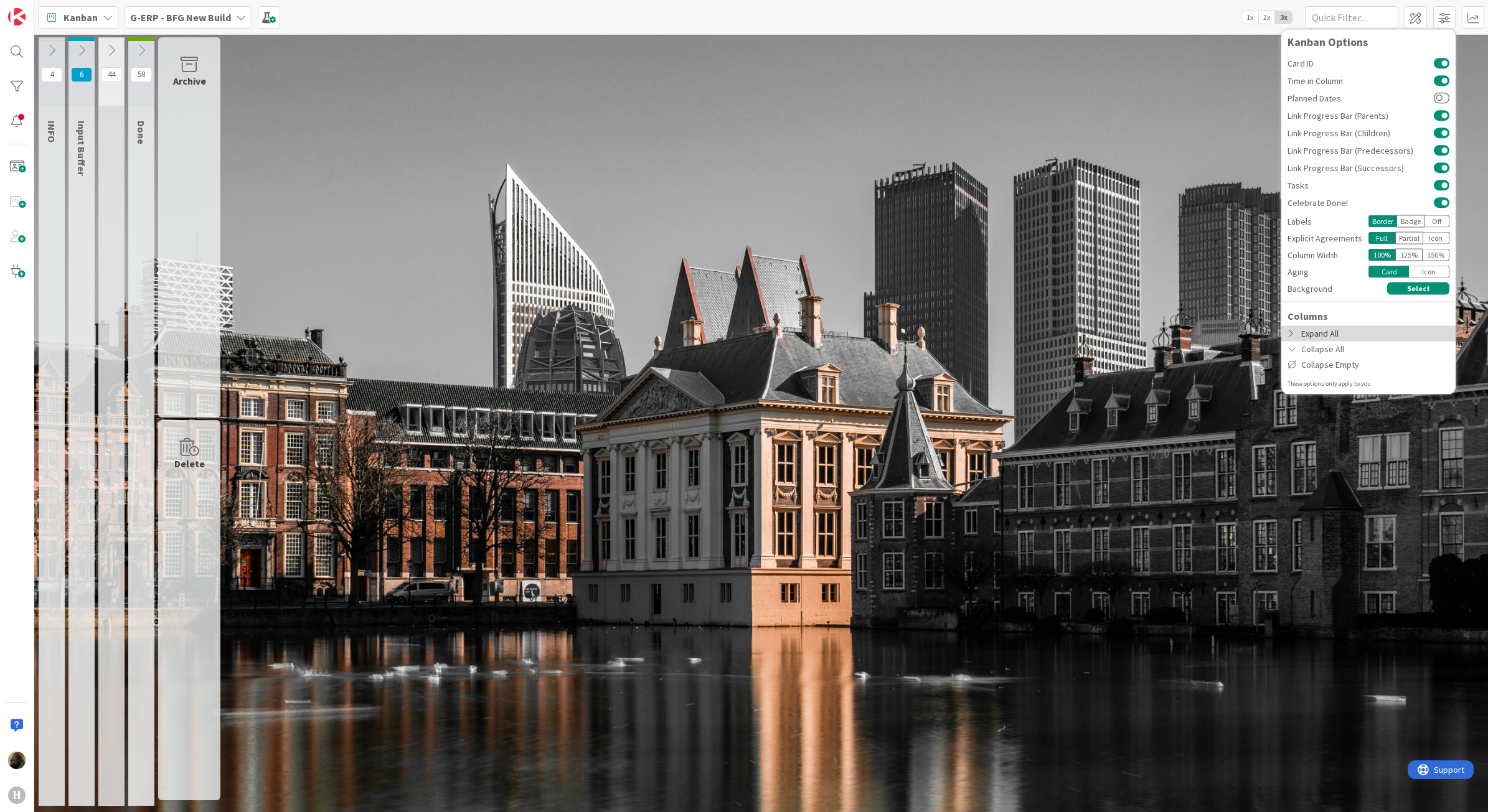
click at [1322, 337] on div "Expand All" at bounding box center [1369, 333] width 174 height 16
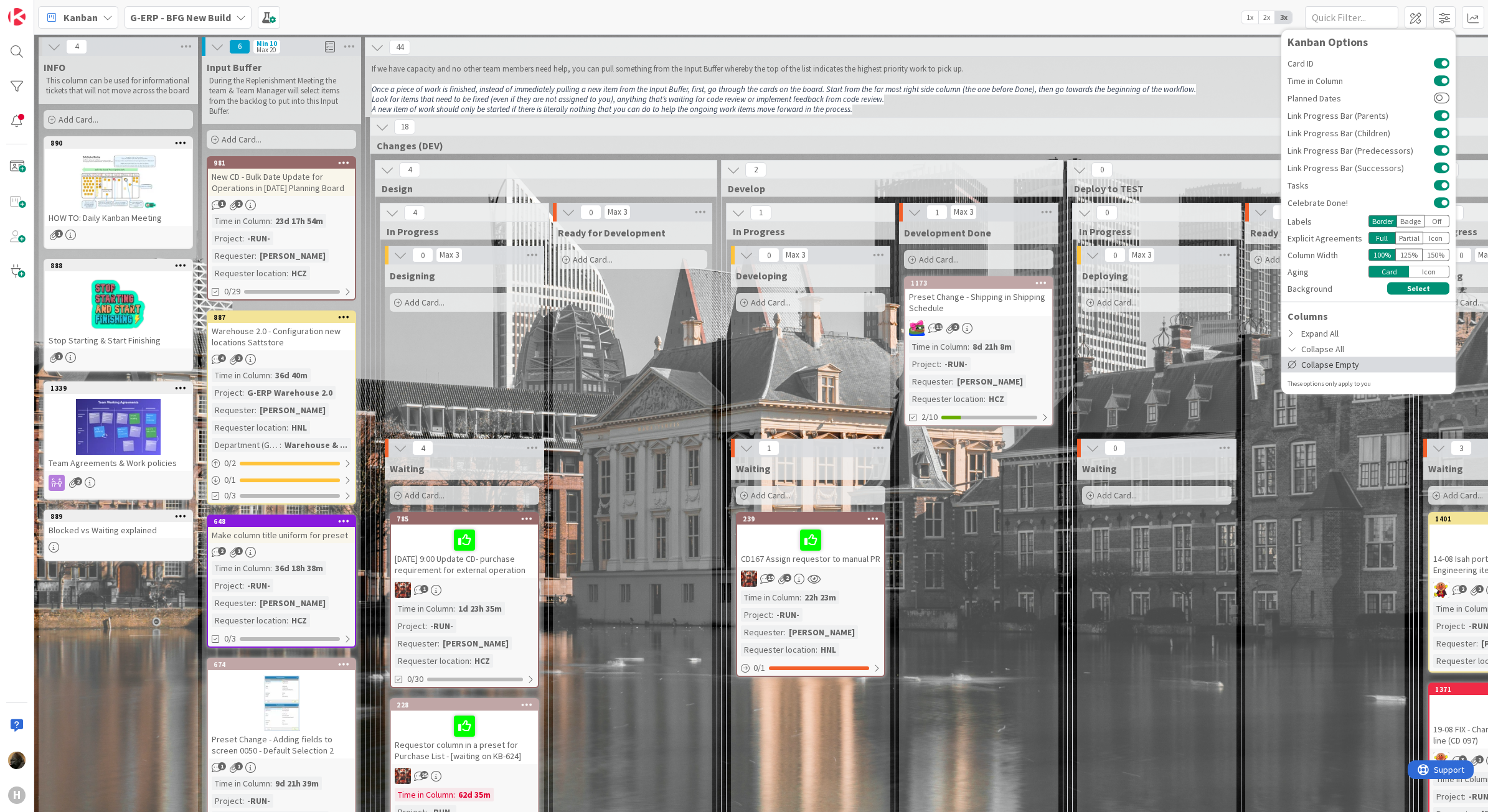
click at [1326, 366] on div "Collapse Empty" at bounding box center [1369, 365] width 174 height 16
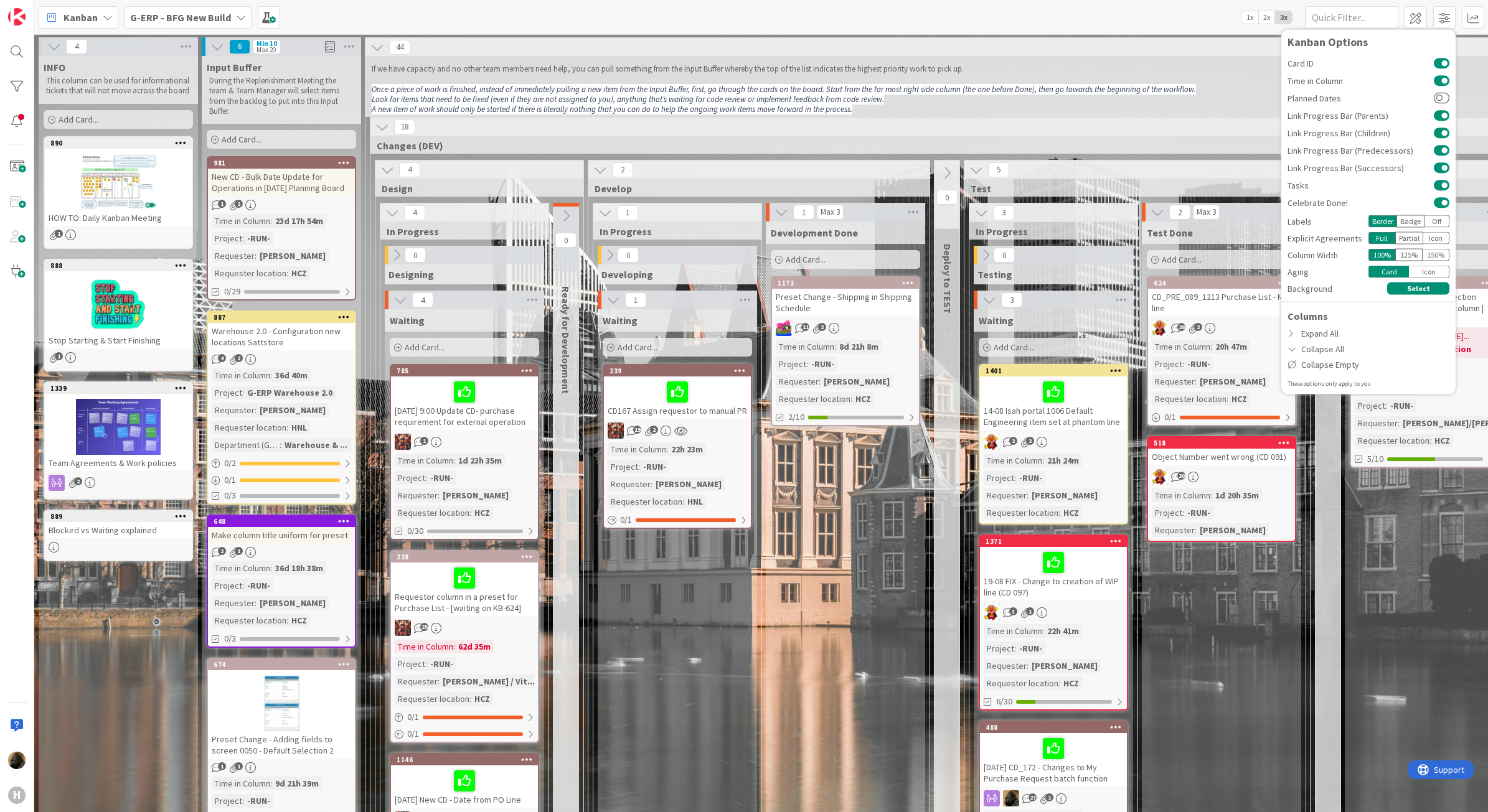
click at [804, 558] on div "Development Done Add Card... 1173 Preset Change - Shipping in Shipping Schedule…" at bounding box center [845, 686] width 159 height 928
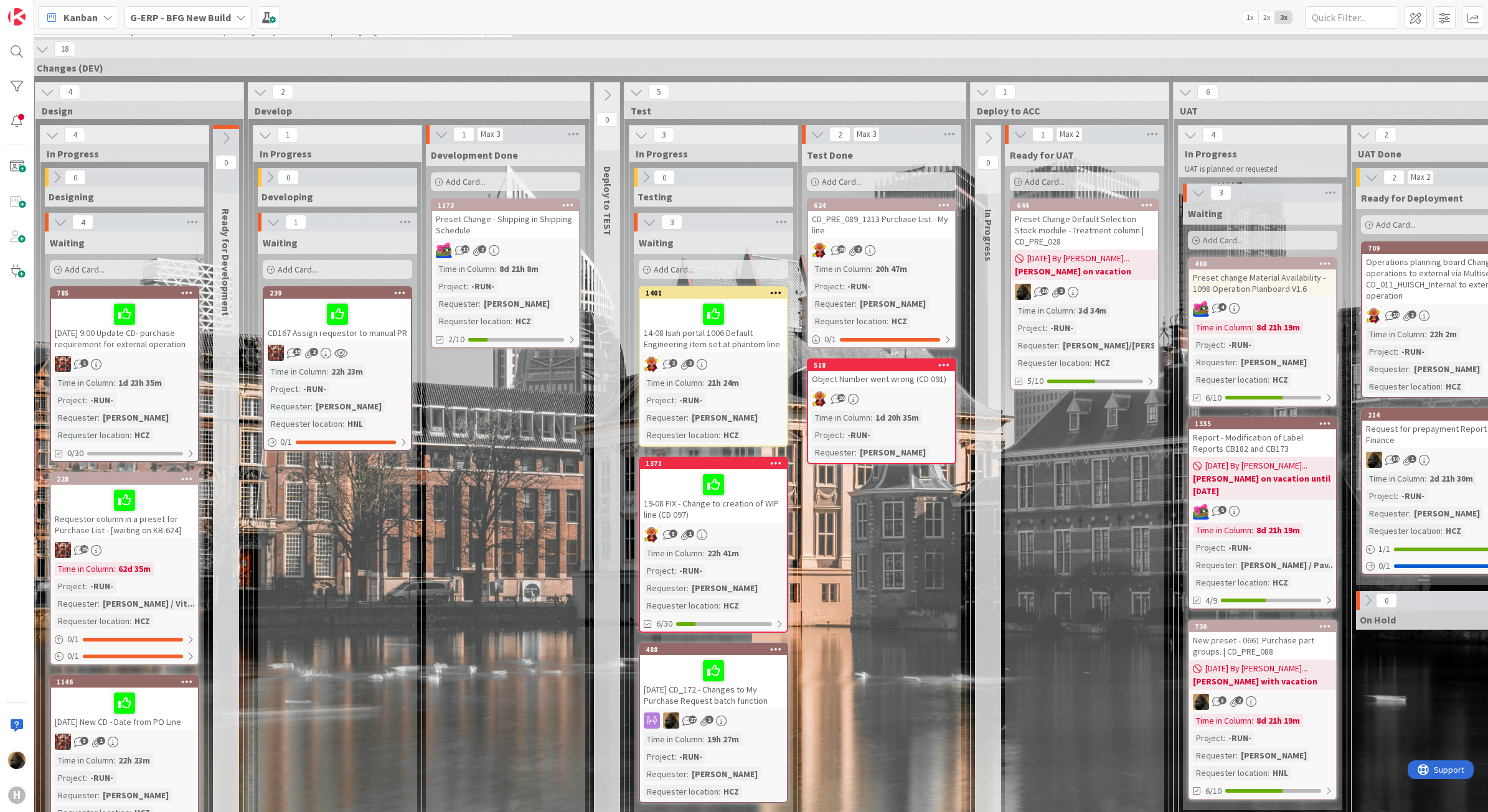
scroll to position [77, 347]
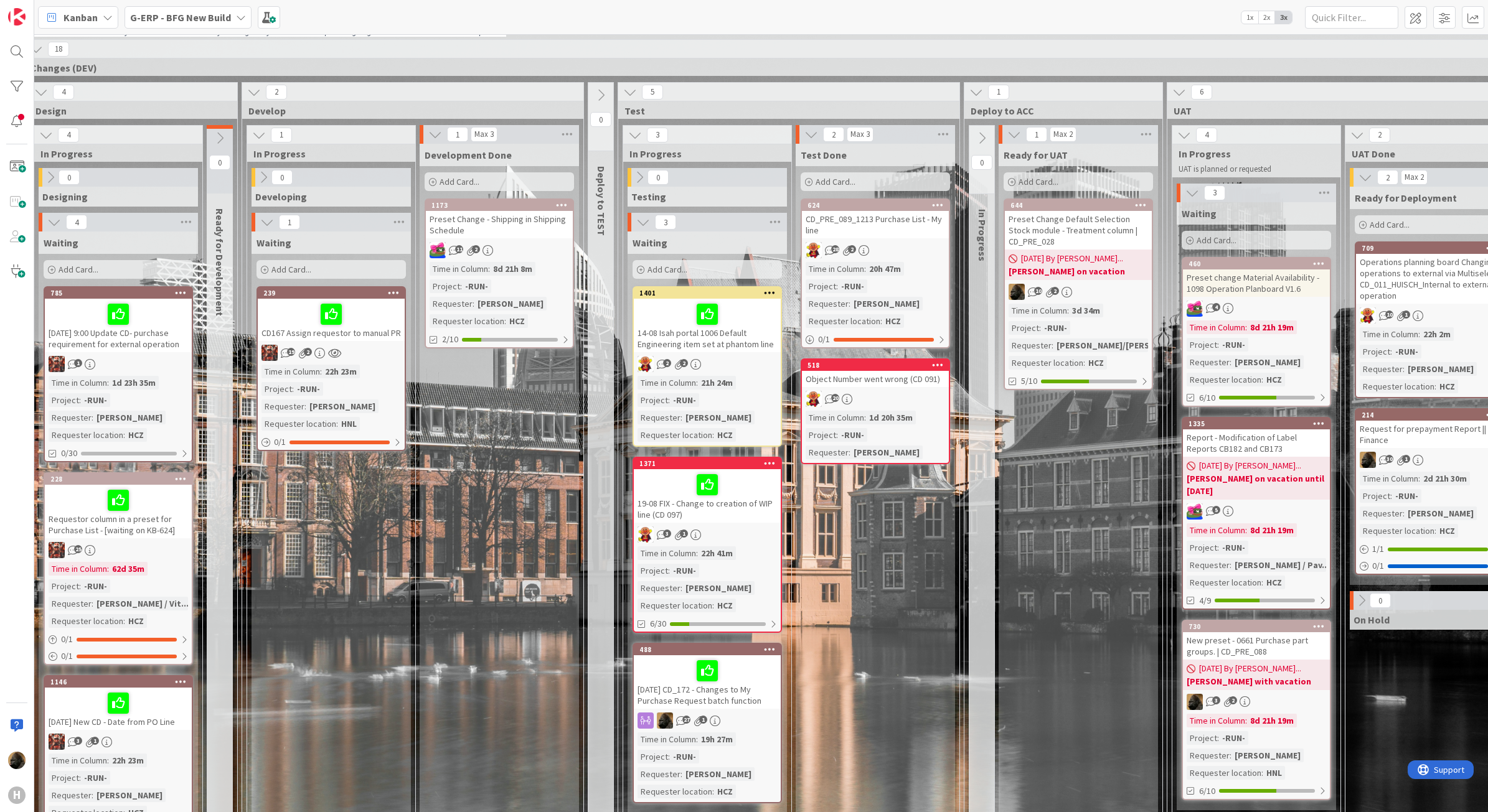
click at [1260, 444] on div "Report - Modification of Label Reports CB182 and CB173" at bounding box center [1256, 443] width 147 height 27
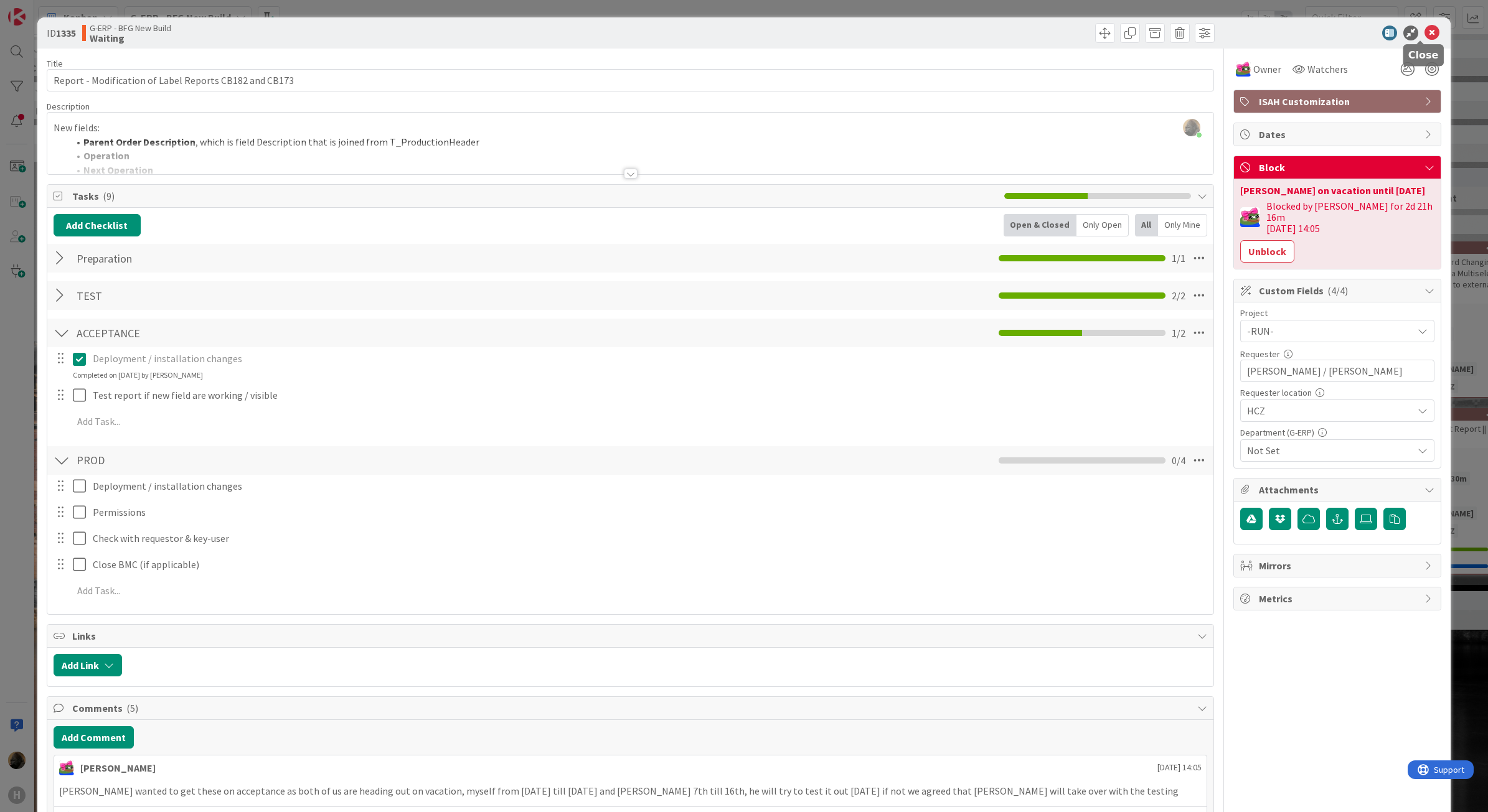
click at [1424, 35] on icon at bounding box center [1431, 32] width 15 height 15
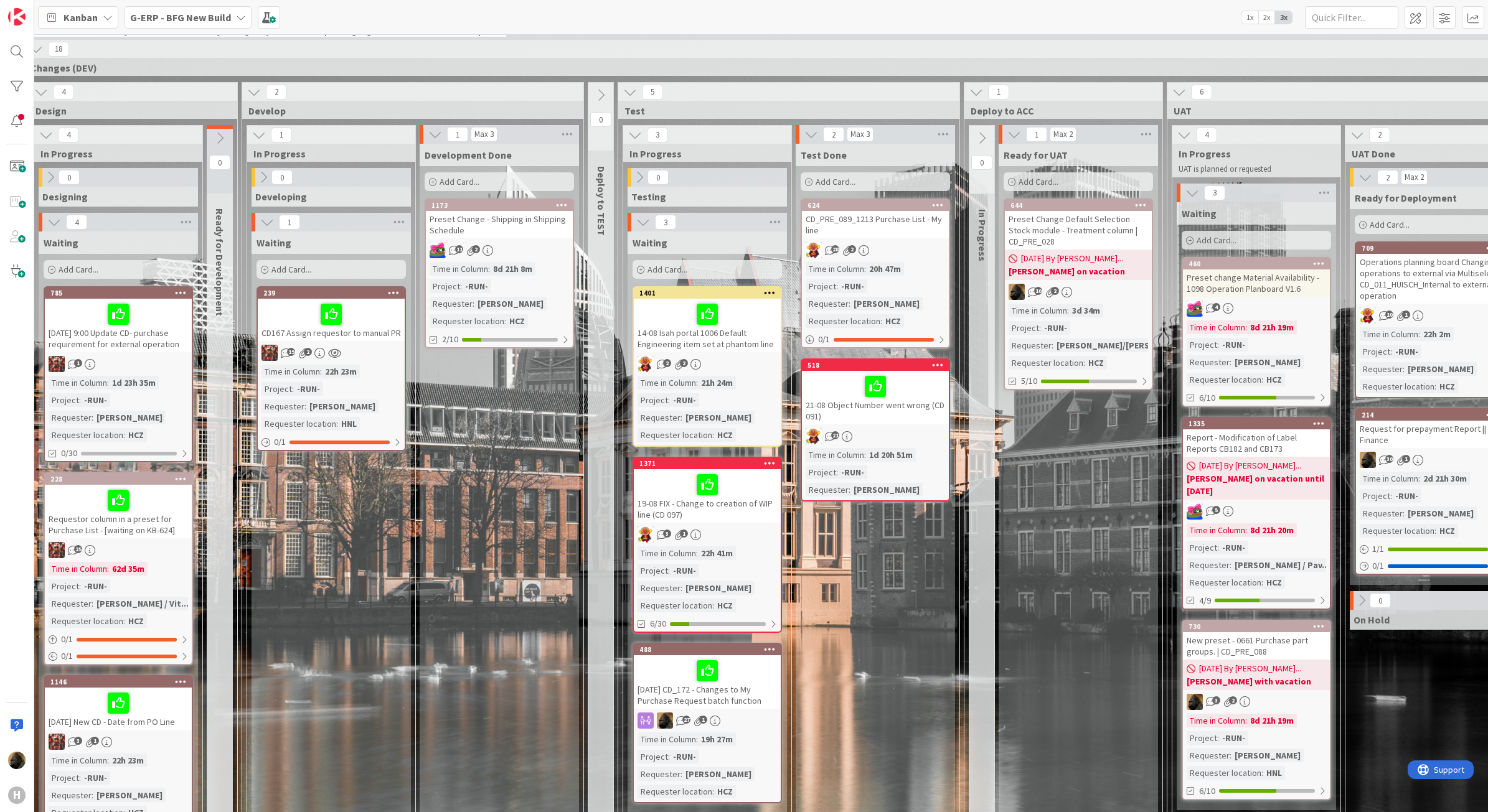
click at [393, 543] on div "Waiting Add Card... 239 CD167 Assign requestor to manual PR 19 2 Time in Column…" at bounding box center [331, 648] width 159 height 834
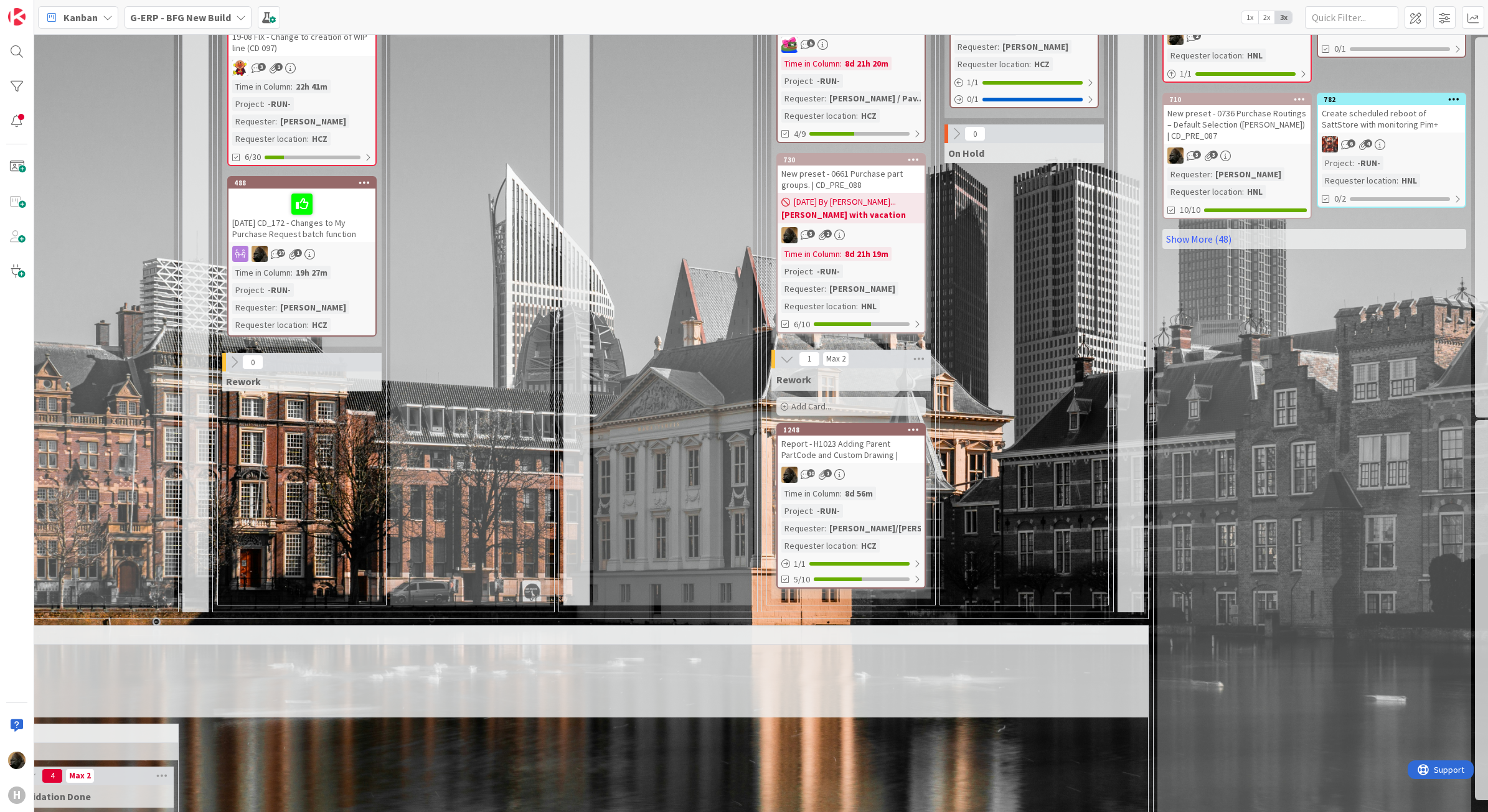
scroll to position [77, 751]
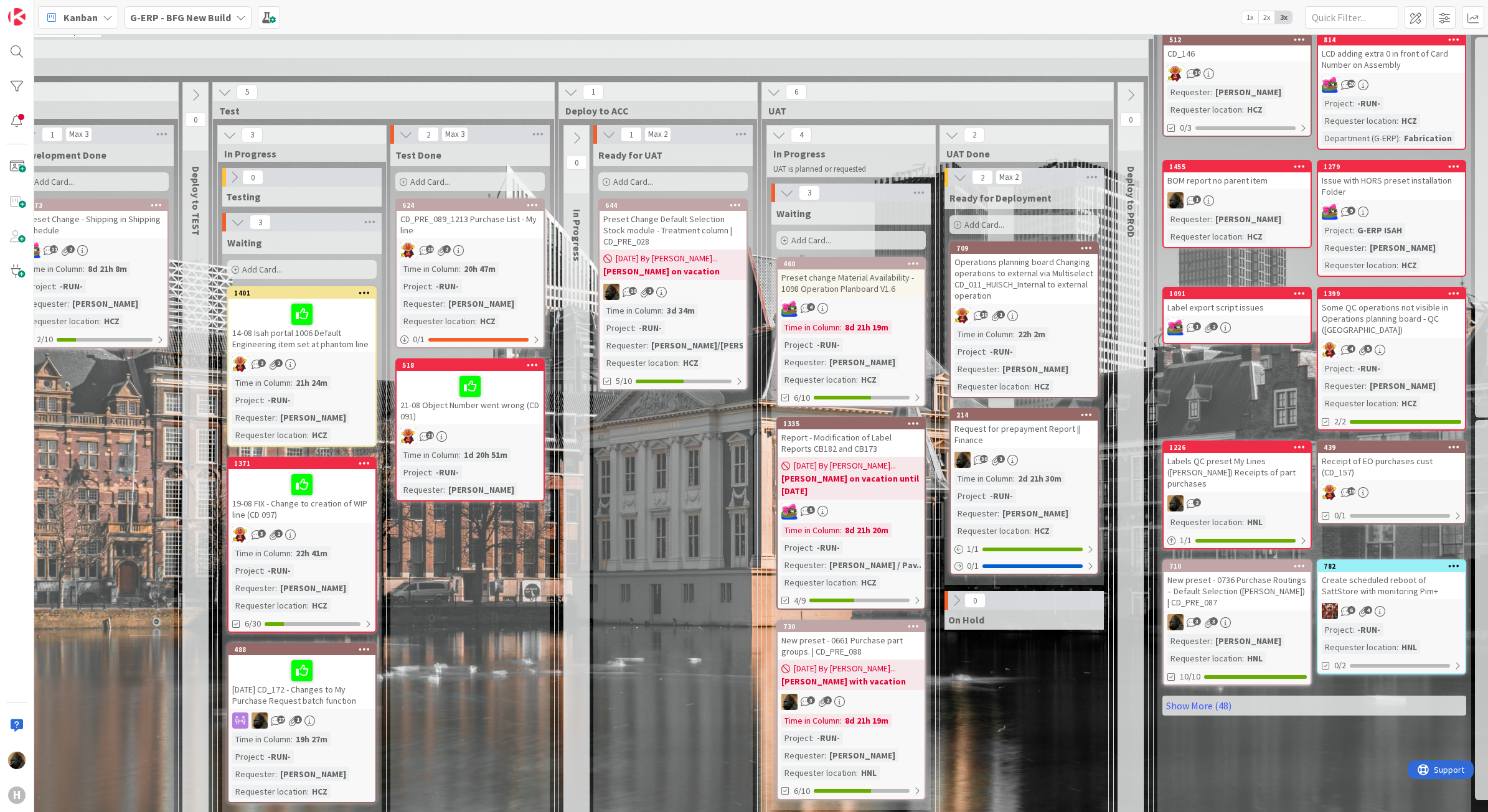
click at [1134, 95] on icon at bounding box center [1131, 96] width 14 height 14
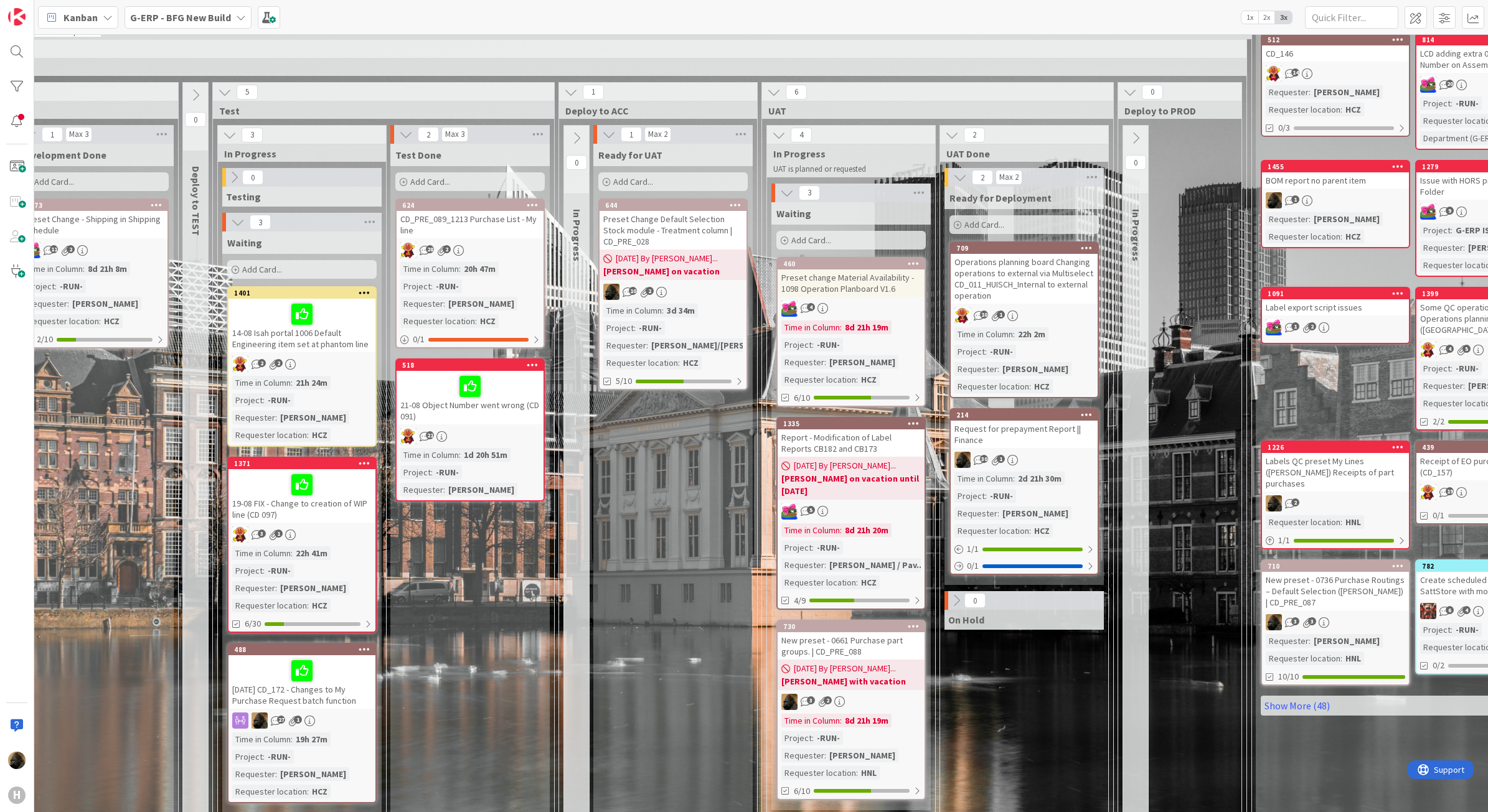
click at [1132, 135] on icon at bounding box center [1136, 138] width 14 height 14
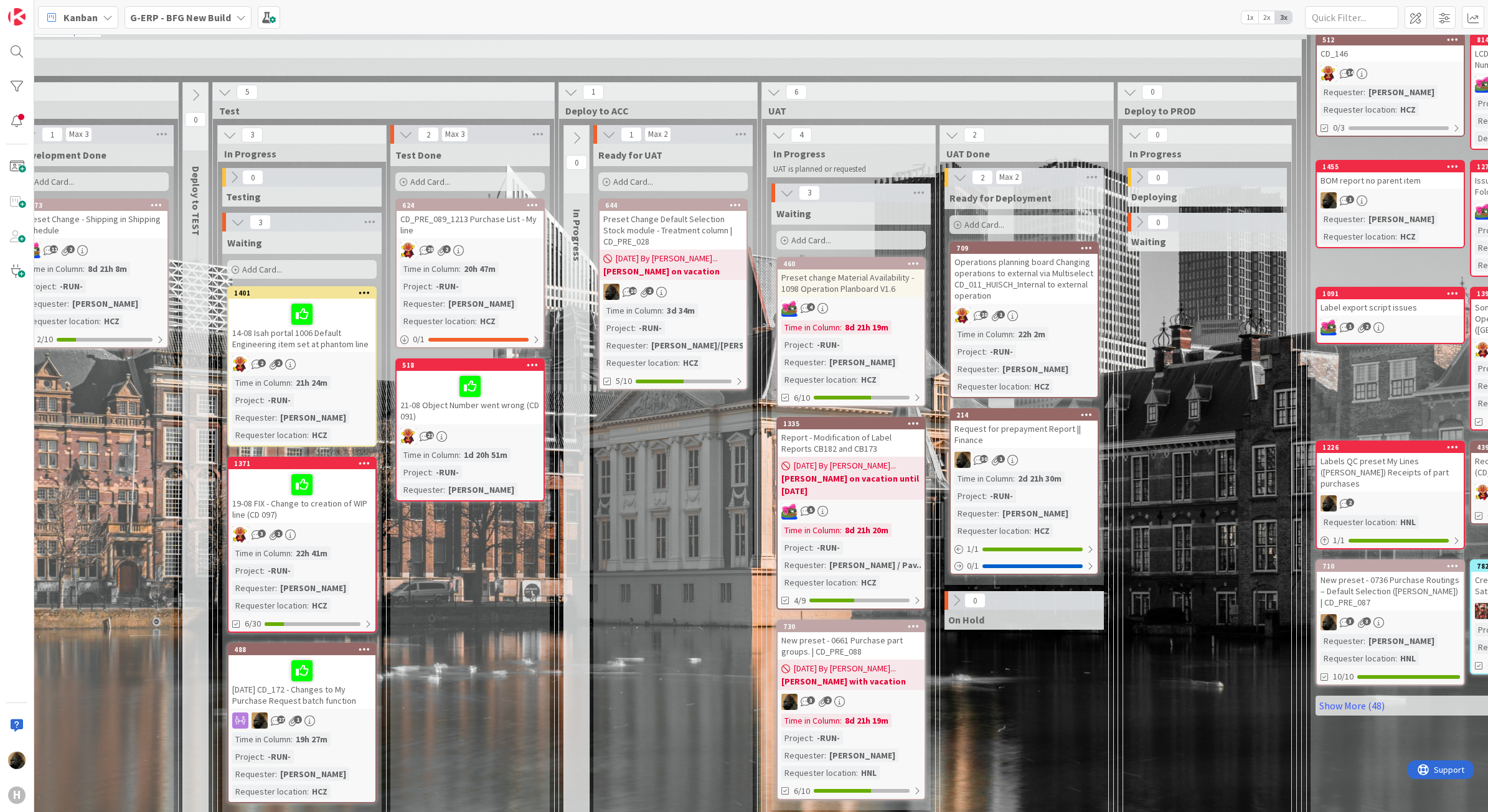
click at [1138, 132] on icon at bounding box center [1135, 135] width 14 height 14
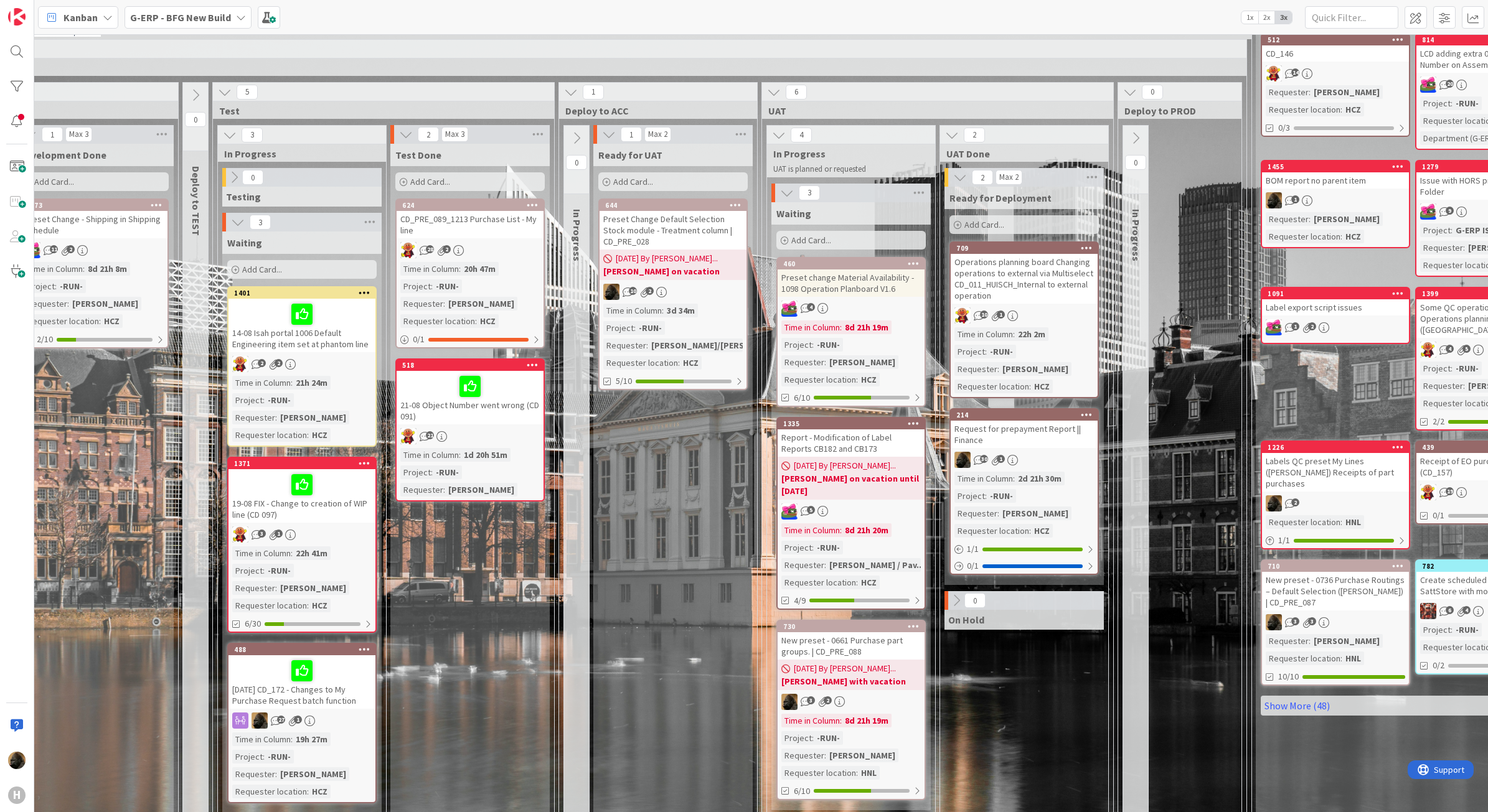
click at [1136, 97] on icon at bounding box center [1130, 92] width 14 height 14
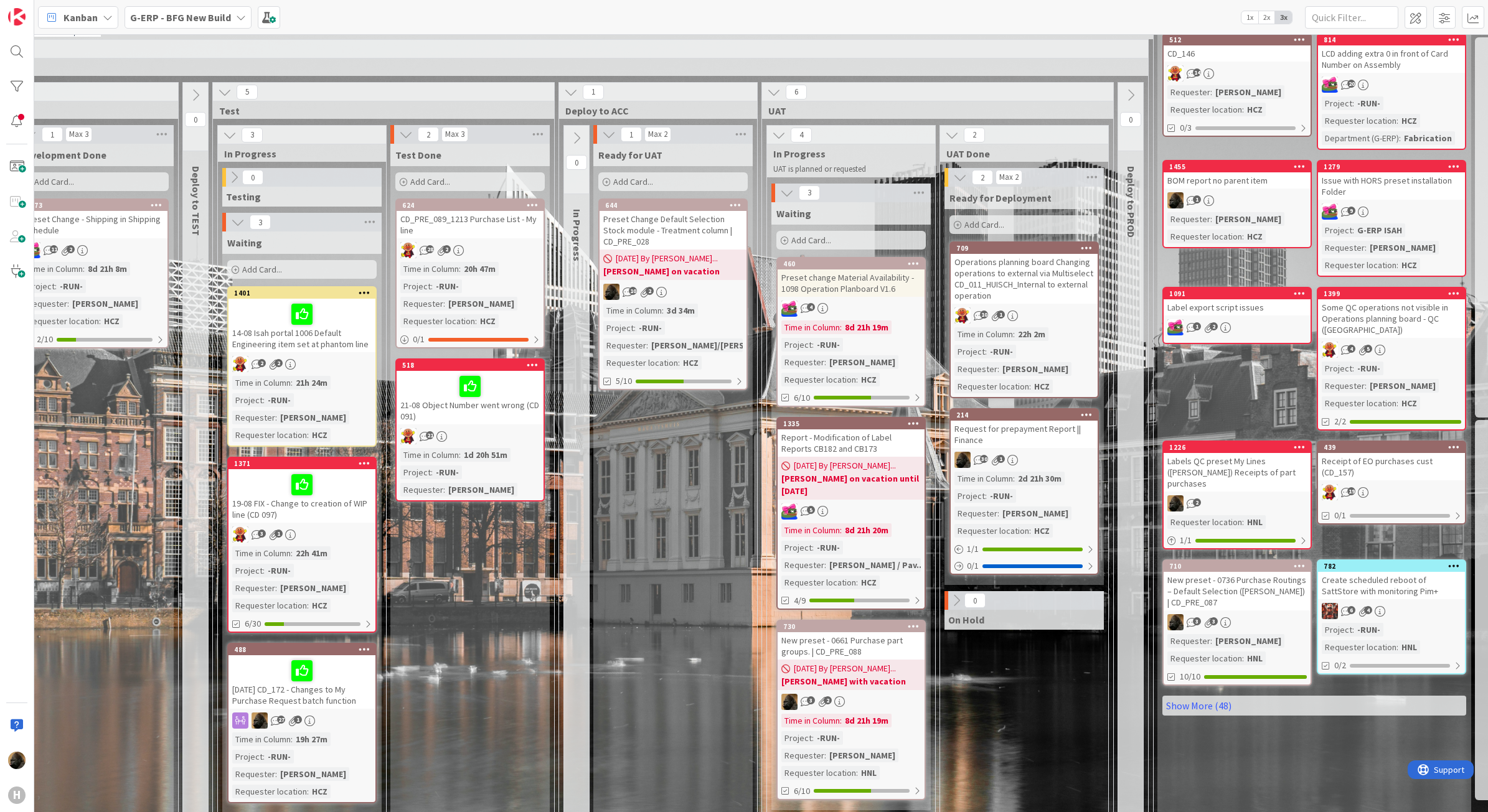
click at [708, 473] on div "Ready for UAT Add Card... 644 Preset Change Default Selection Stock module - Tr…" at bounding box center [673, 607] width 159 height 928
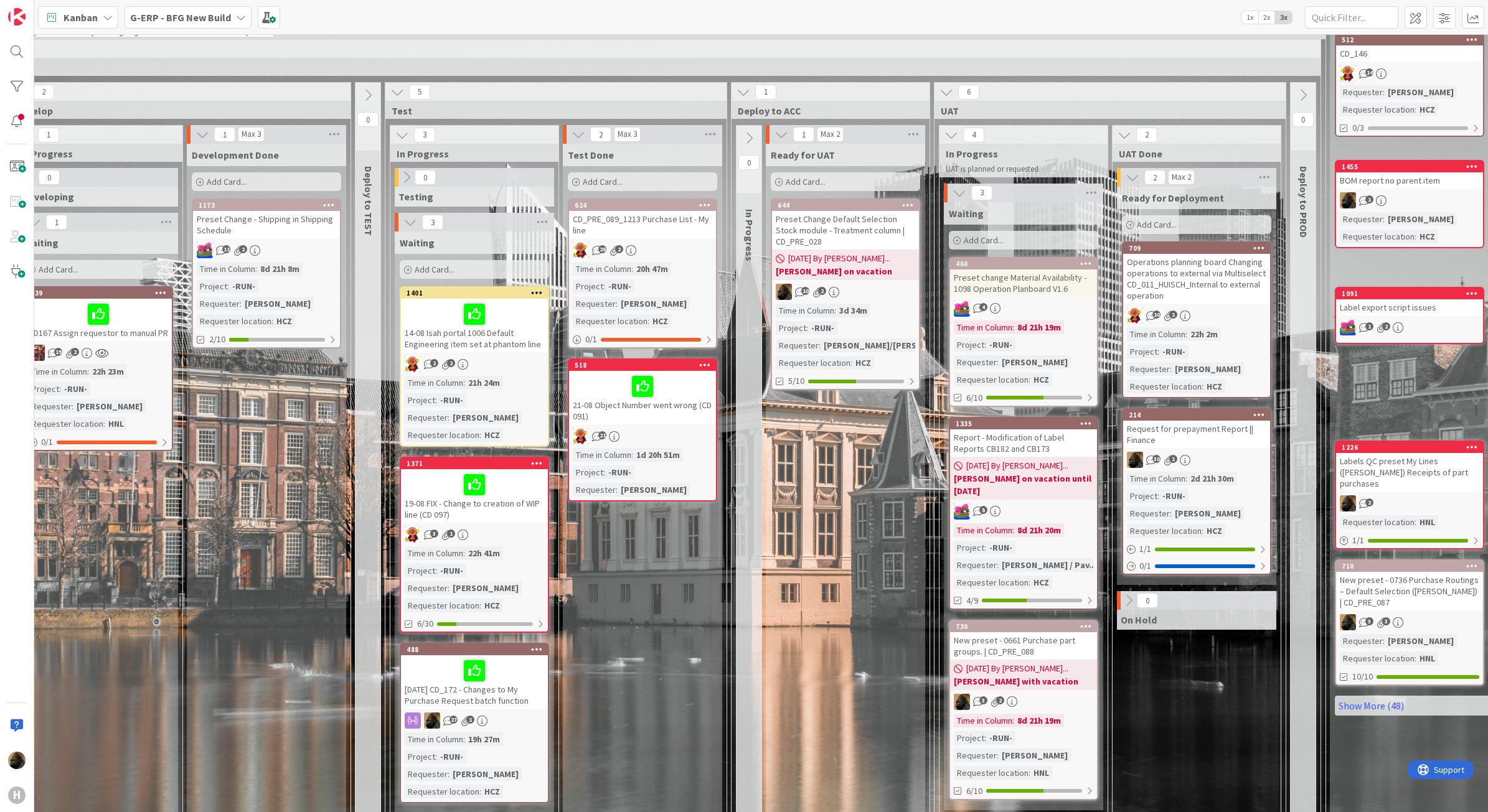
scroll to position [77, 445]
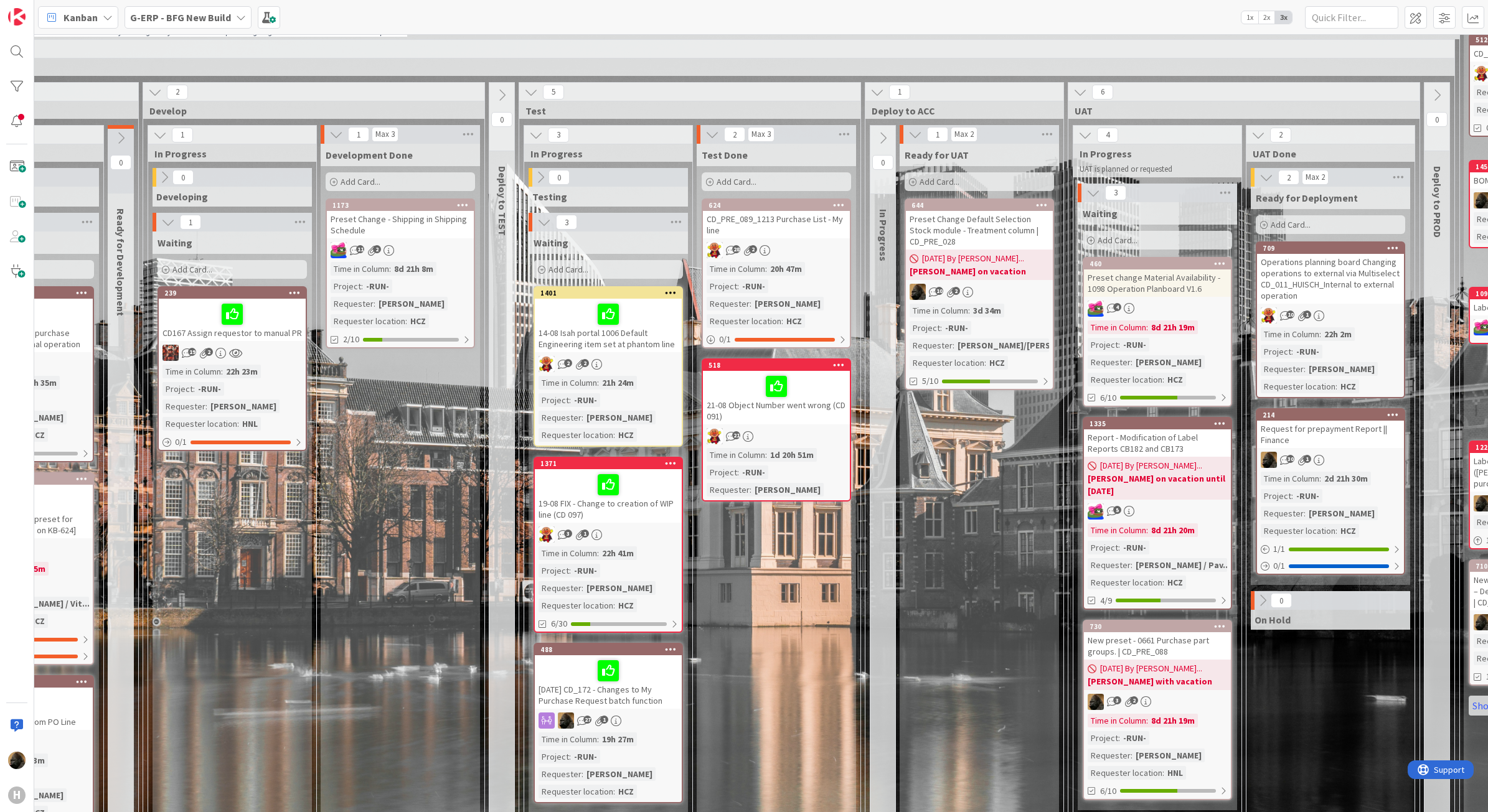
click at [889, 134] on icon at bounding box center [883, 138] width 14 height 14
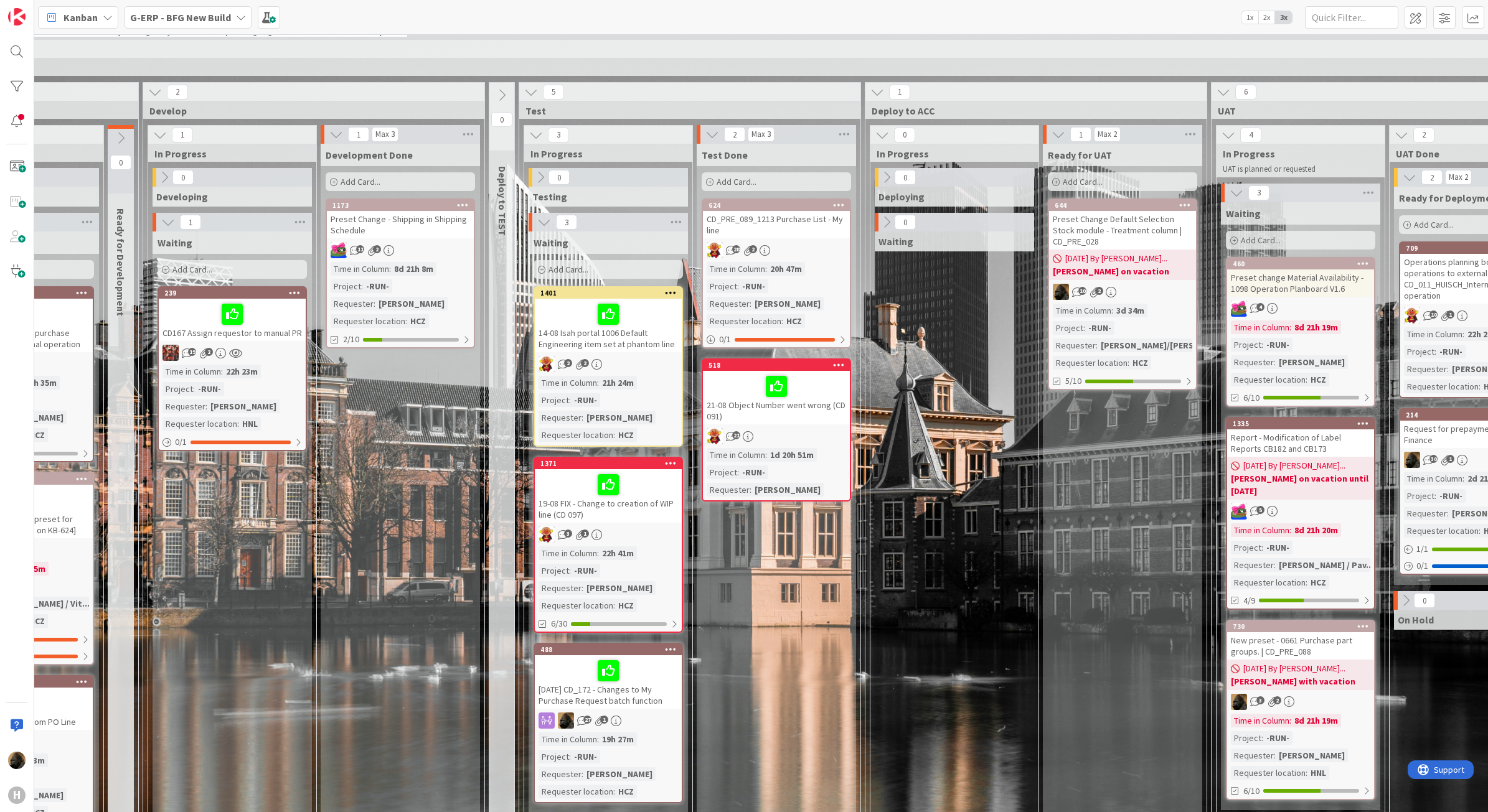
click at [907, 447] on div "0 Deploying 0 Waiting" at bounding box center [954, 620] width 163 height 903
click at [910, 589] on div "0 Deploying 0 Waiting" at bounding box center [954, 620] width 163 height 903
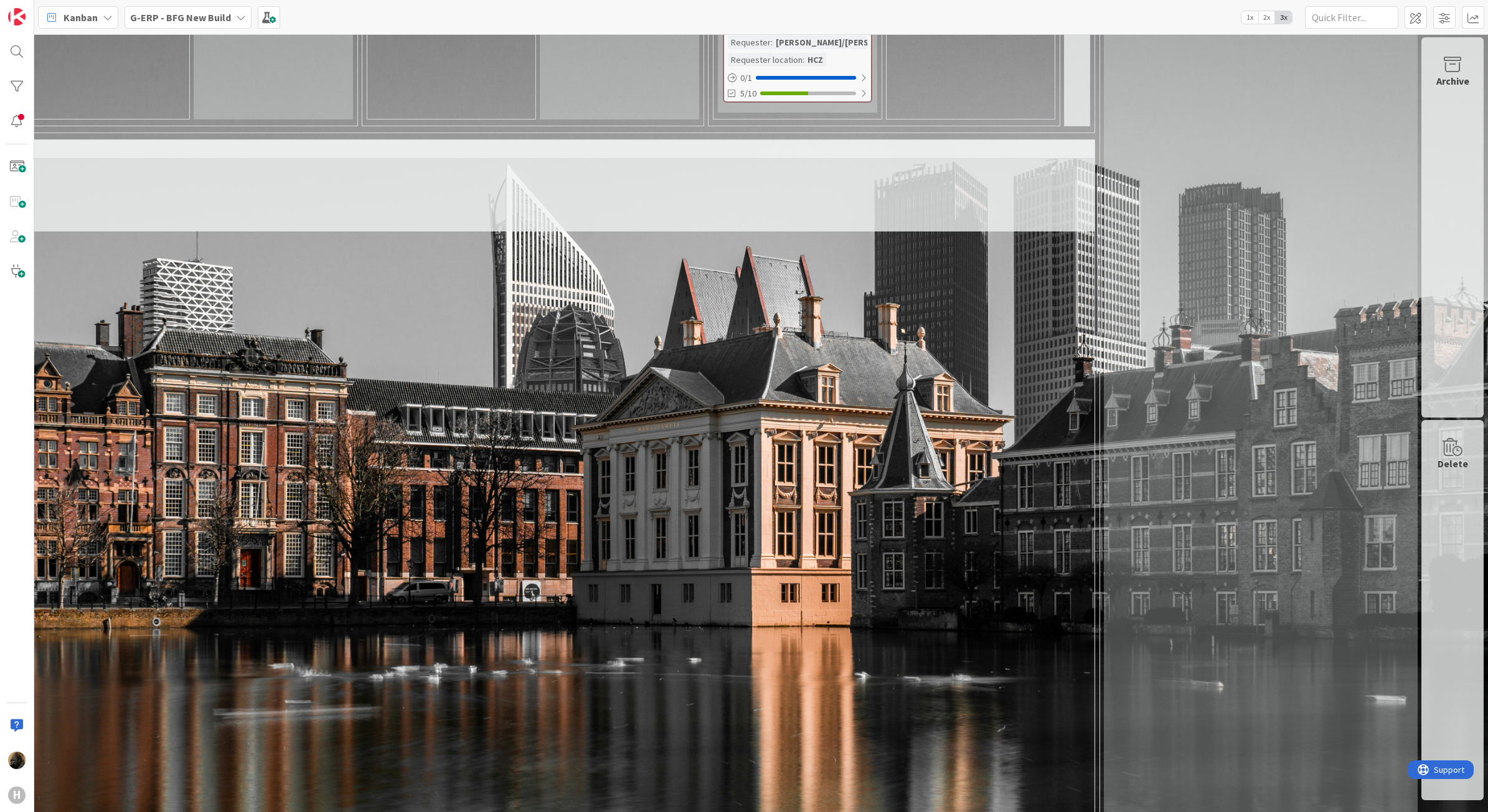
scroll to position [856, 963]
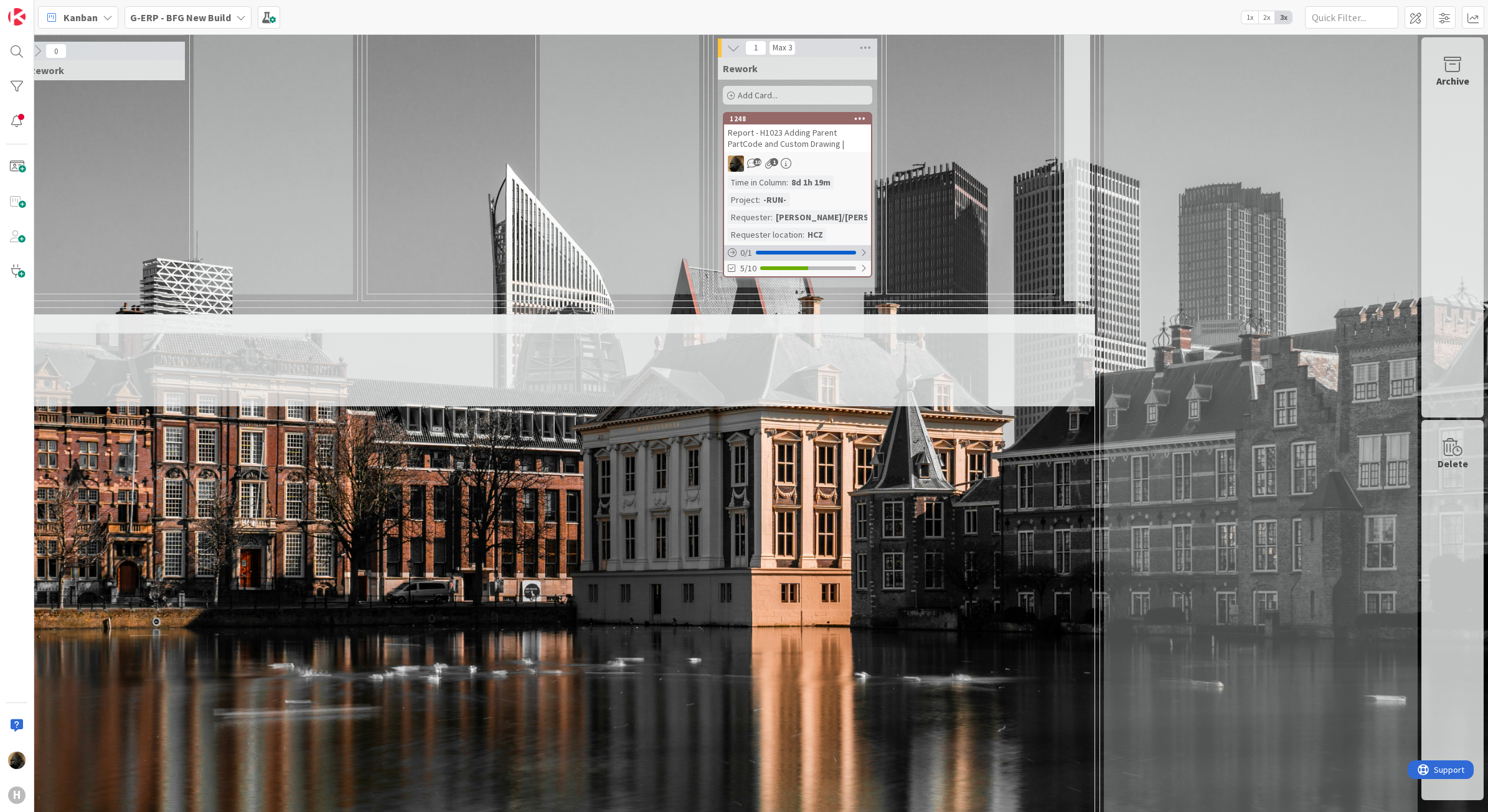
click at [811, 251] on div at bounding box center [805, 252] width 100 height 3
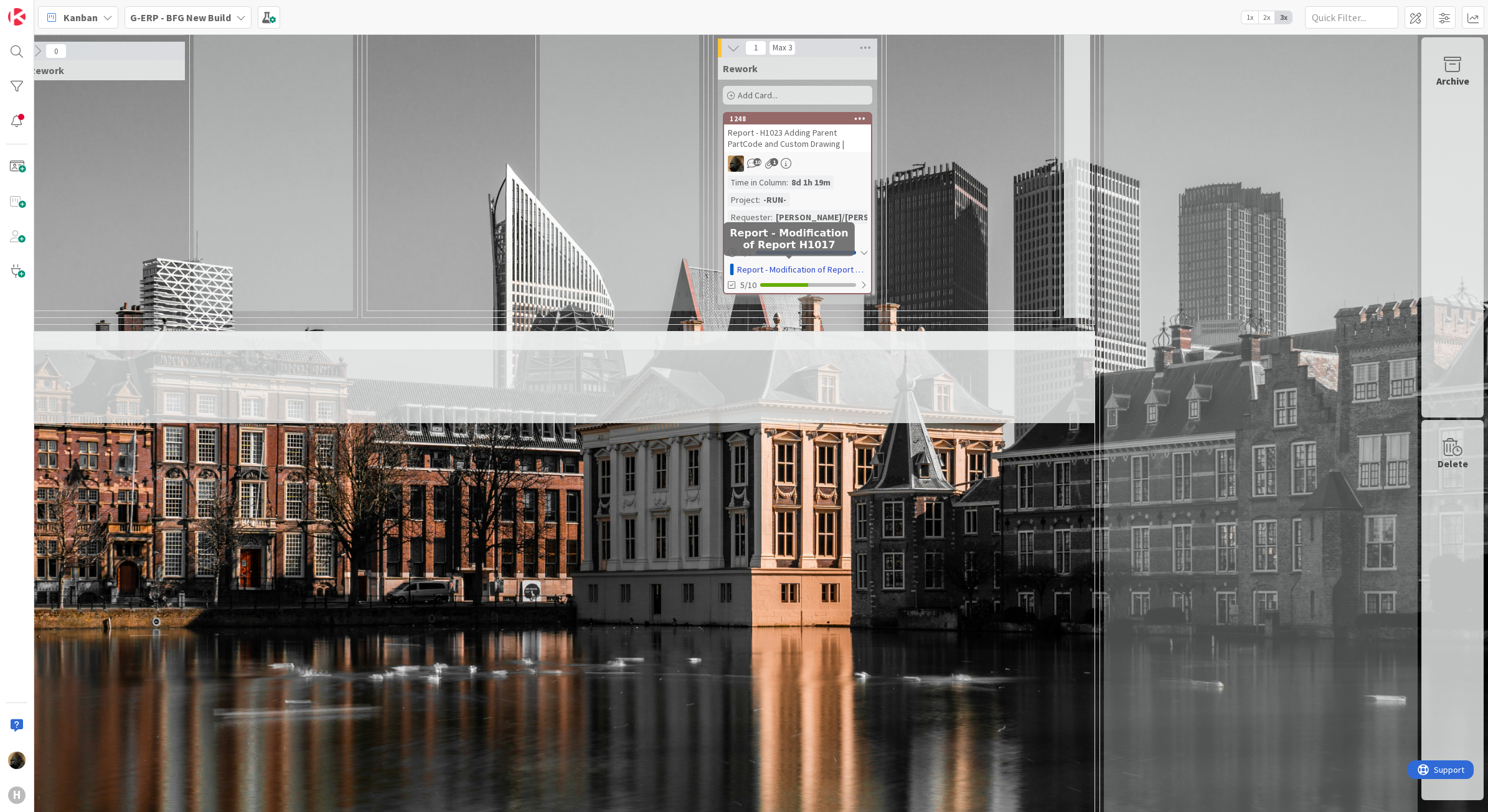
click at [802, 264] on link "Report - Modification of Report H1017" at bounding box center [802, 270] width 130 height 13
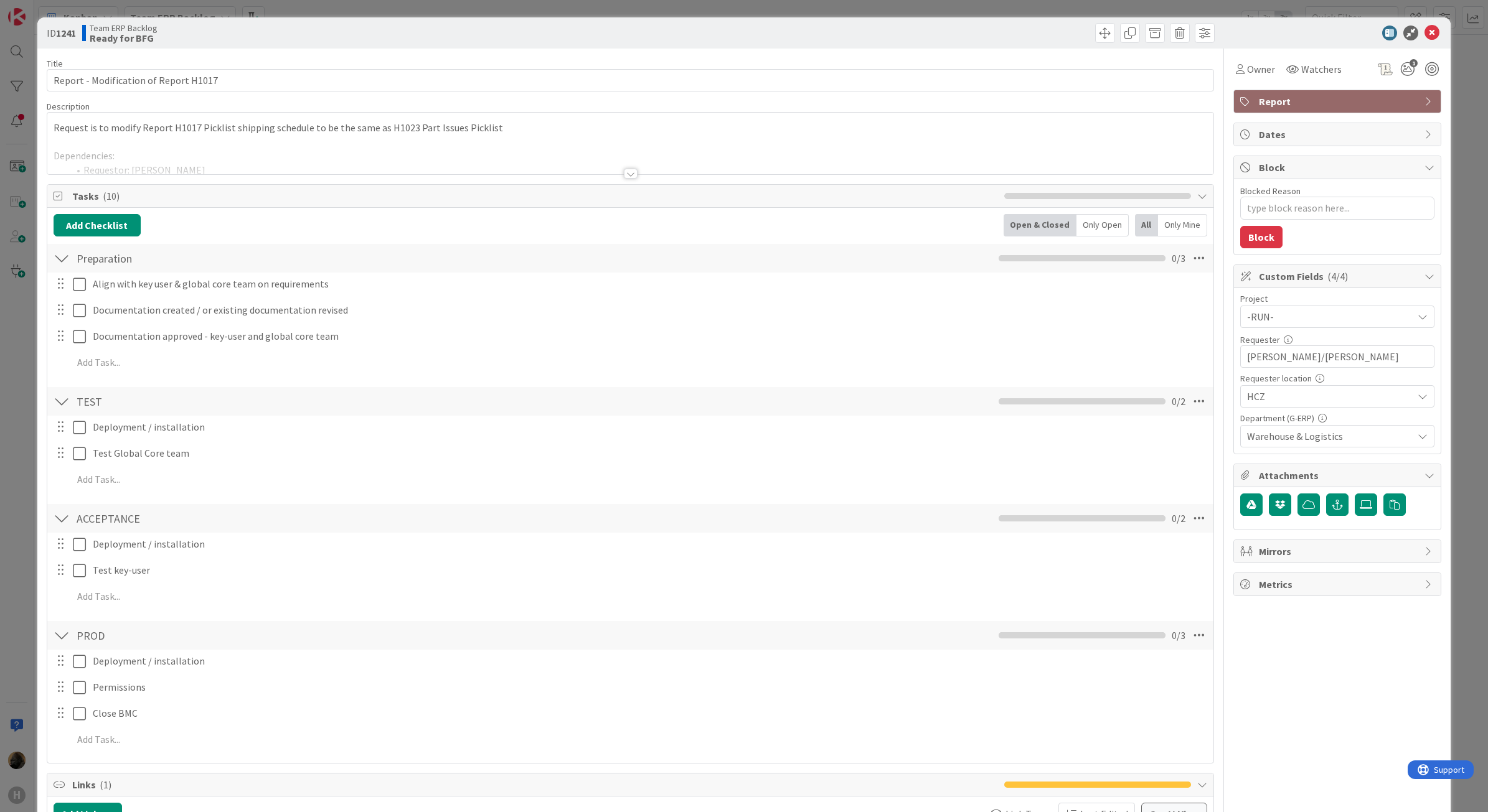
click at [624, 175] on div at bounding box center [631, 173] width 14 height 10
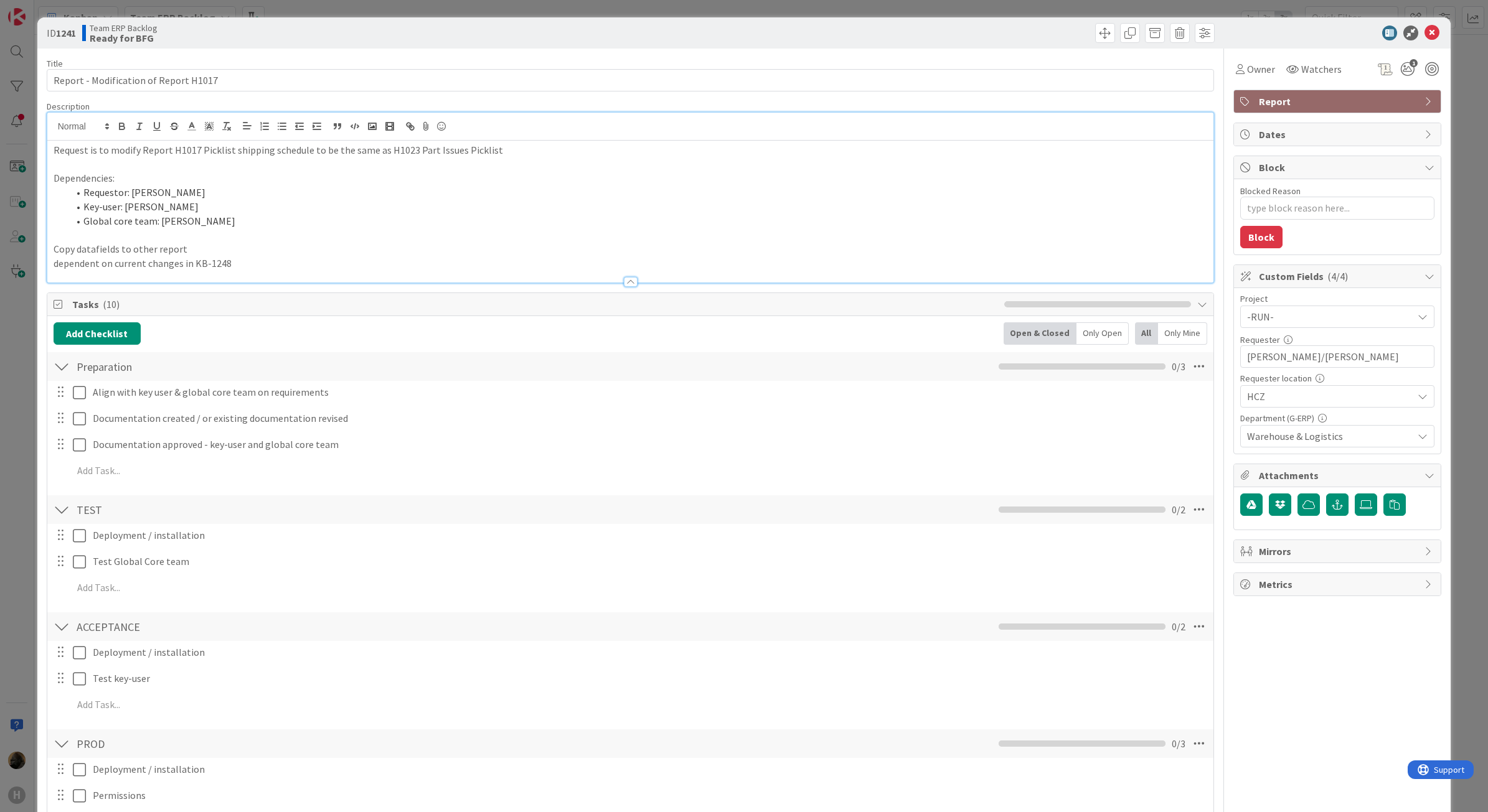
click at [618, 175] on p "Dependencies:" at bounding box center [631, 178] width 1155 height 14
click at [604, 160] on p at bounding box center [631, 164] width 1155 height 14
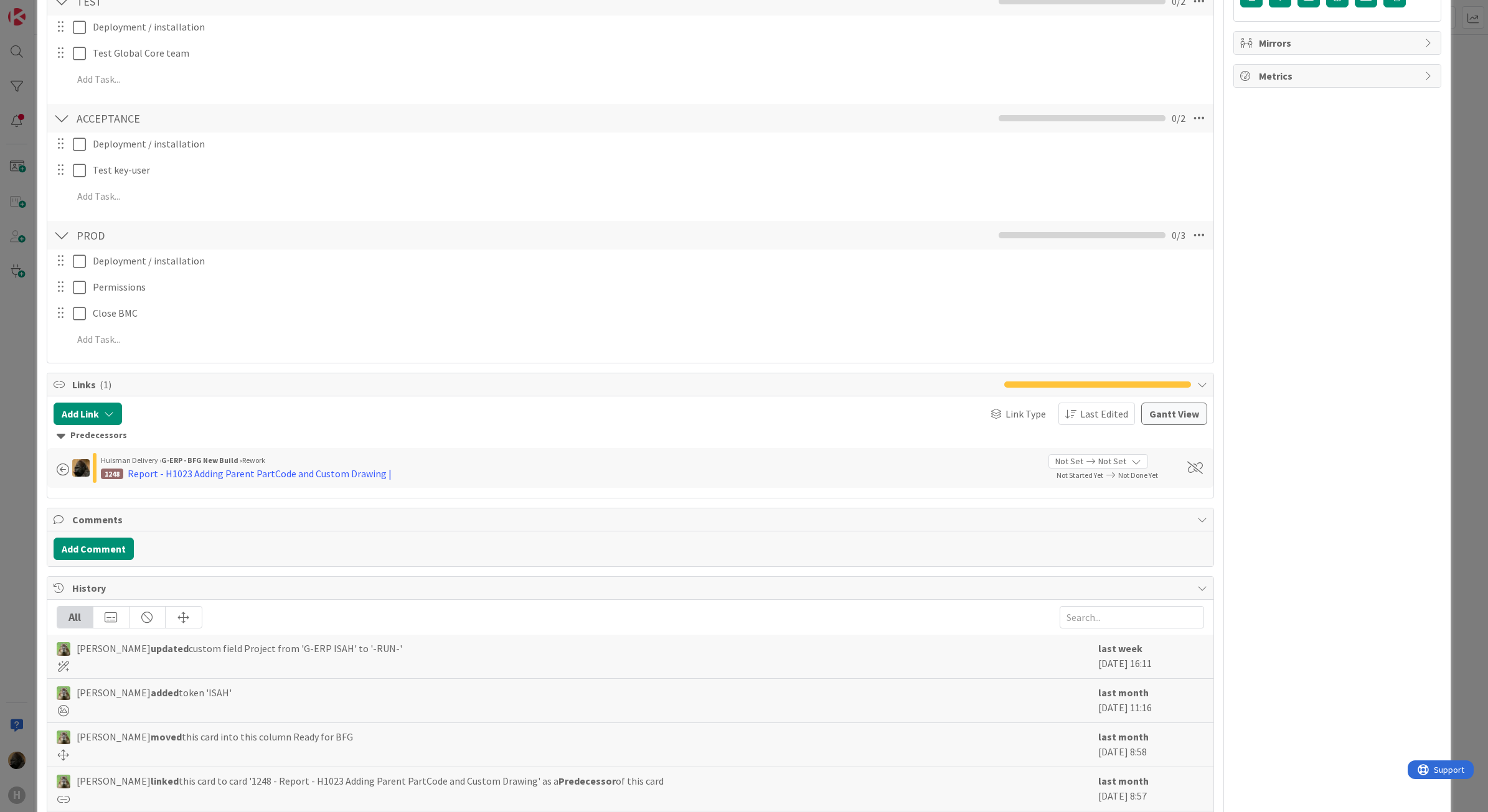
scroll to position [545, 0]
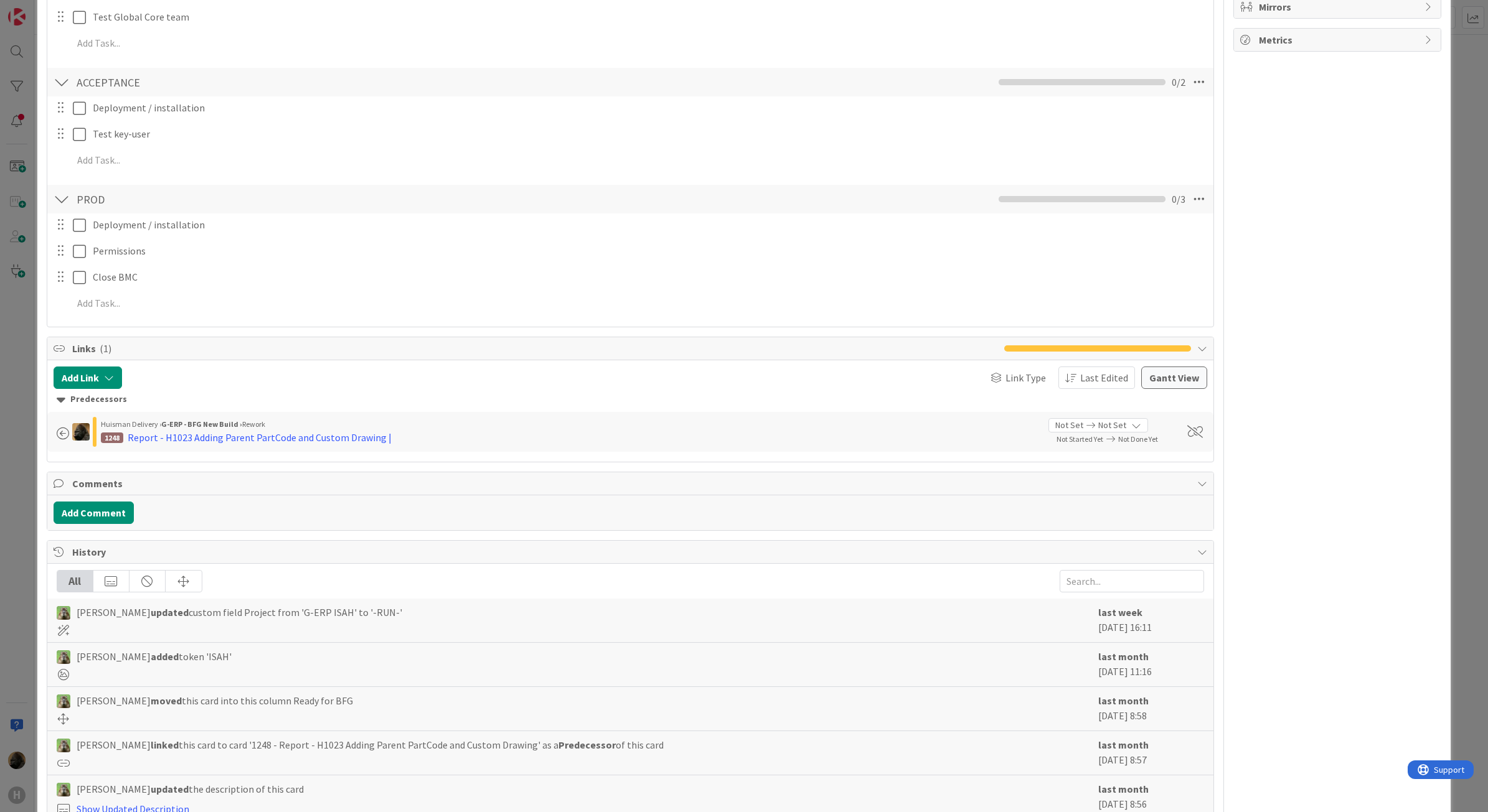
drag, startPoint x: 5, startPoint y: 436, endPoint x: 175, endPoint y: 438, distance: 170.0
click at [5, 436] on div "ID 1241 Team ERP Backlog Ready for BFG Title 37 / 128 Report - Modification of …" at bounding box center [744, 406] width 1488 height 812
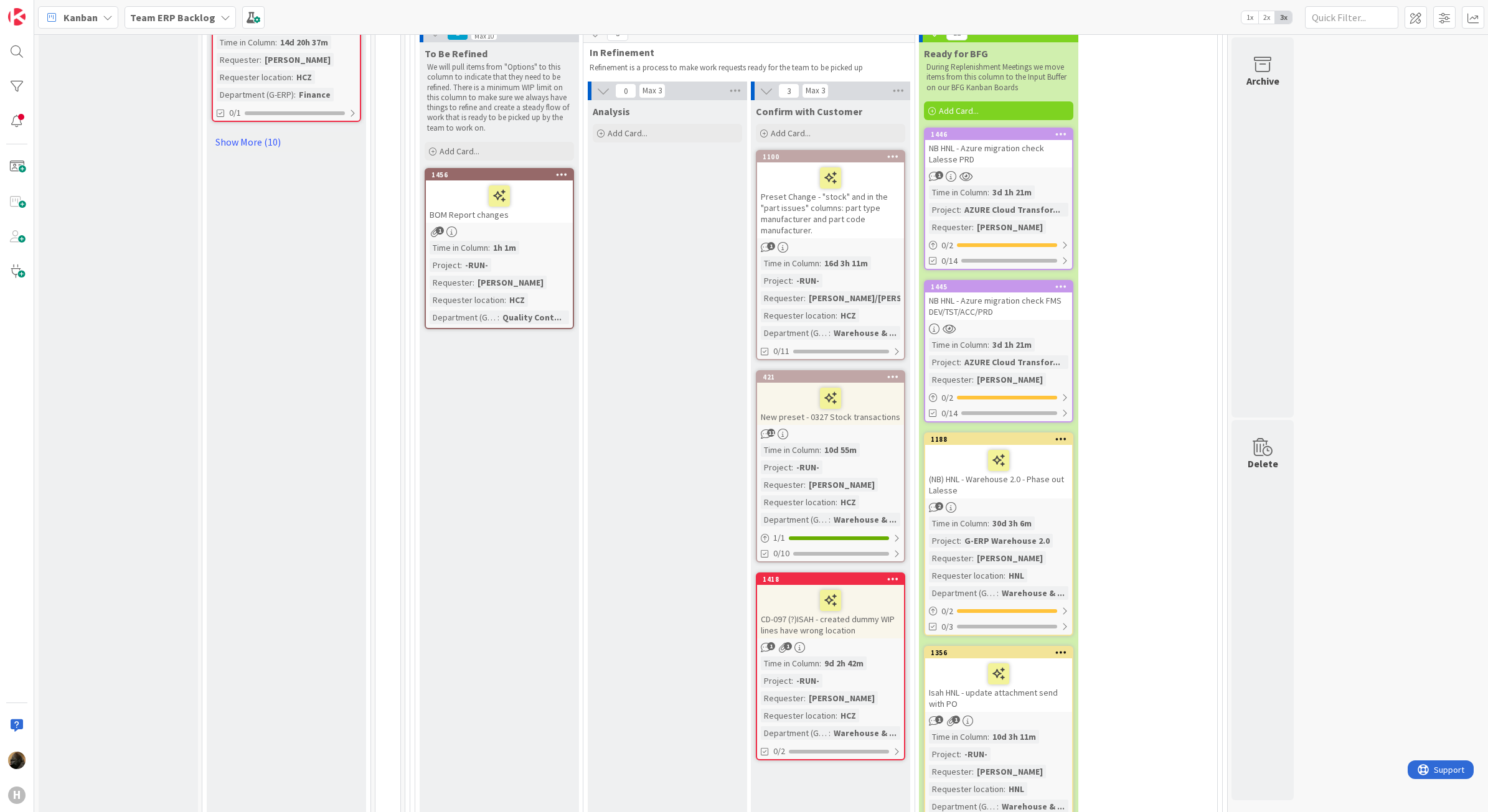
scroll to position [1789, 0]
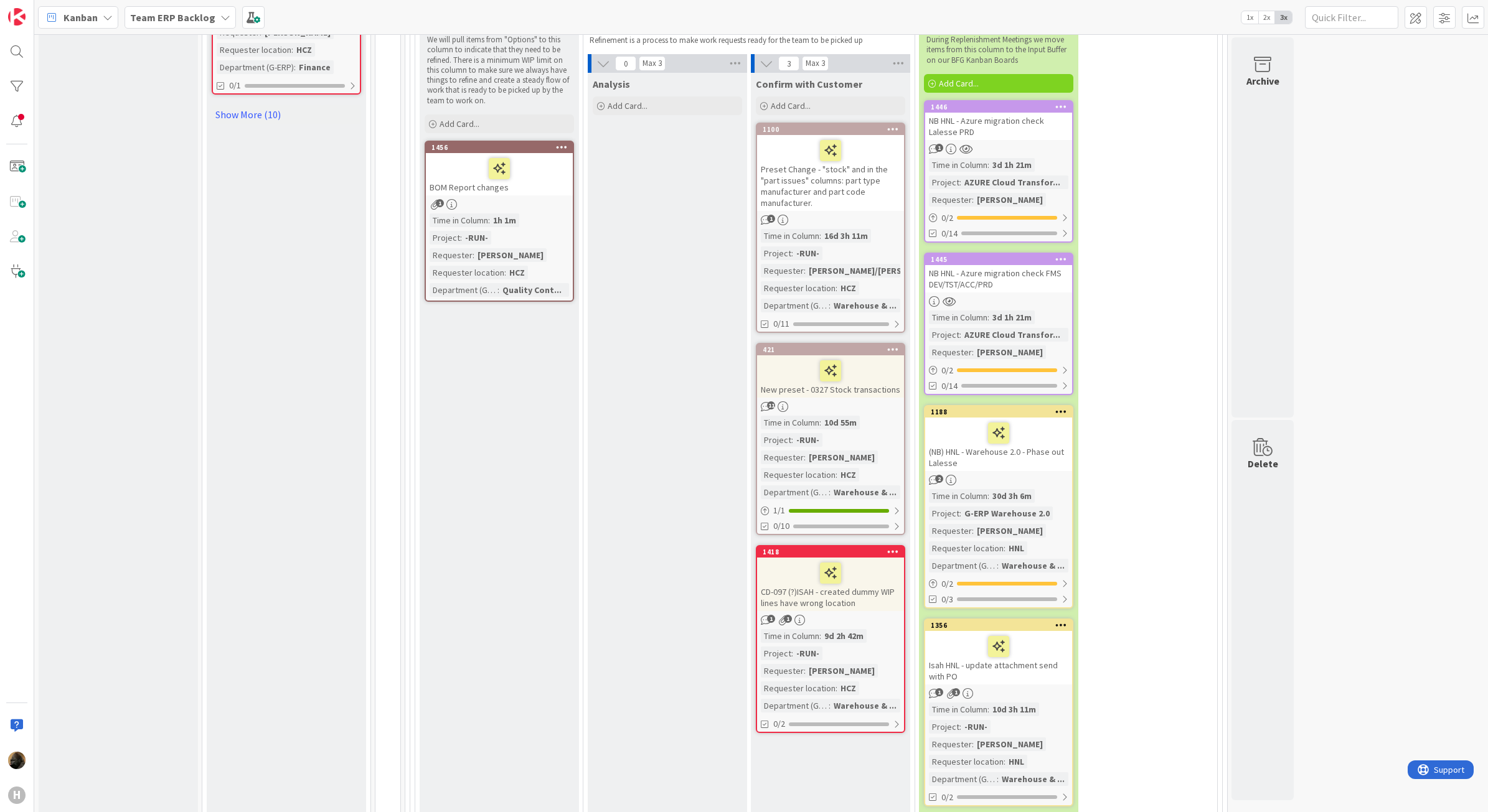
click at [530, 169] on div "BOM Report changes" at bounding box center [499, 174] width 147 height 43
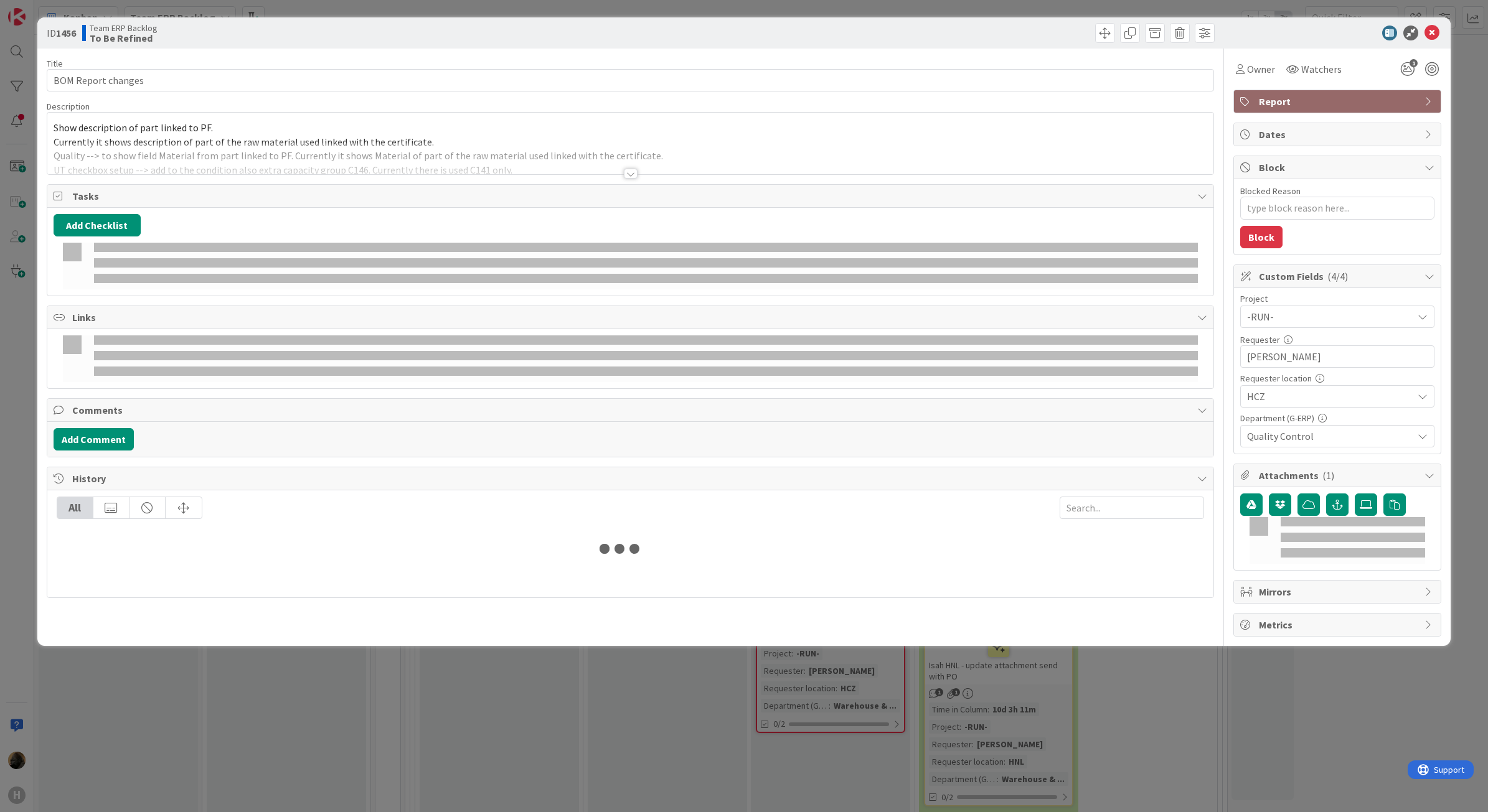
type textarea "x"
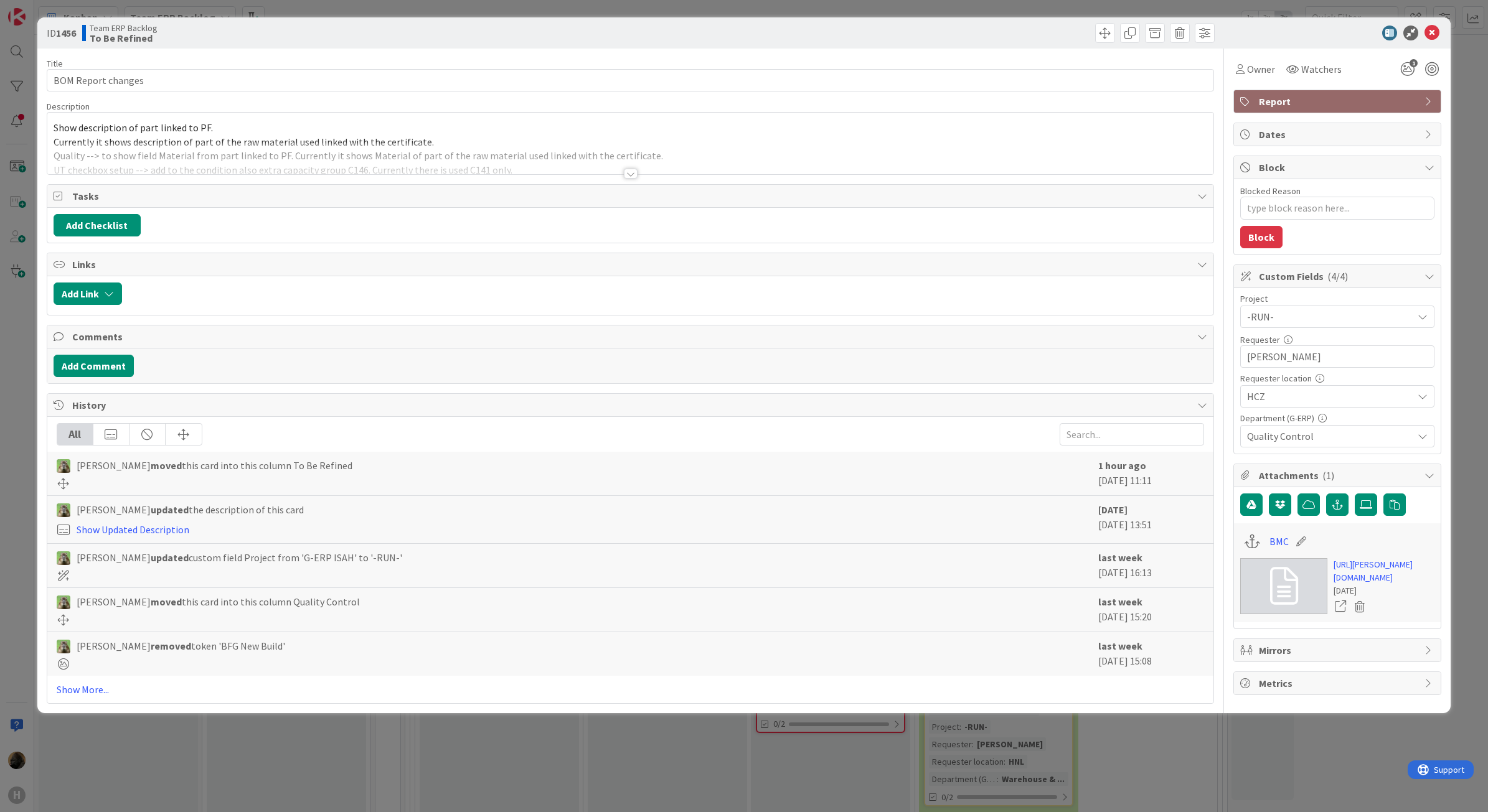
click at [24, 437] on div "ID 1456 Team ERP Backlog To Be Refined Title 18 / 128 BOM Report changes Descri…" at bounding box center [744, 406] width 1488 height 812
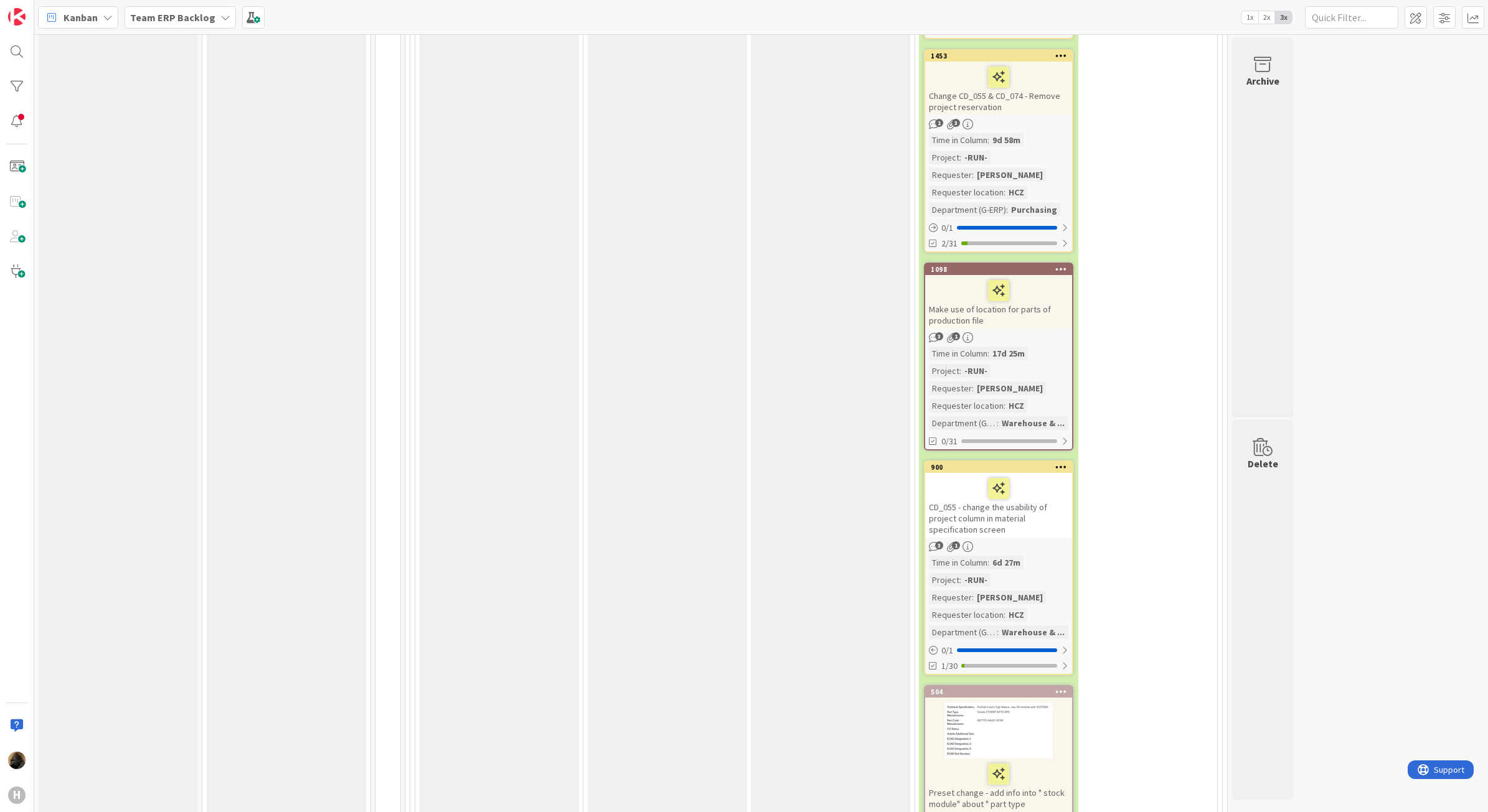
scroll to position [2567, 0]
